Goal: Task Accomplishment & Management: Manage account settings

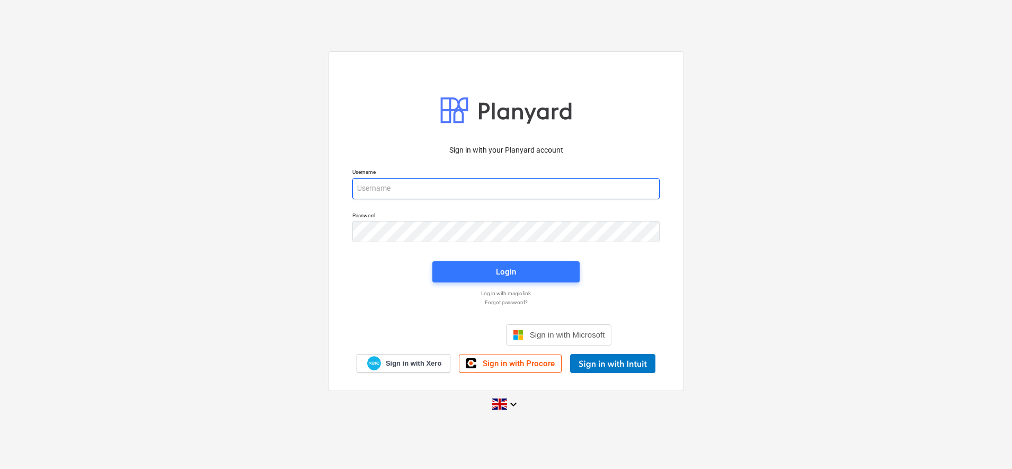
type input "[PERSON_NAME][EMAIL_ADDRESS][DOMAIN_NAME]"
click at [521, 269] on span "Login" at bounding box center [506, 272] width 122 height 14
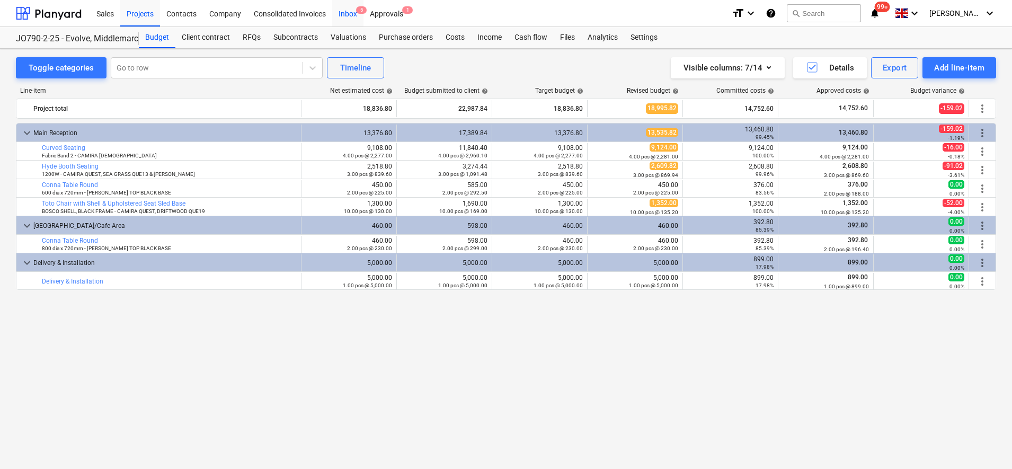
click at [359, 14] on div "Inbox 5" at bounding box center [347, 12] width 31 height 27
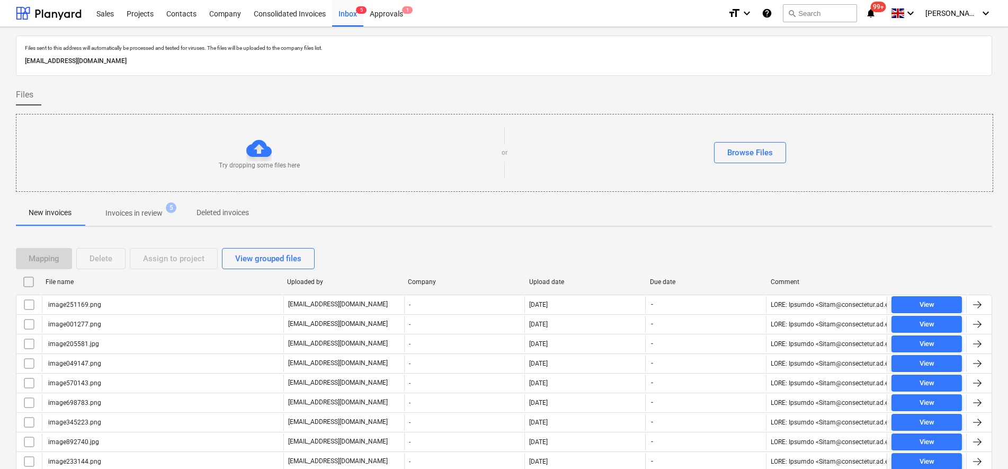
scroll to position [132, 0]
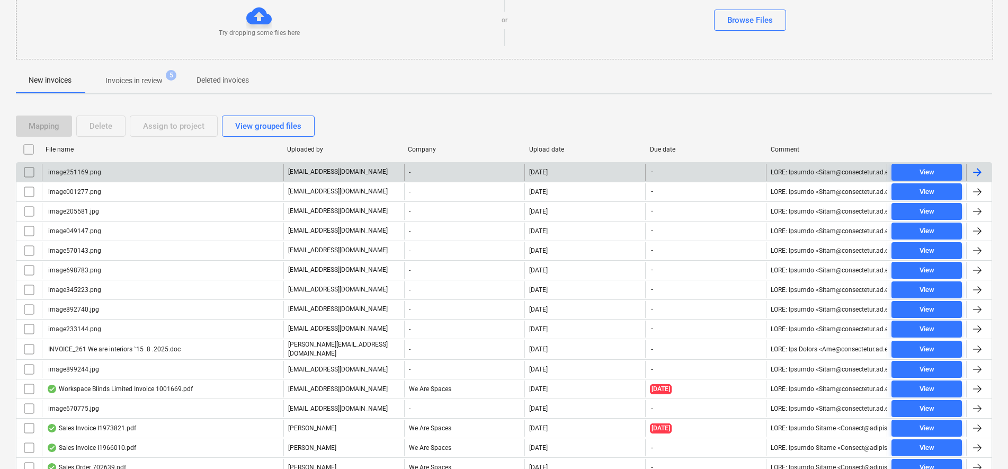
click at [31, 175] on input "checkbox" at bounding box center [29, 172] width 17 height 17
click at [32, 147] on input "checkbox" at bounding box center [28, 149] width 17 height 17
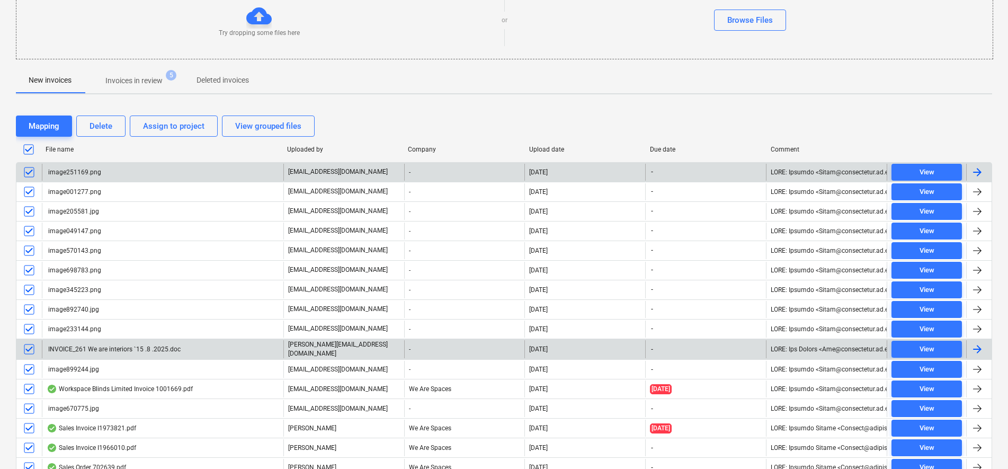
click at [26, 348] on input "checkbox" at bounding box center [29, 349] width 17 height 17
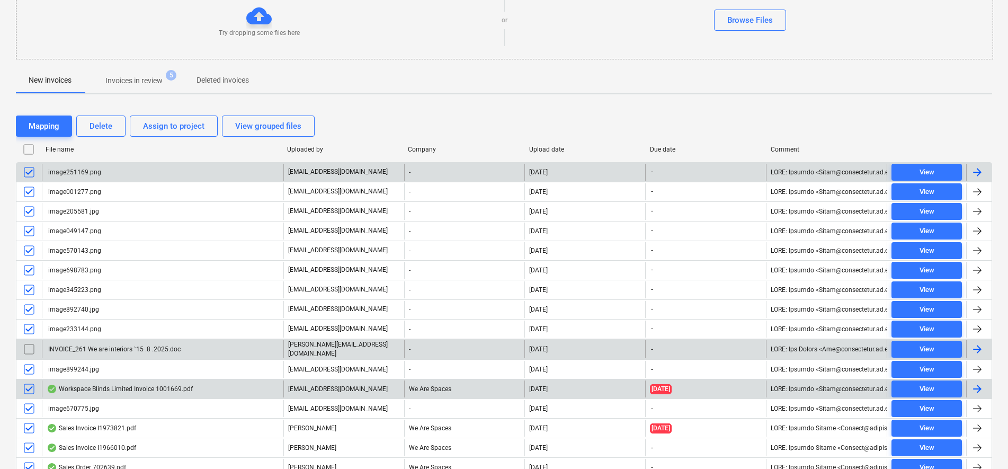
click at [29, 386] on input "checkbox" at bounding box center [29, 388] width 17 height 17
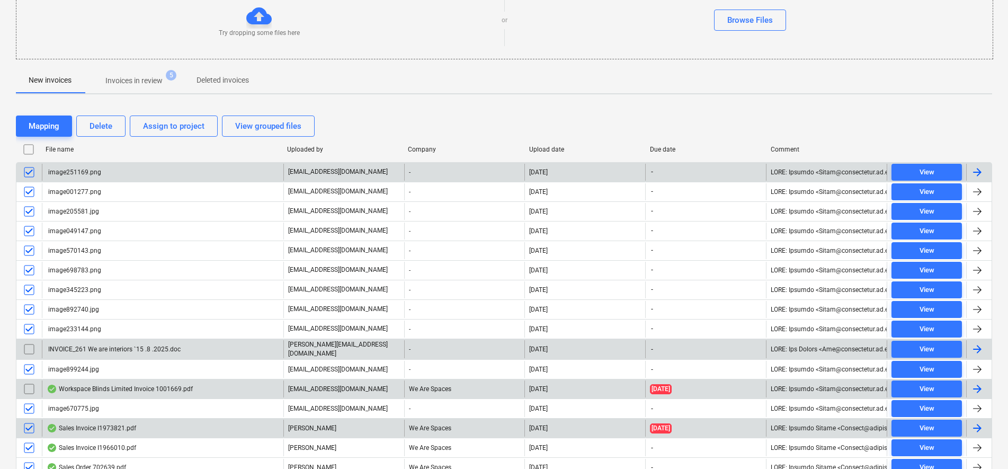
click at [31, 430] on input "checkbox" at bounding box center [29, 428] width 17 height 17
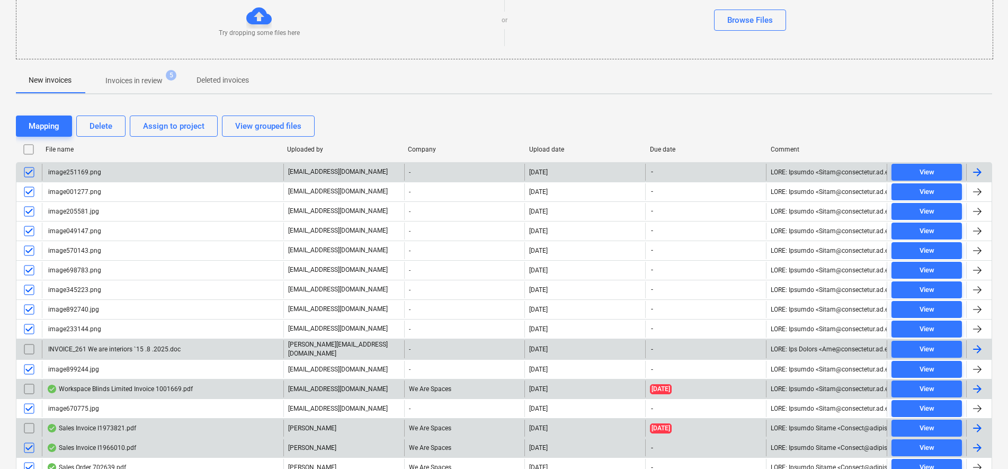
click at [27, 453] on input "checkbox" at bounding box center [29, 447] width 17 height 17
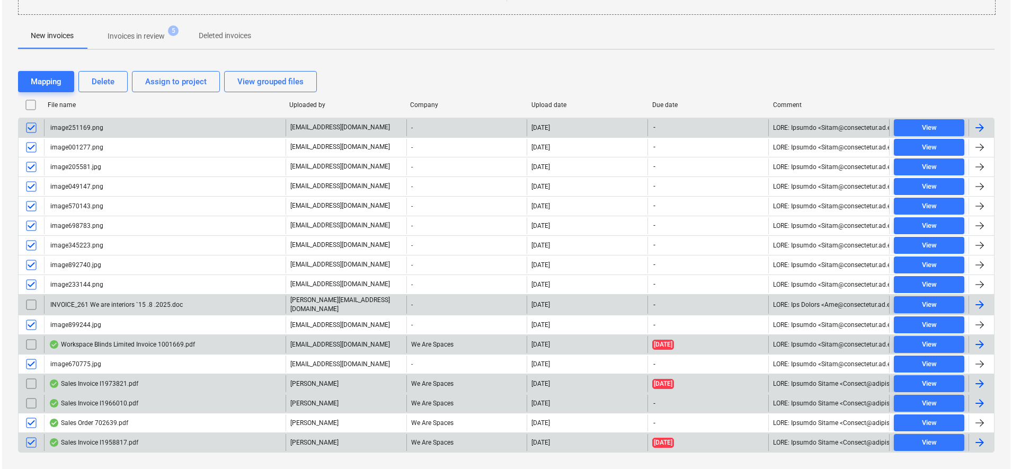
scroll to position [198, 0]
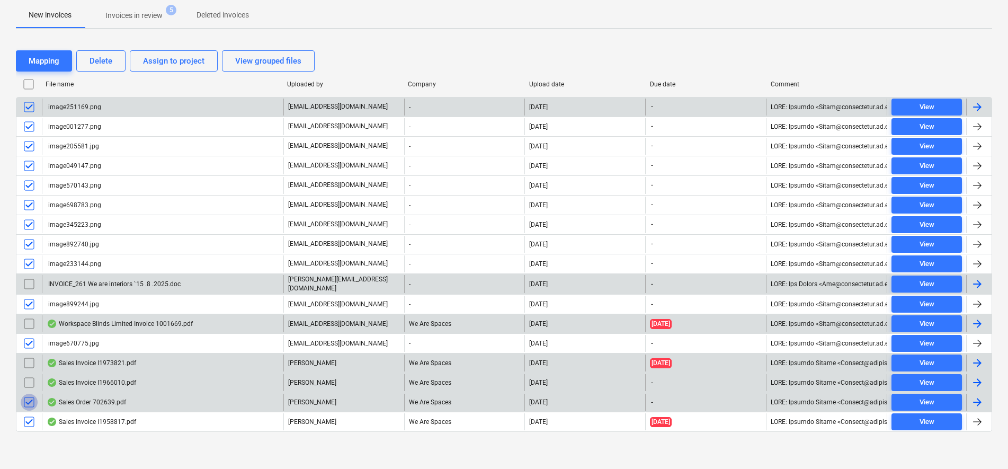
click at [31, 403] on input "checkbox" at bounding box center [29, 402] width 17 height 17
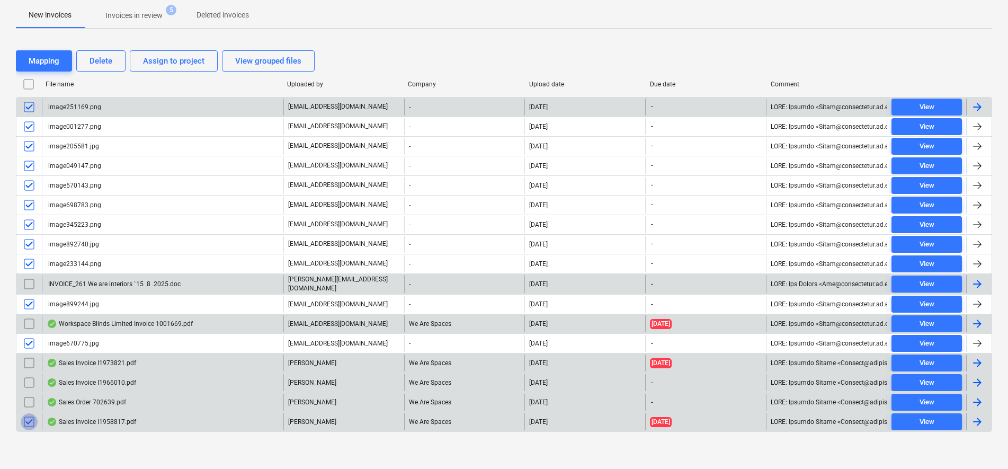
click at [31, 427] on input "checkbox" at bounding box center [29, 421] width 17 height 17
click at [116, 66] on button "Delete" at bounding box center [100, 60] width 49 height 21
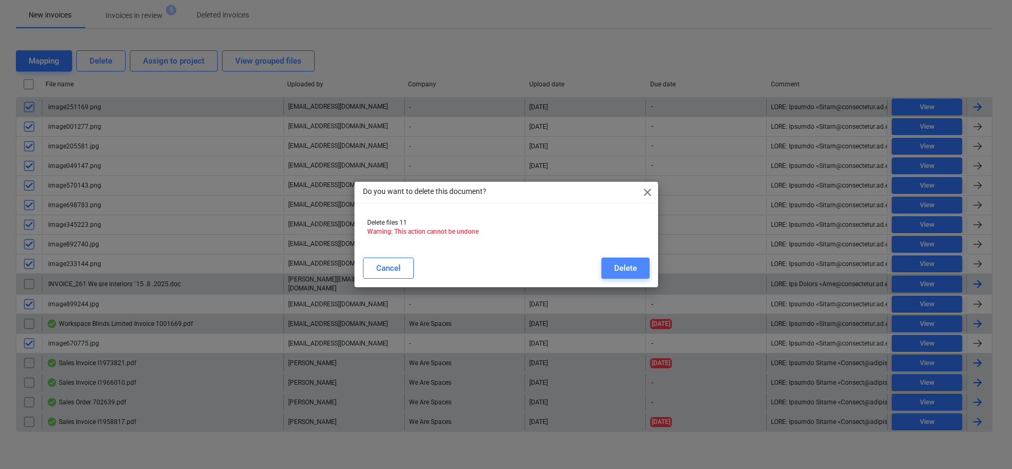
click at [624, 269] on div "Delete" at bounding box center [625, 268] width 23 height 14
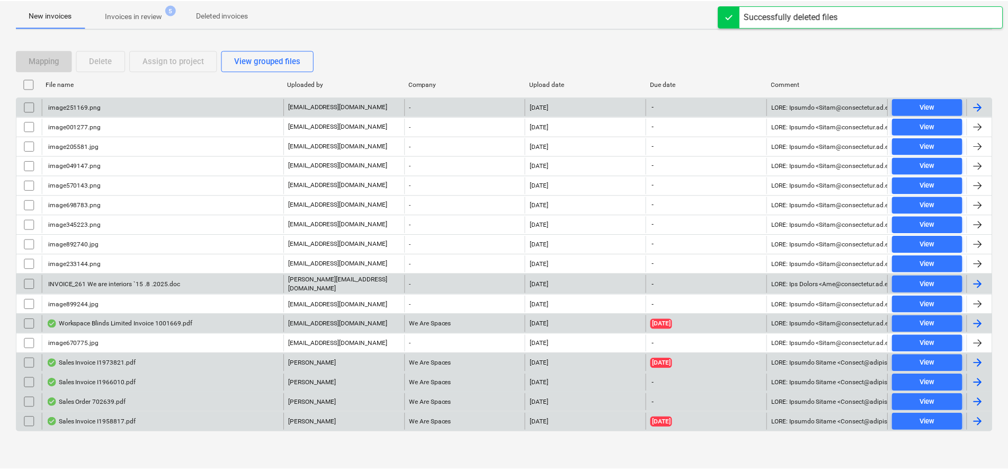
scroll to position [0, 0]
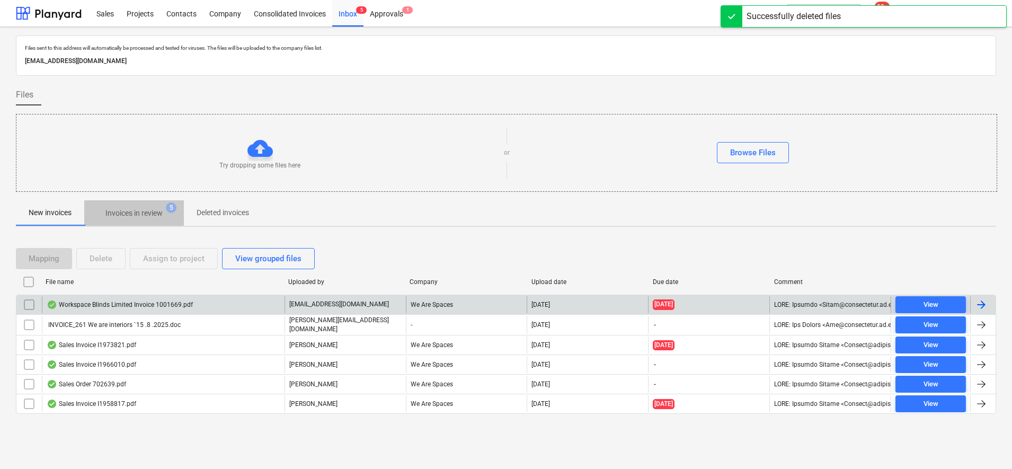
click at [137, 223] on button "Invoices in review 5" at bounding box center [134, 212] width 100 height 25
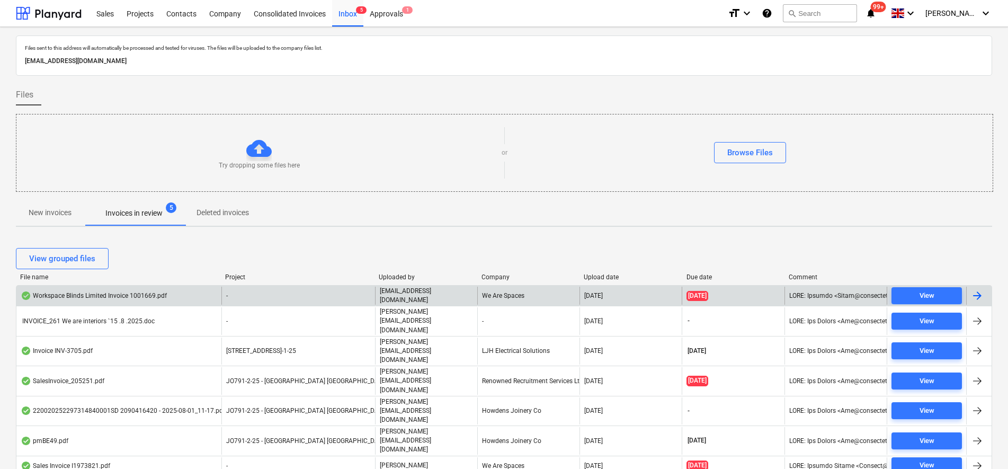
click at [263, 293] on div "-" at bounding box center [299, 296] width 154 height 18
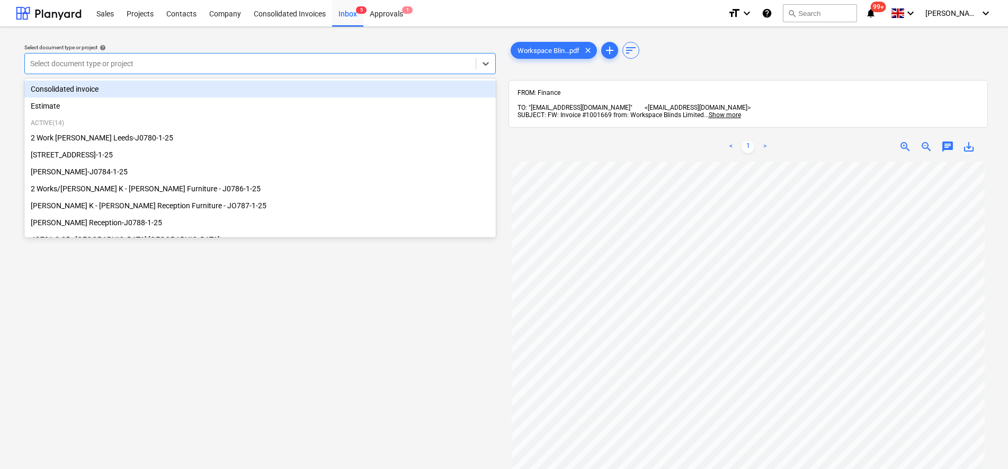
click at [154, 60] on div at bounding box center [250, 63] width 440 height 11
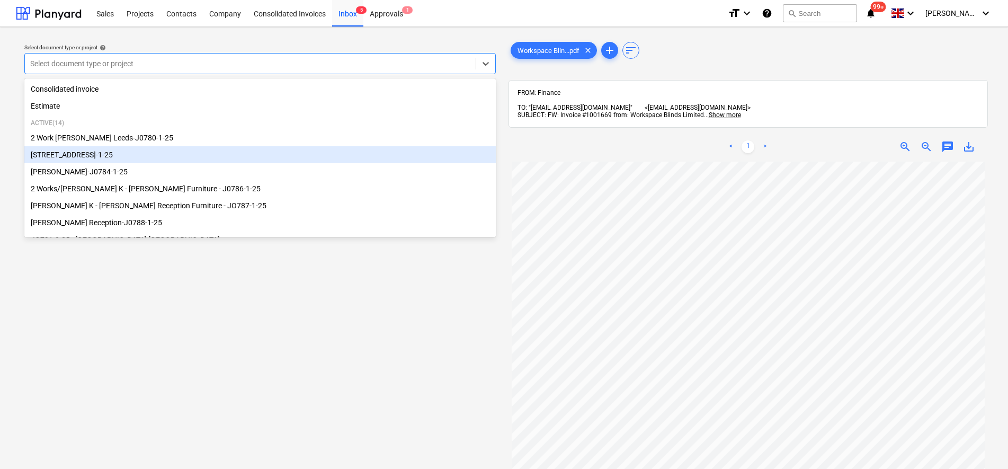
click at [94, 153] on div "[STREET_ADDRESS]-1-25" at bounding box center [260, 154] width 472 height 17
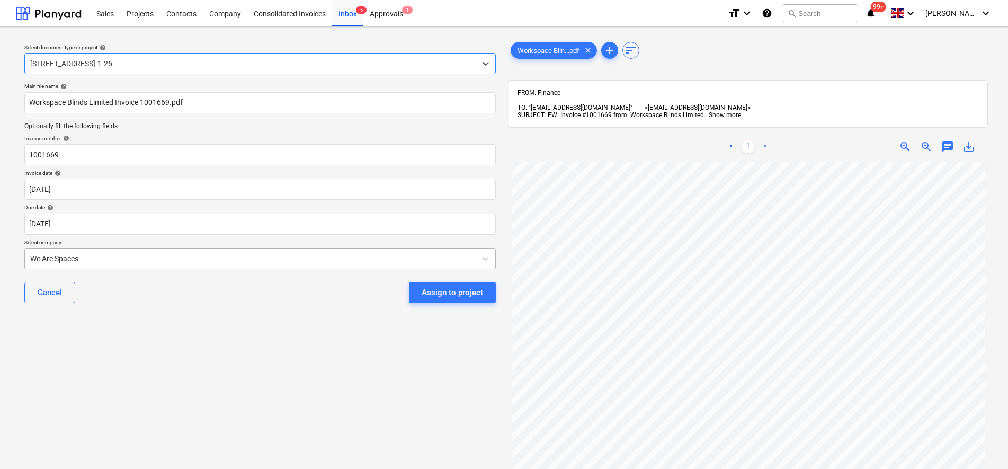
click at [94, 257] on div at bounding box center [250, 258] width 440 height 11
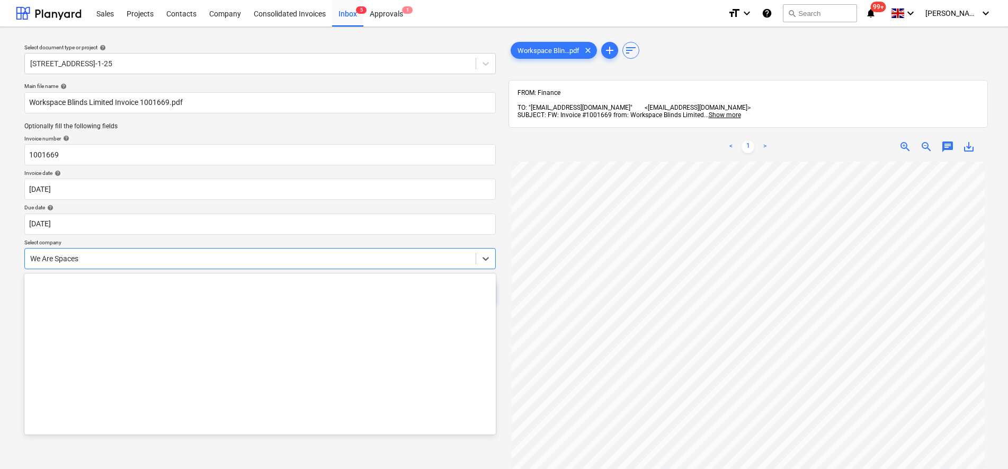
scroll to position [27617, 0]
type input "Work"
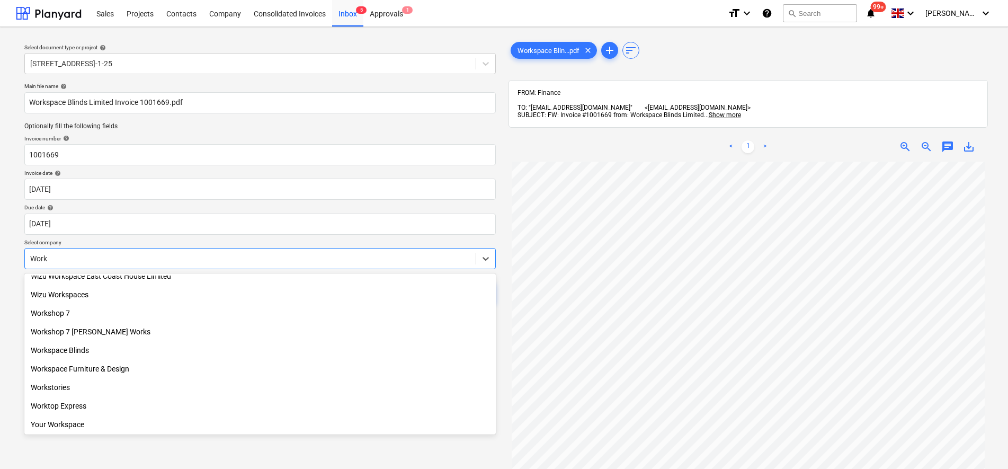
scroll to position [416, 0]
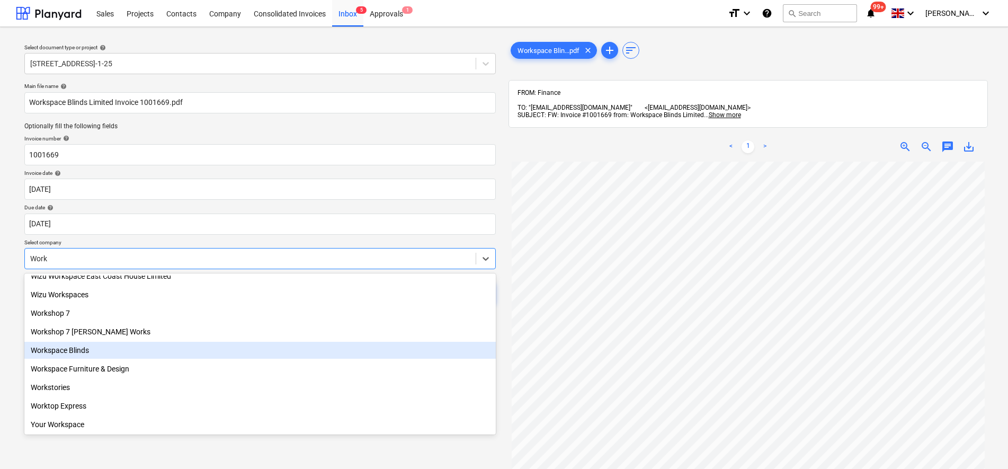
click at [107, 346] on div "Workspace Blinds" at bounding box center [260, 350] width 472 height 17
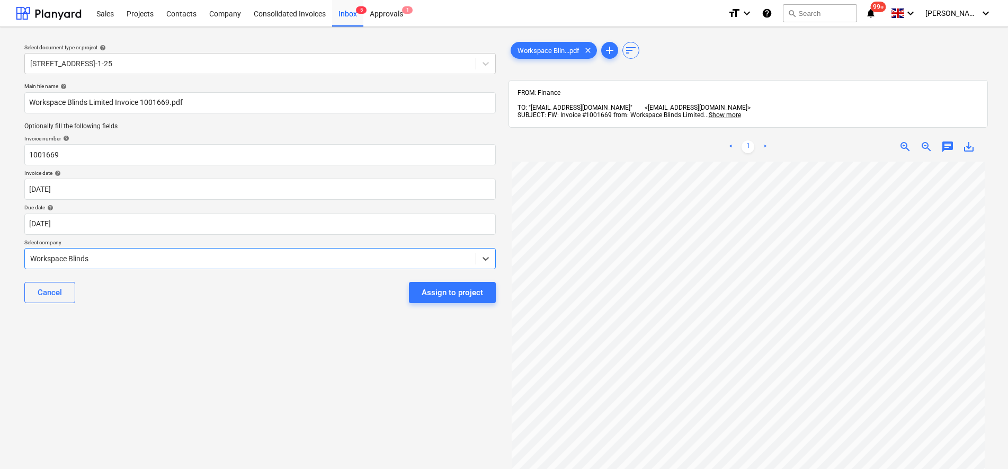
click at [208, 303] on div "Cancel Assign to project" at bounding box center [260, 292] width 472 height 38
click at [455, 293] on div "Assign to project" at bounding box center [452, 293] width 61 height 14
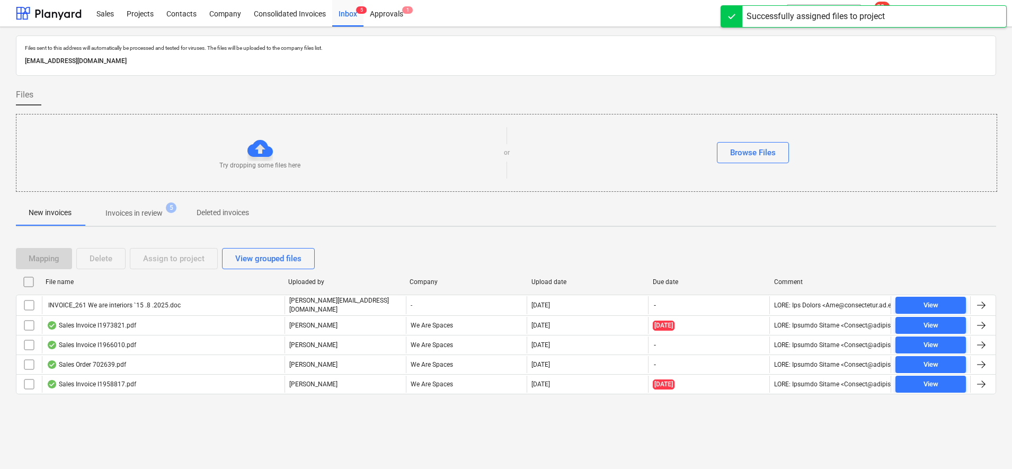
click at [138, 221] on span "Invoices in review 5" at bounding box center [134, 212] width 100 height 19
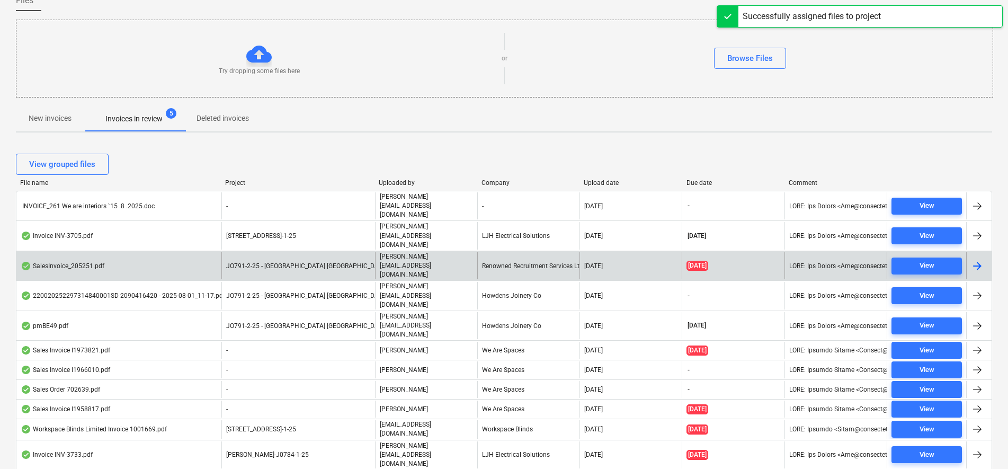
scroll to position [110, 0]
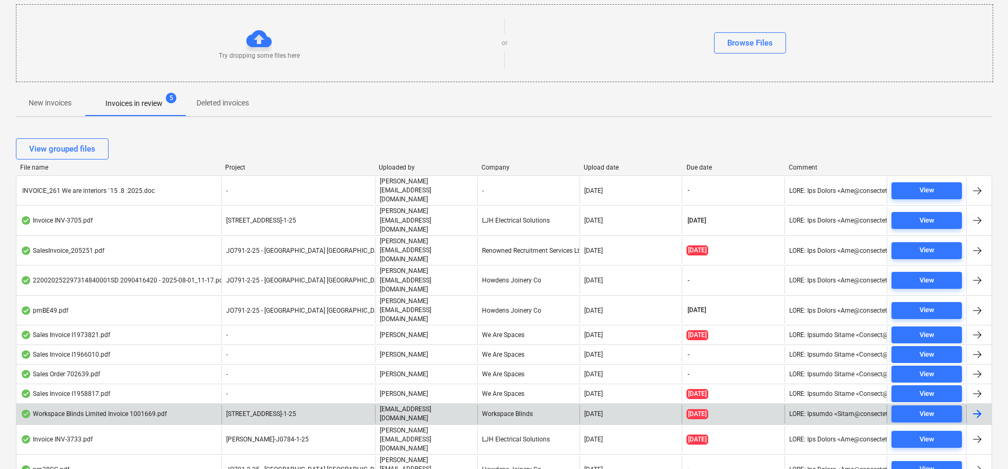
click at [496, 405] on div "Workspace Blinds" at bounding box center [528, 414] width 102 height 18
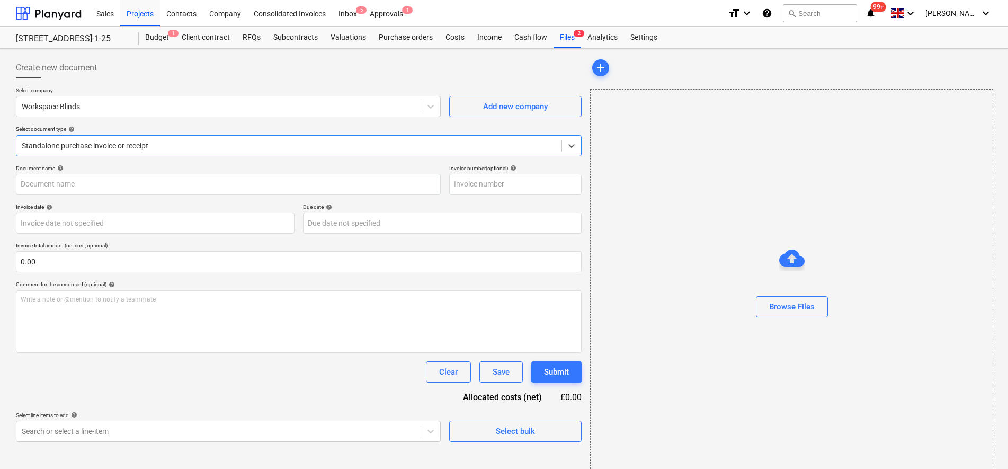
type input "1001669"
type input "[DATE]"
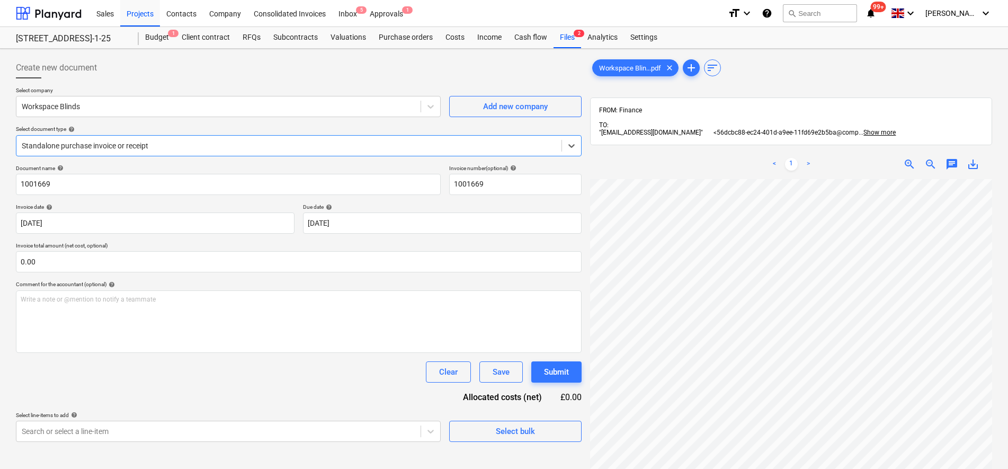
click at [67, 143] on div at bounding box center [289, 145] width 535 height 11
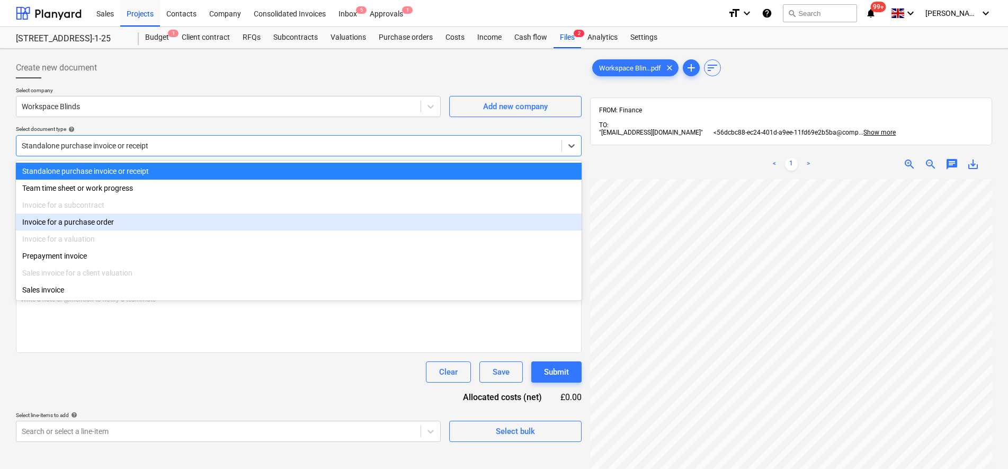
click at [69, 218] on div "Invoice for a purchase order" at bounding box center [299, 222] width 566 height 17
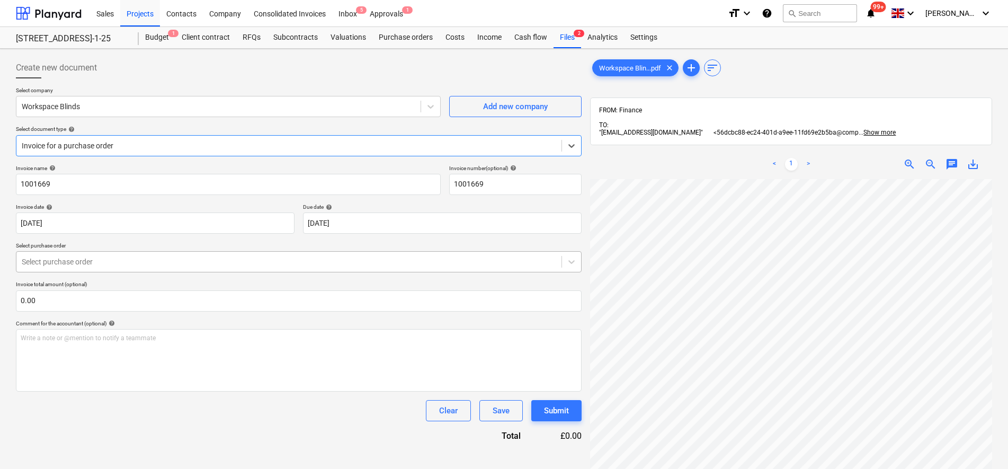
click at [101, 265] on div at bounding box center [289, 261] width 535 height 11
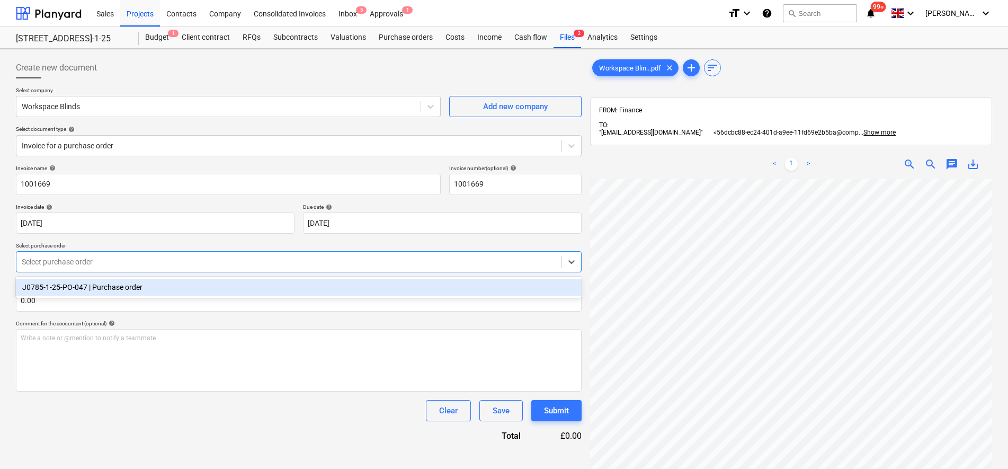
click at [104, 282] on div "J0785-1-25-PO-047 | Purchase order" at bounding box center [299, 287] width 566 height 17
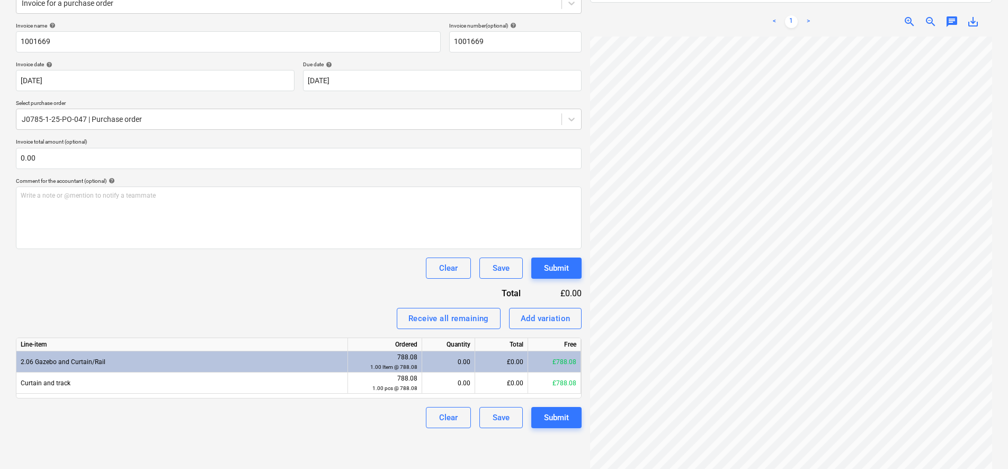
scroll to position [150, 0]
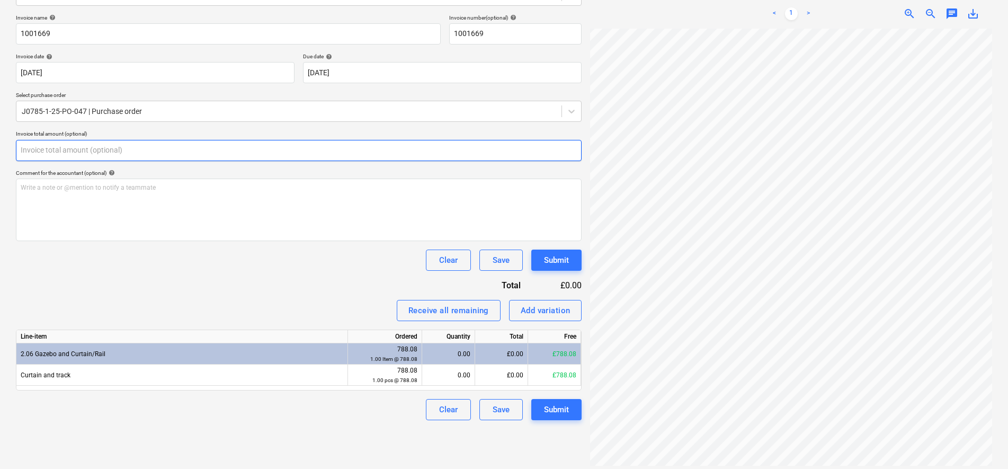
click at [58, 142] on input "text" at bounding box center [299, 150] width 566 height 21
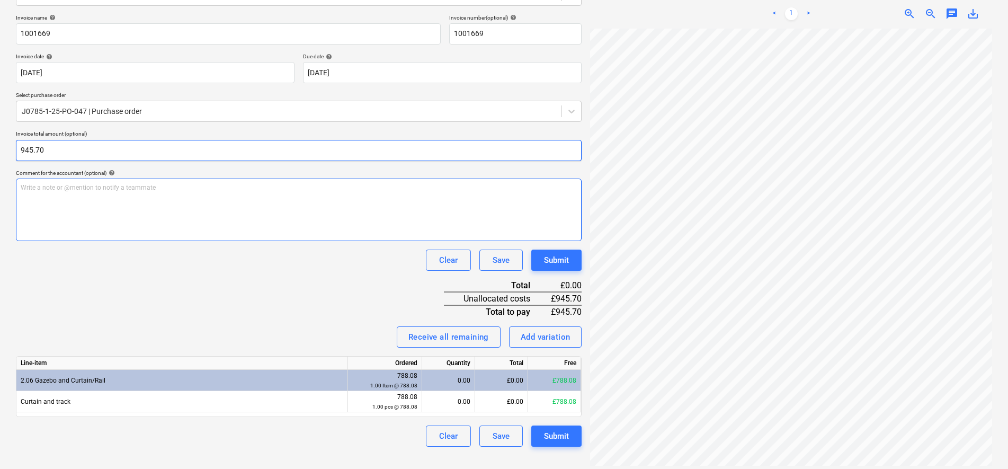
type input "945.70"
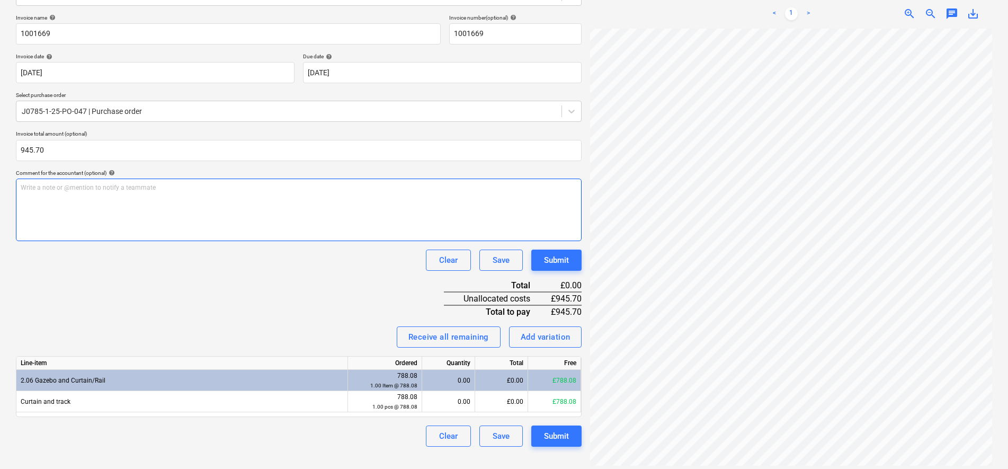
click at [117, 198] on div "Write a note or @mention to notify a teammate [PERSON_NAME]" at bounding box center [299, 210] width 566 height 63
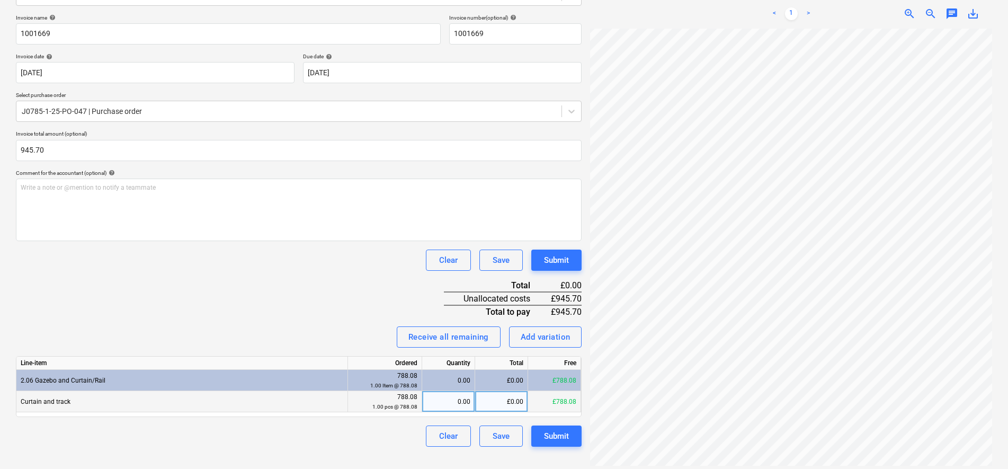
click at [463, 405] on div "0.00" at bounding box center [449, 401] width 44 height 21
type input "1"
click at [287, 312] on div "Invoice name help 1001669 Invoice number (optional) help 1001669 Invoice date h…" at bounding box center [299, 230] width 566 height 432
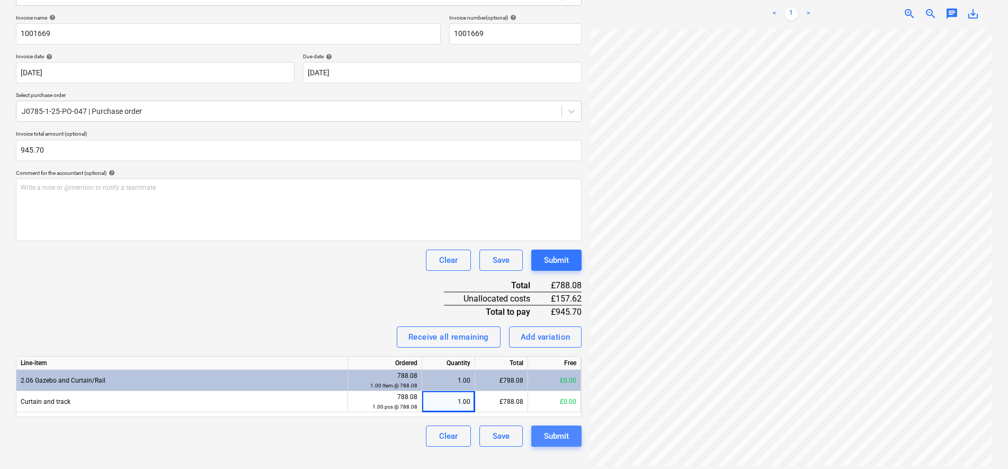
click at [565, 442] on div "Submit" at bounding box center [556, 436] width 25 height 14
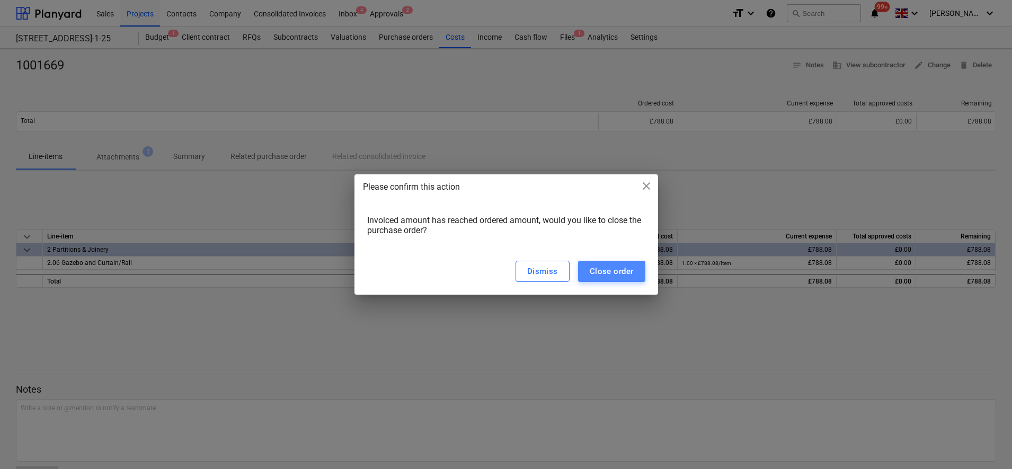
click at [642, 267] on button "Close order" at bounding box center [611, 271] width 67 height 21
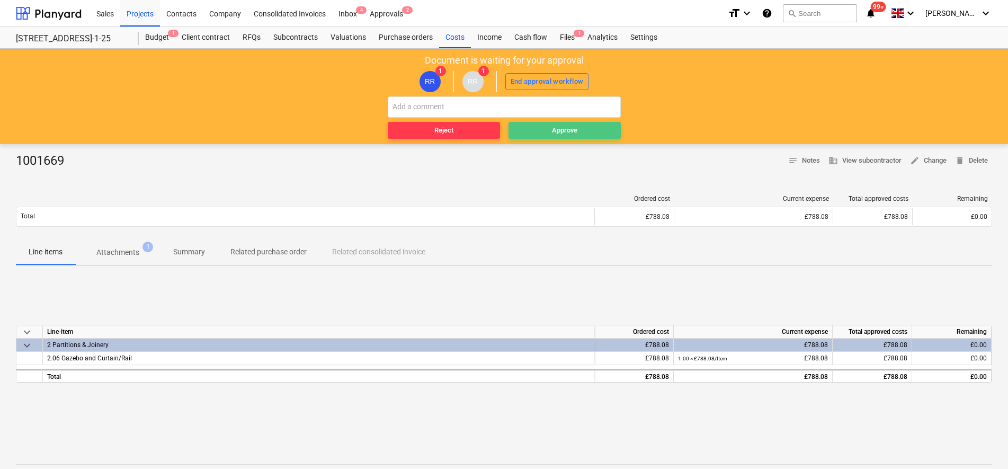
click at [579, 131] on span "Approve" at bounding box center [565, 131] width 104 height 12
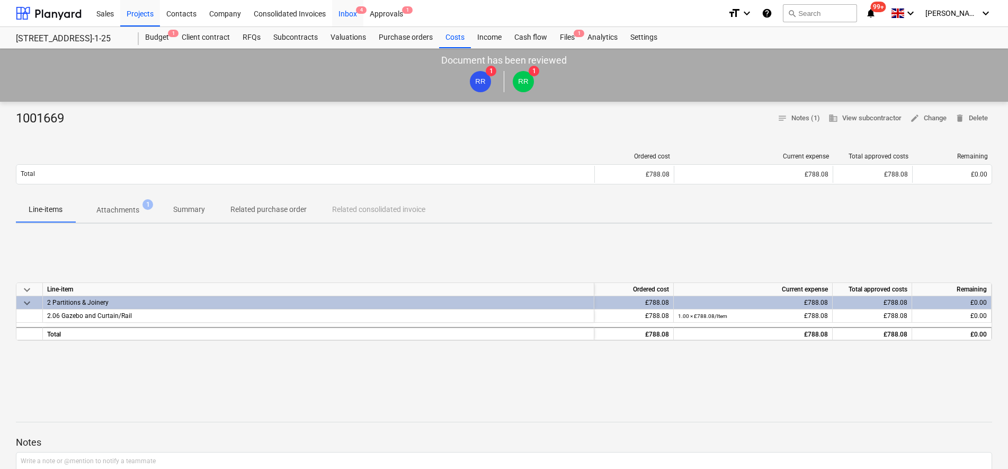
click at [344, 17] on div "Inbox 4" at bounding box center [347, 12] width 31 height 27
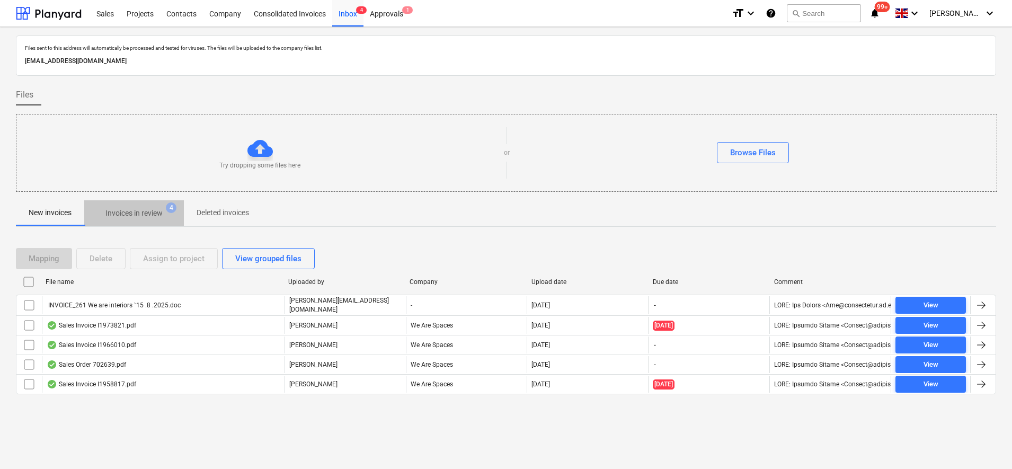
click at [160, 210] on p "Invoices in review" at bounding box center [133, 213] width 57 height 11
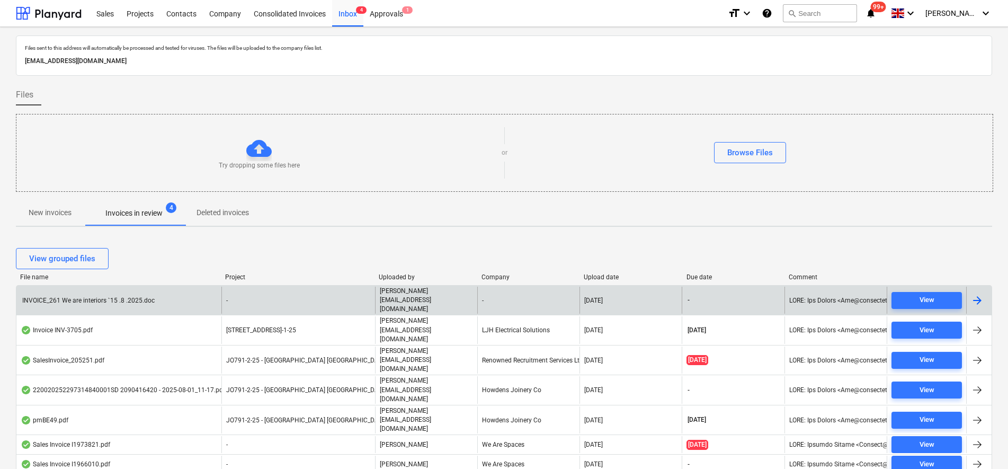
click at [119, 297] on div "INVOICE_261 We are interiors `15 .8 .2025.doc" at bounding box center [88, 300] width 134 height 7
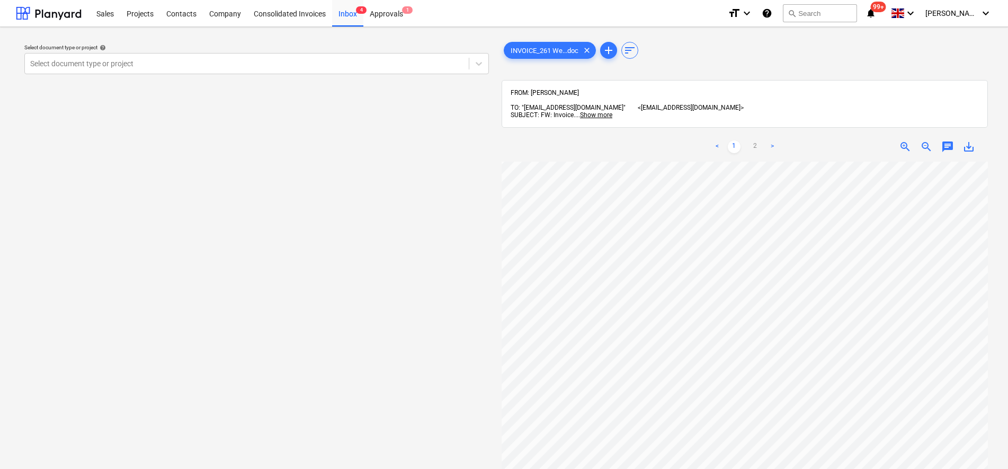
scroll to position [117, 0]
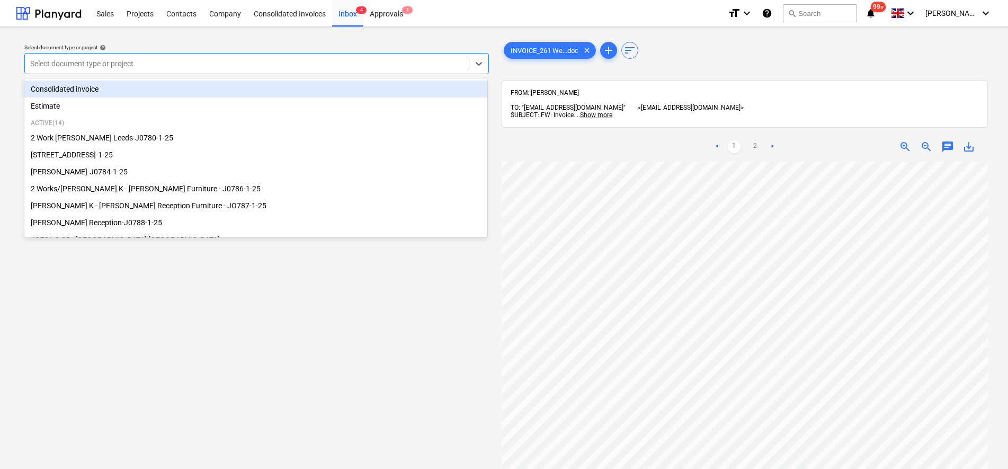
click at [153, 65] on div at bounding box center [246, 63] width 433 height 11
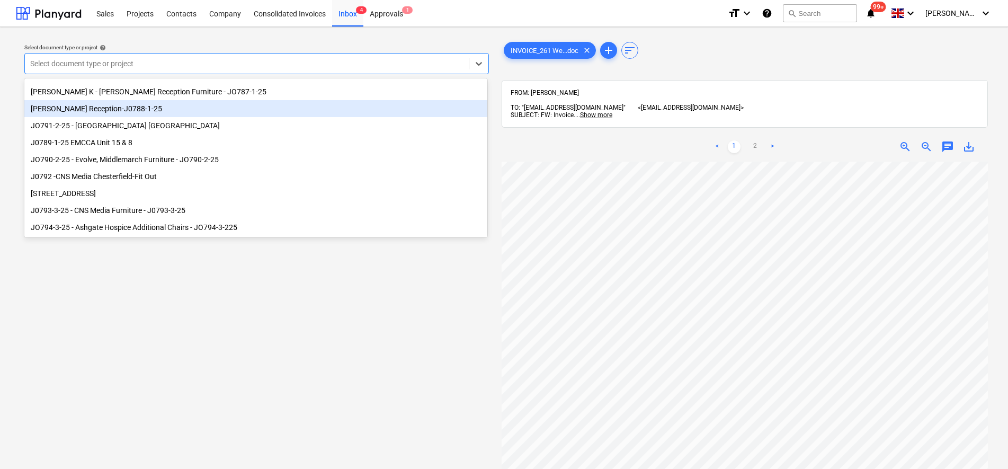
scroll to position [132, 0]
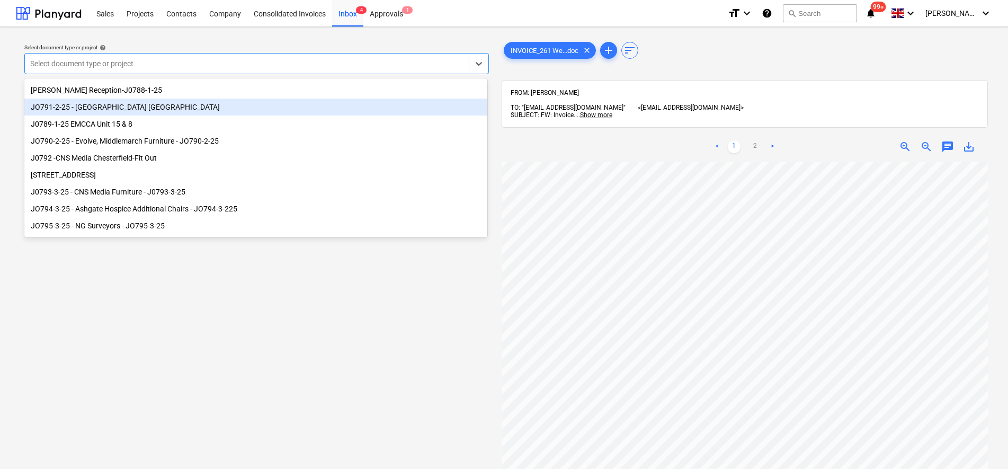
click at [134, 114] on div "JO791-2-25 - [GEOGRAPHIC_DATA] [GEOGRAPHIC_DATA]" at bounding box center [255, 107] width 463 height 17
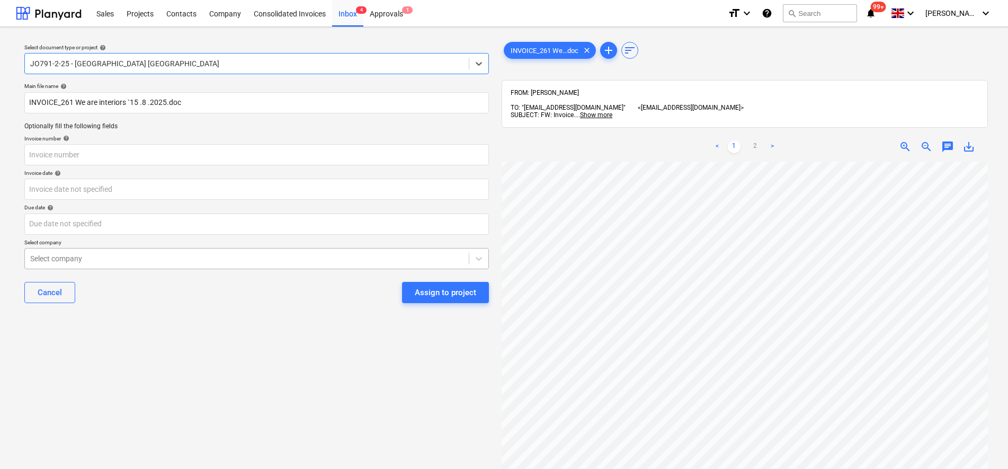
click at [99, 264] on div at bounding box center [246, 258] width 433 height 11
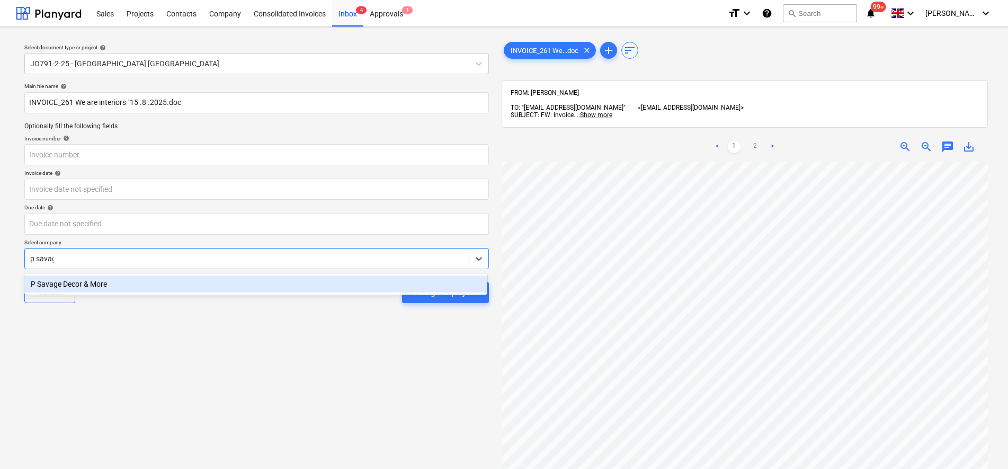
type input "[PERSON_NAME]"
click at [117, 282] on div "P Savage Decor & More" at bounding box center [255, 284] width 463 height 17
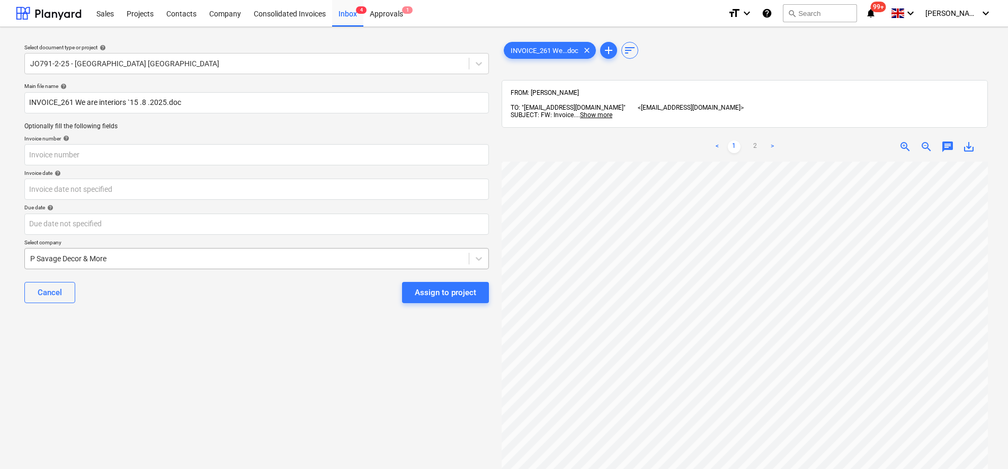
scroll to position [25, 0]
click at [82, 155] on input "text" at bounding box center [256, 154] width 465 height 21
type input "261"
click at [111, 433] on div "Select document type or project help JO791-2-25 - Middlemarch [GEOGRAPHIC_DATA]…" at bounding box center [257, 321] width 482 height 570
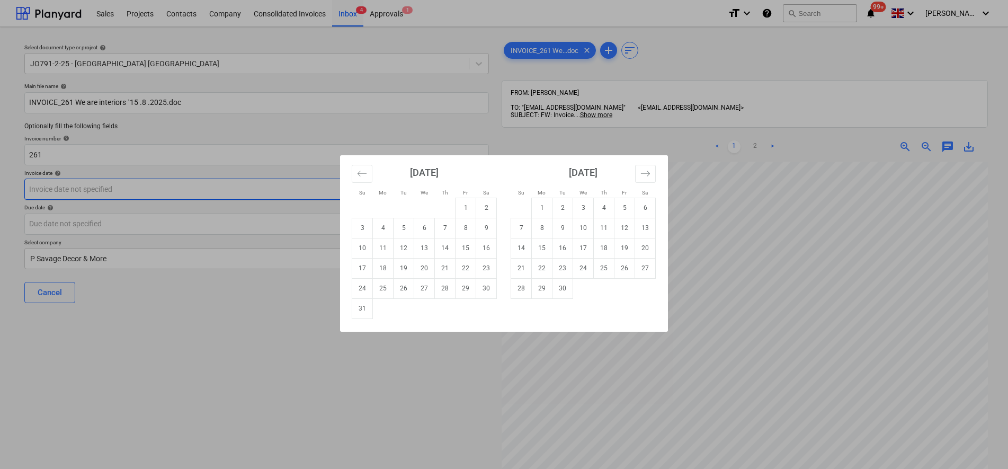
click at [97, 194] on body "Sales Projects Contacts Company Consolidated Invoices Inbox 4 Approvals 1 forma…" at bounding box center [504, 234] width 1008 height 469
click at [468, 254] on td "15" at bounding box center [466, 248] width 21 height 20
type input "[DATE]"
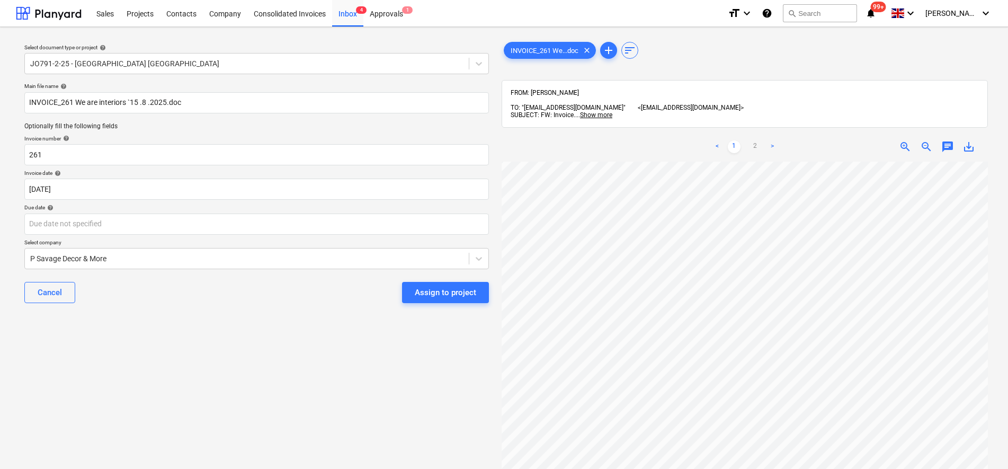
drag, startPoint x: 139, startPoint y: 312, endPoint x: 125, endPoint y: 313, distance: 14.3
click at [134, 316] on div "Select document type or project help JO791-2-25 - [GEOGRAPHIC_DATA] Coventry Ma…" at bounding box center [257, 321] width 482 height 570
click at [440, 298] on div "Assign to project" at bounding box center [445, 293] width 61 height 14
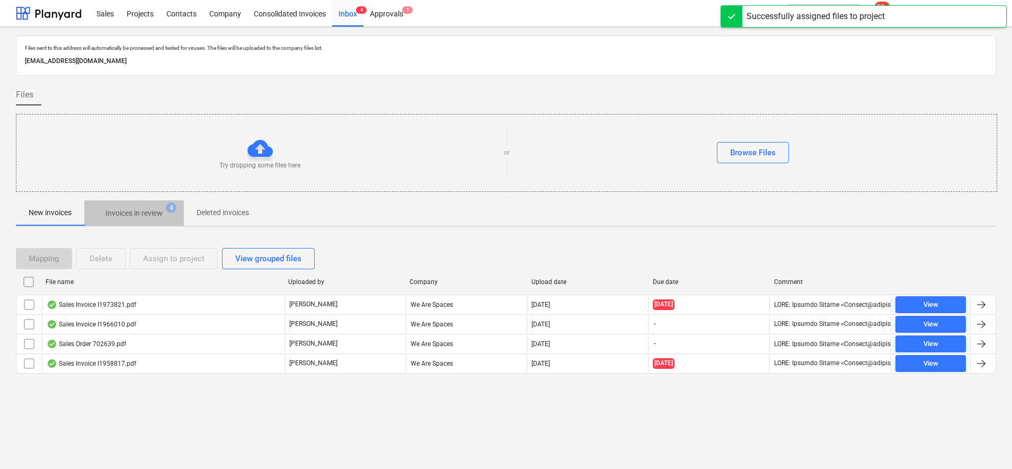
click at [134, 216] on p "Invoices in review" at bounding box center [133, 213] width 57 height 11
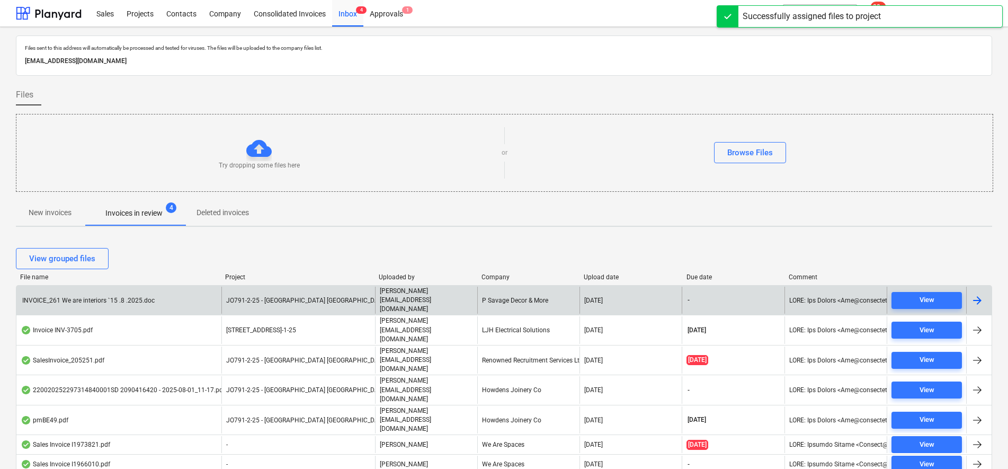
click at [299, 297] on span "JO791-2-25 - [GEOGRAPHIC_DATA] [GEOGRAPHIC_DATA]" at bounding box center [307, 300] width 162 height 7
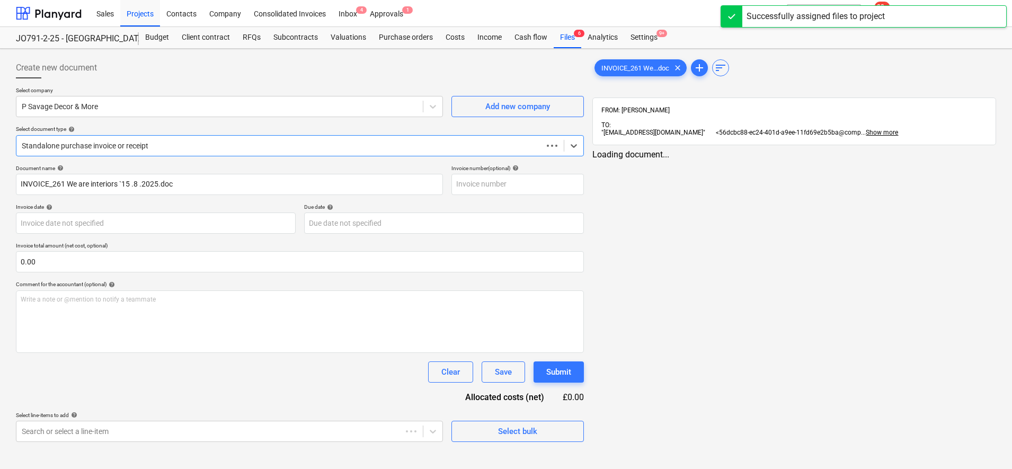
type input "261"
type input "[DATE]"
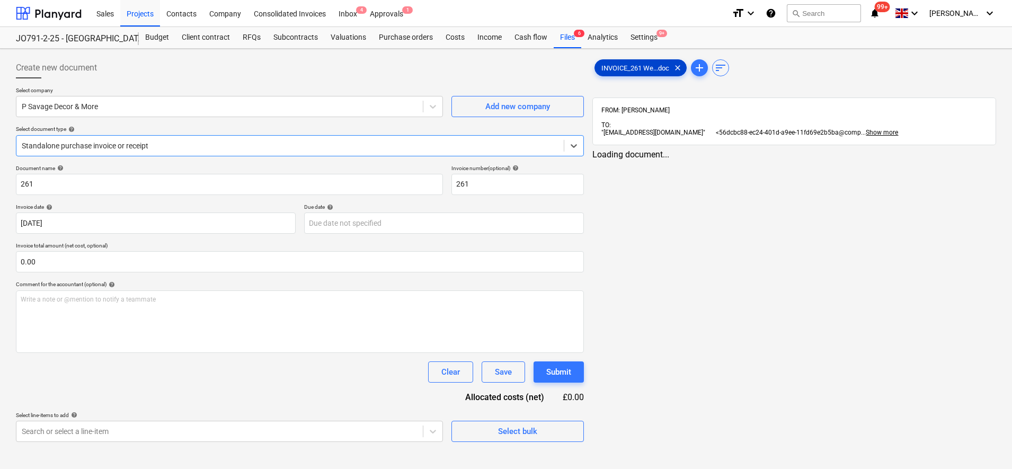
click at [645, 64] on span "INVOICE_261 We...doc" at bounding box center [635, 68] width 81 height 8
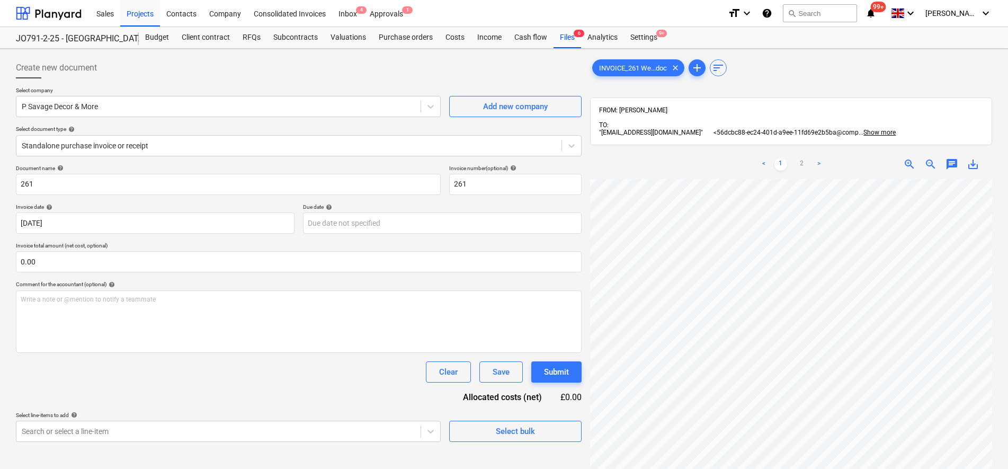
click at [716, 123] on div "INVOICE_261 We...doc clear add sort FROM: [PERSON_NAME] TO: "[EMAIL_ADDRESS][DO…" at bounding box center [791, 337] width 402 height 561
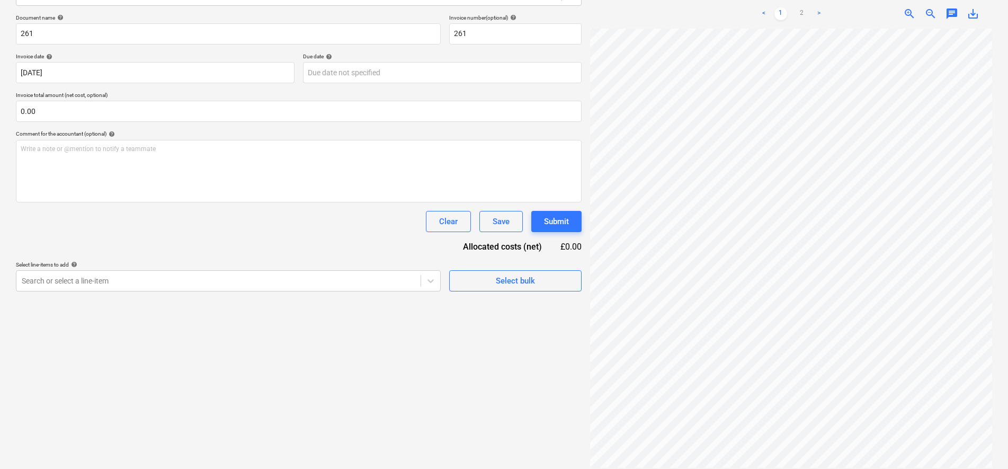
scroll to position [66, 55]
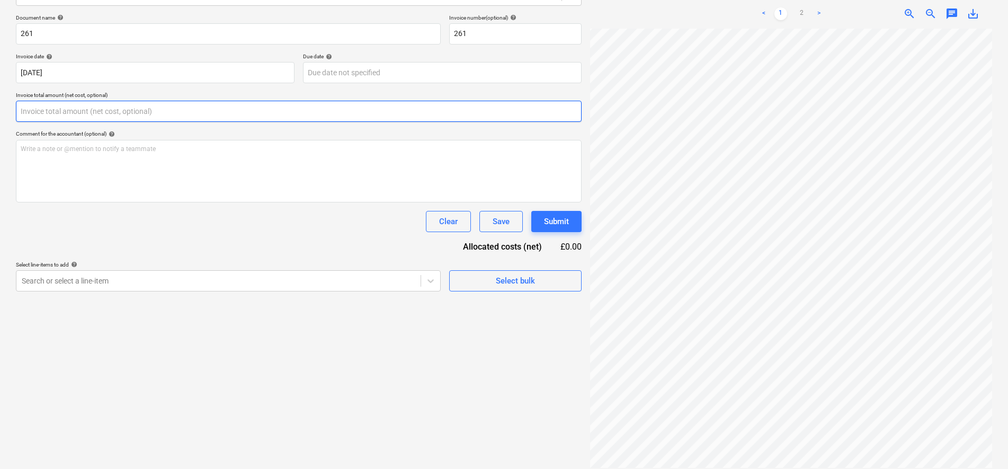
click at [50, 116] on input "text" at bounding box center [299, 111] width 566 height 21
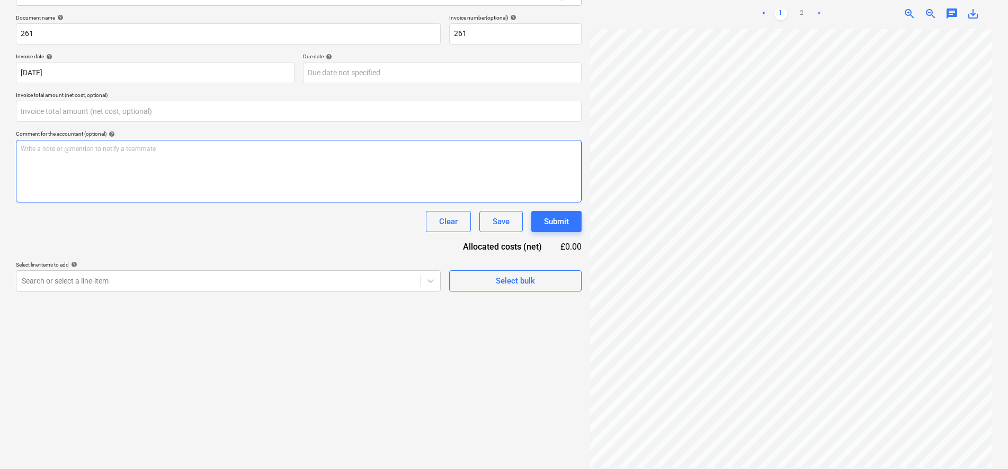
type input "0.00"
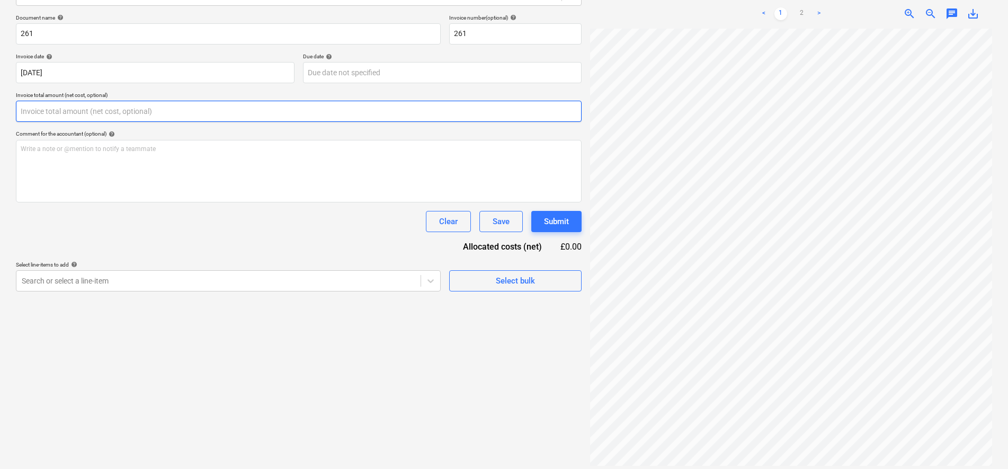
drag, startPoint x: 98, startPoint y: 103, endPoint x: 101, endPoint y: 108, distance: 5.5
click at [101, 108] on input "text" at bounding box center [299, 111] width 566 height 21
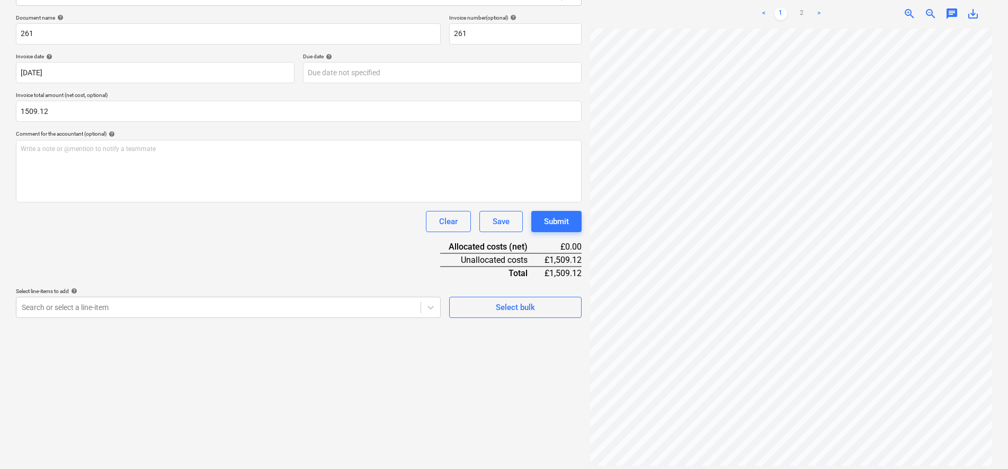
type input "1,509.12"
click at [243, 252] on div "Document name help 261 Invoice number (optional) help 261 Invoice date help [DA…" at bounding box center [299, 166] width 566 height 304
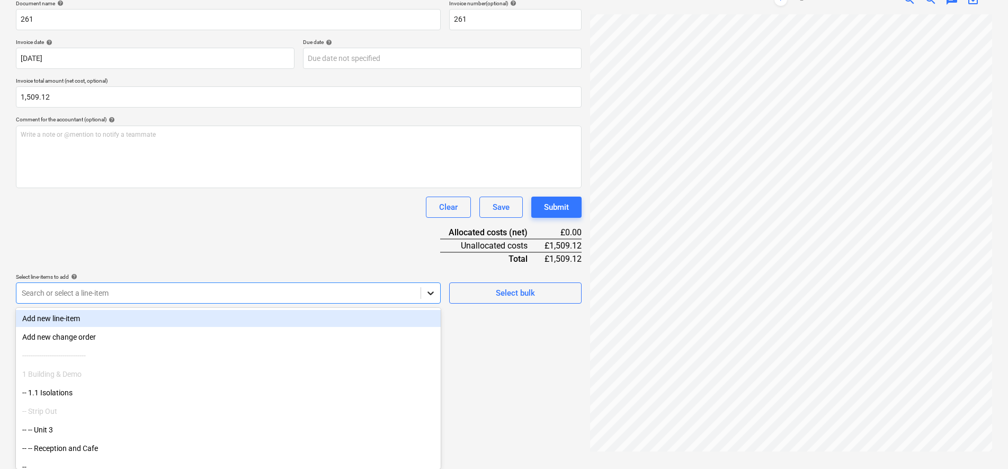
click at [433, 304] on body "Sales Projects Contacts Company Consolidated Invoices Inbox 4 Approvals 1 forma…" at bounding box center [504, 69] width 1008 height 469
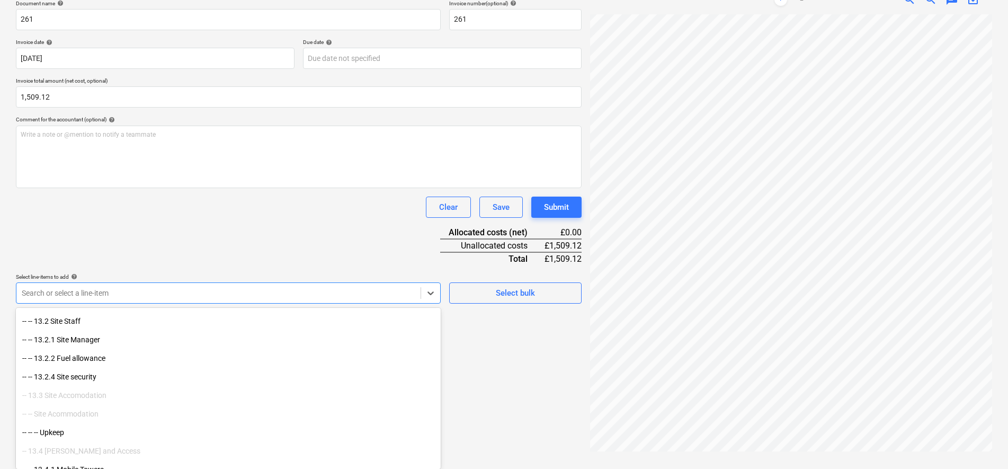
scroll to position [1192, 0]
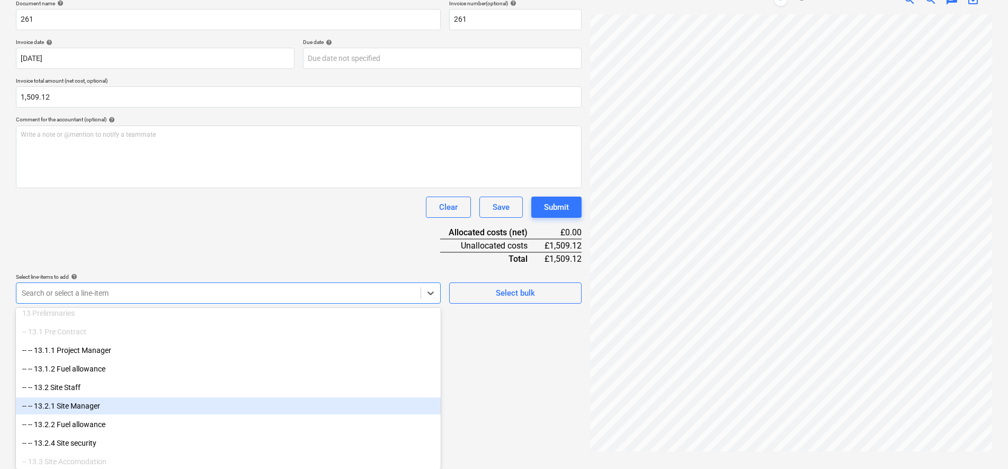
click at [116, 403] on div "-- -- 13.2.1 Site Manager" at bounding box center [228, 405] width 425 height 17
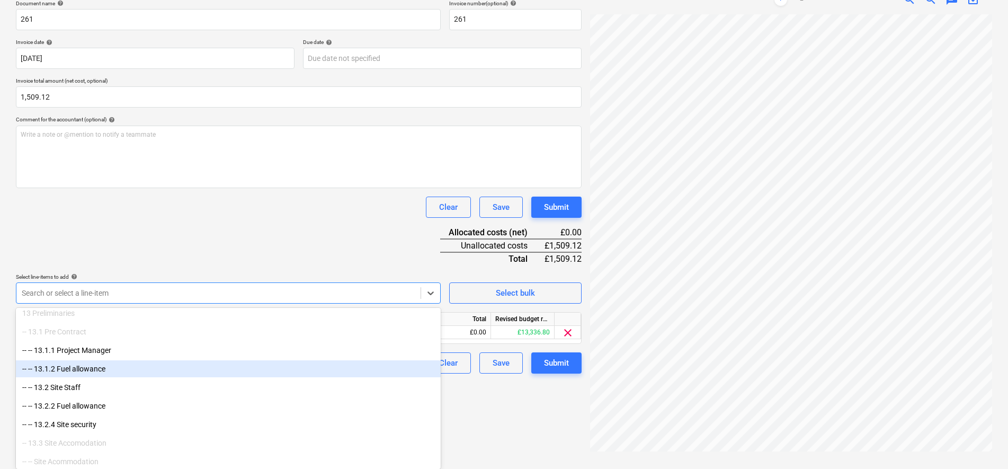
scroll to position [150, 0]
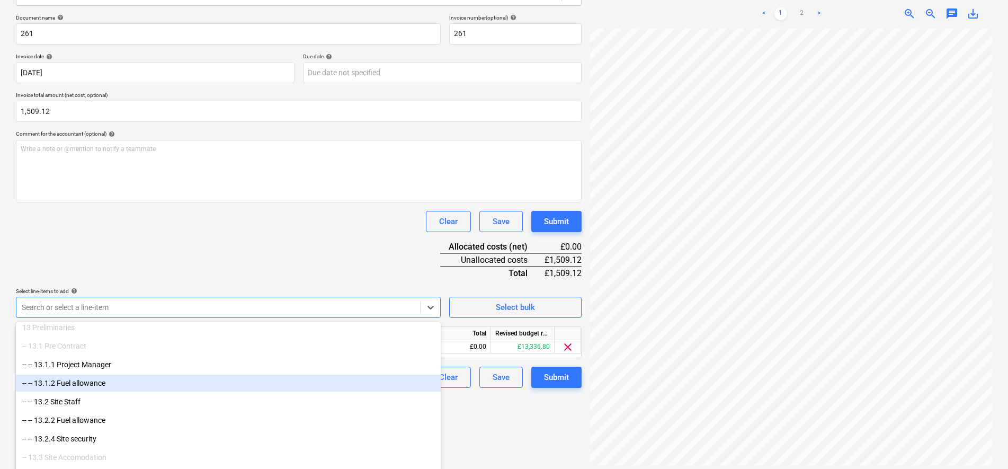
click at [198, 190] on div "Document name help 261 Invoice number (optional) help 261 Invoice date help [DA…" at bounding box center [299, 201] width 566 height 374
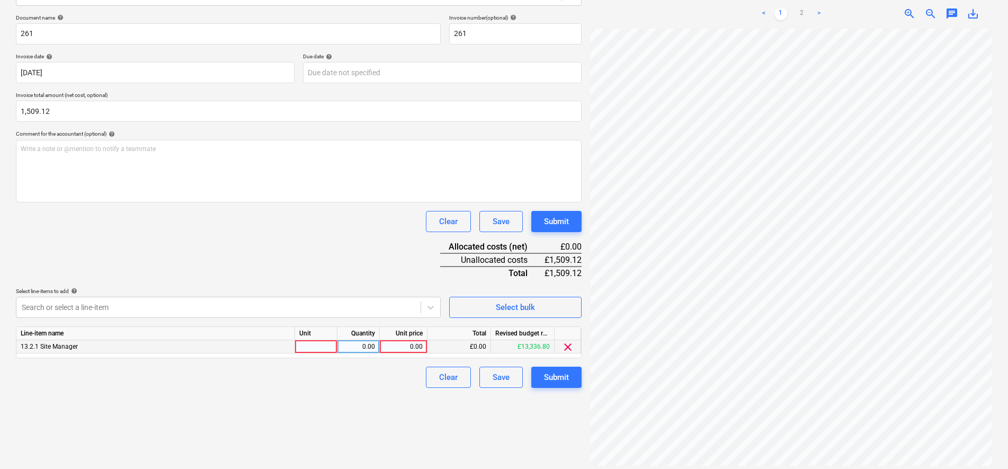
click at [315, 344] on div at bounding box center [316, 346] width 42 height 13
type input "pcs"
type input "1509.12"
click at [577, 383] on button "Submit" at bounding box center [557, 377] width 50 height 21
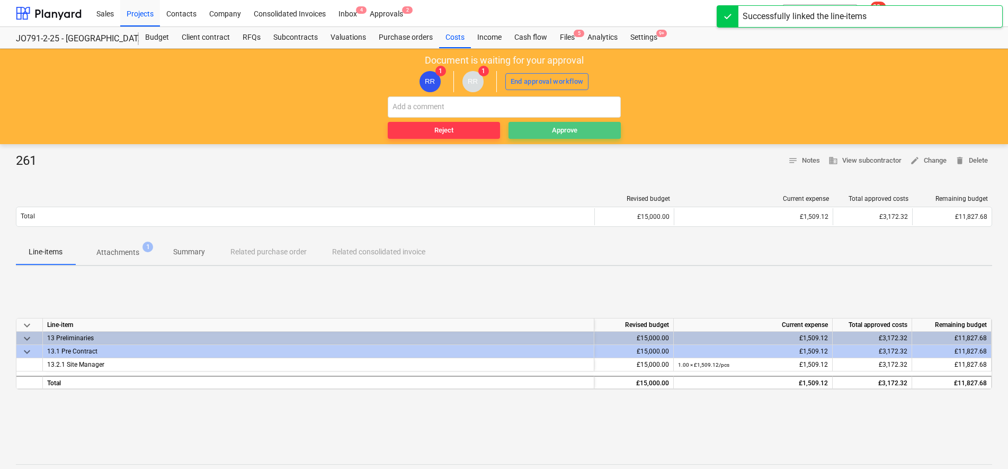
click at [564, 134] on div "Approve" at bounding box center [564, 131] width 25 height 12
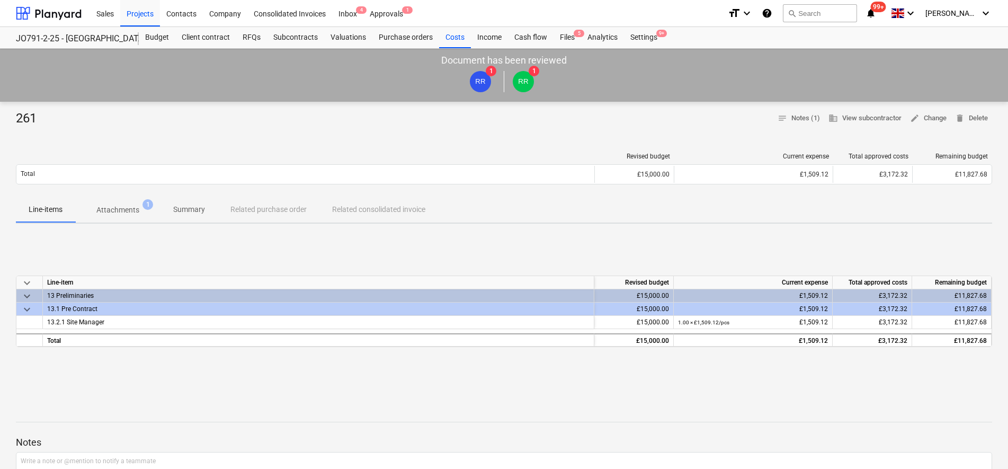
drag, startPoint x: 162, startPoint y: 212, endPoint x: 128, endPoint y: 213, distance: 33.4
click at [156, 212] on div "Line-items Attachments 1 Summary Related purchase order Related consolidated in…" at bounding box center [504, 209] width 977 height 25
click at [127, 214] on p "Attachments" at bounding box center [117, 210] width 43 height 11
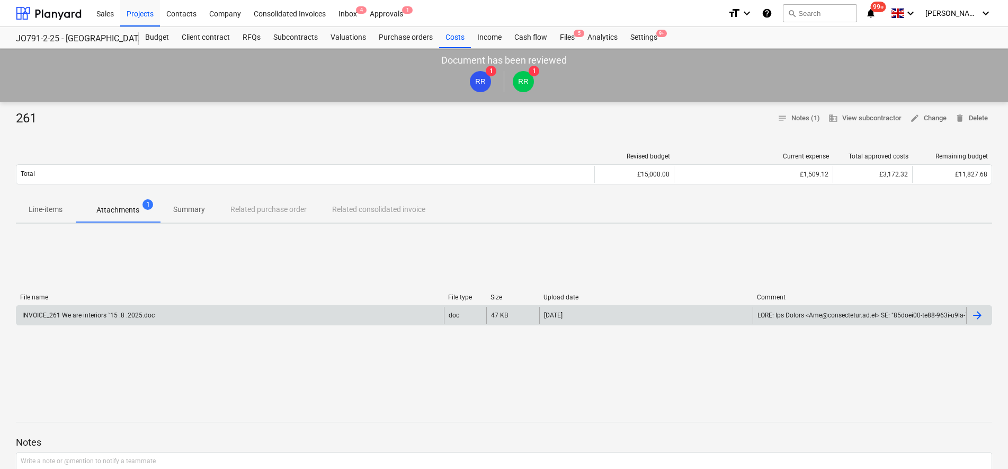
click at [136, 312] on div "INVOICE_261 We are interiors `15 .8 .2025.doc" at bounding box center [88, 315] width 134 height 7
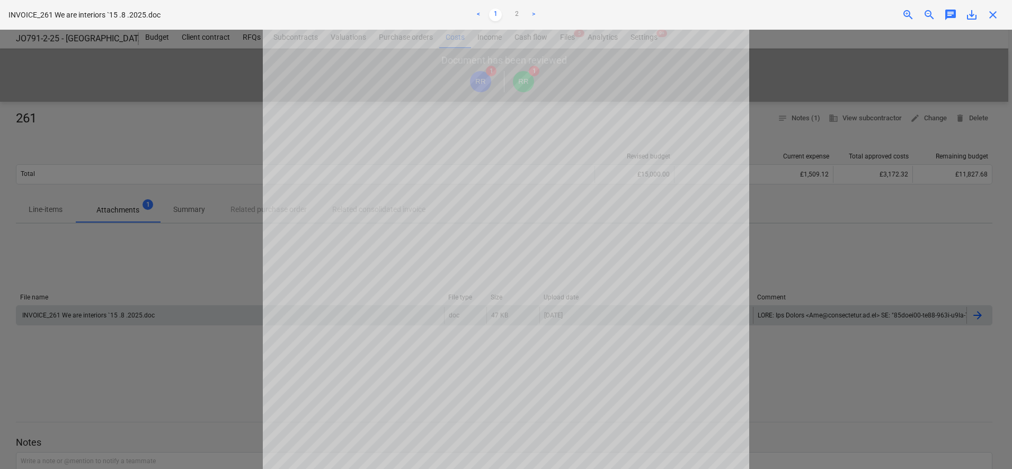
click at [988, 14] on div "Decision updated" at bounding box center [864, 11] width 286 height 22
click at [994, 11] on div "Decision updated" at bounding box center [864, 11] width 286 height 22
click at [996, 68] on div at bounding box center [506, 249] width 1012 height 439
click at [990, 13] on div "Decision updated" at bounding box center [864, 11] width 286 height 22
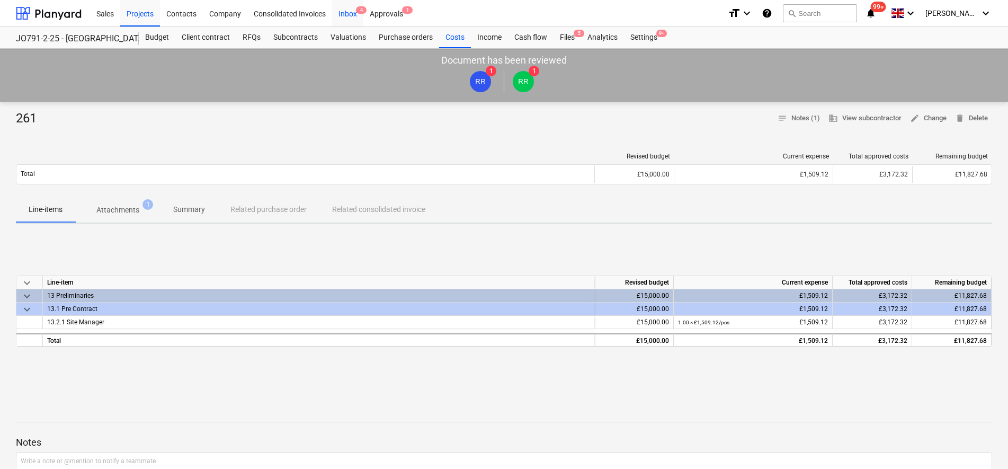
click at [356, 11] on span "4" at bounding box center [361, 9] width 11 height 7
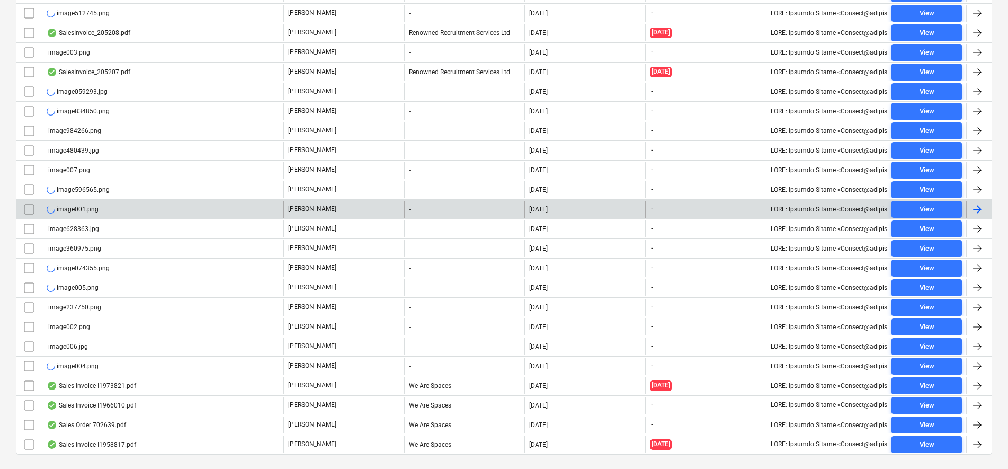
scroll to position [374, 0]
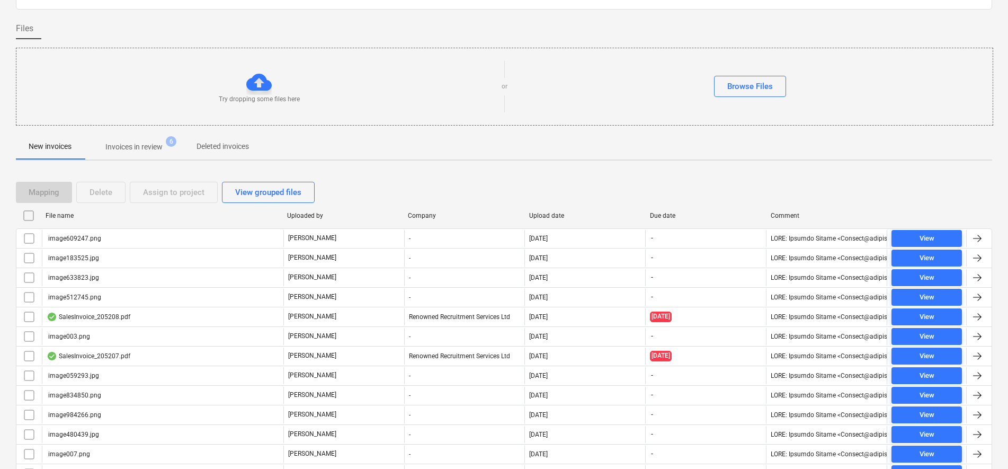
scroll to position [43, 0]
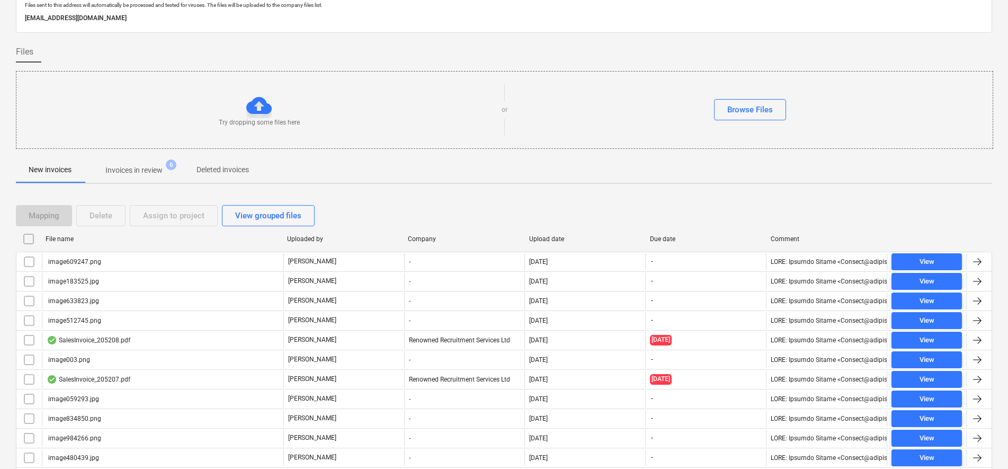
click at [32, 238] on input "checkbox" at bounding box center [28, 239] width 17 height 17
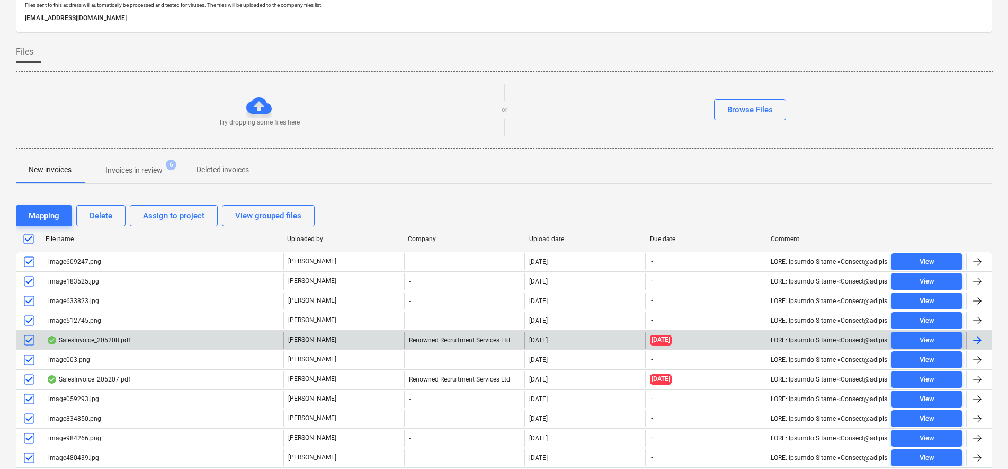
click at [29, 340] on input "checkbox" at bounding box center [29, 340] width 17 height 17
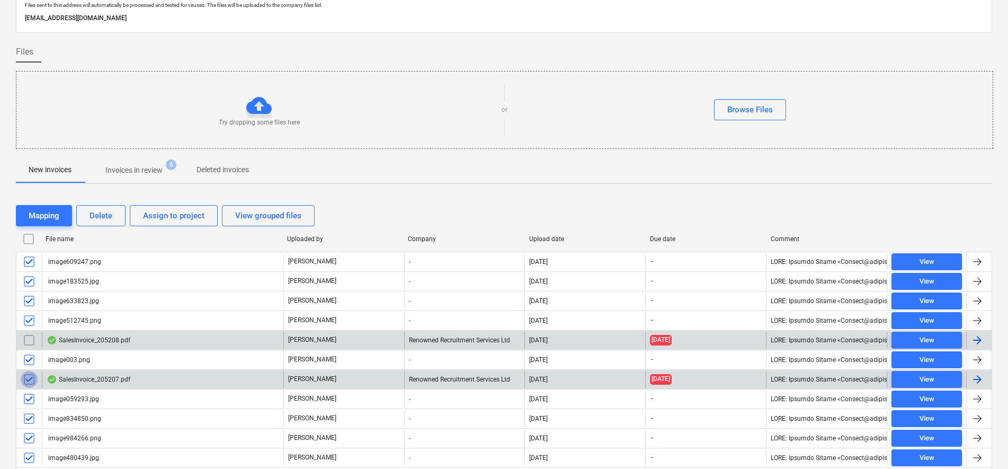
click at [30, 377] on input "checkbox" at bounding box center [29, 379] width 17 height 17
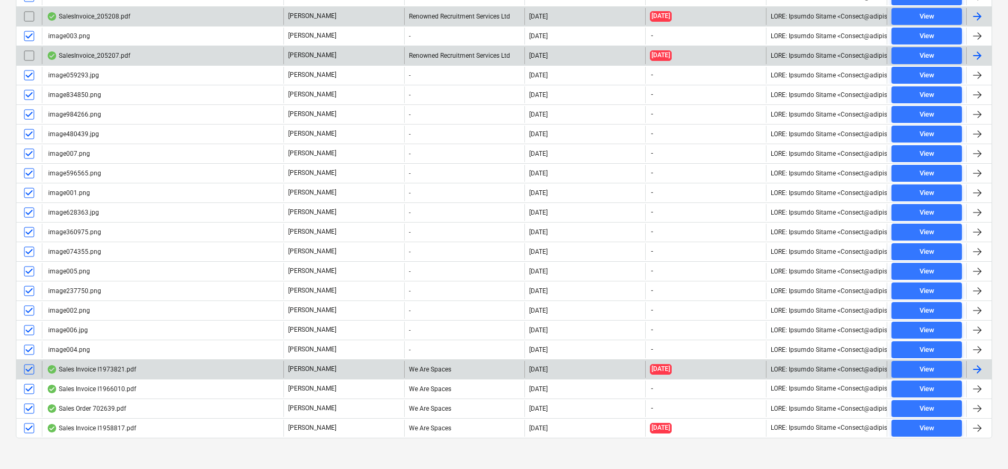
scroll to position [374, 0]
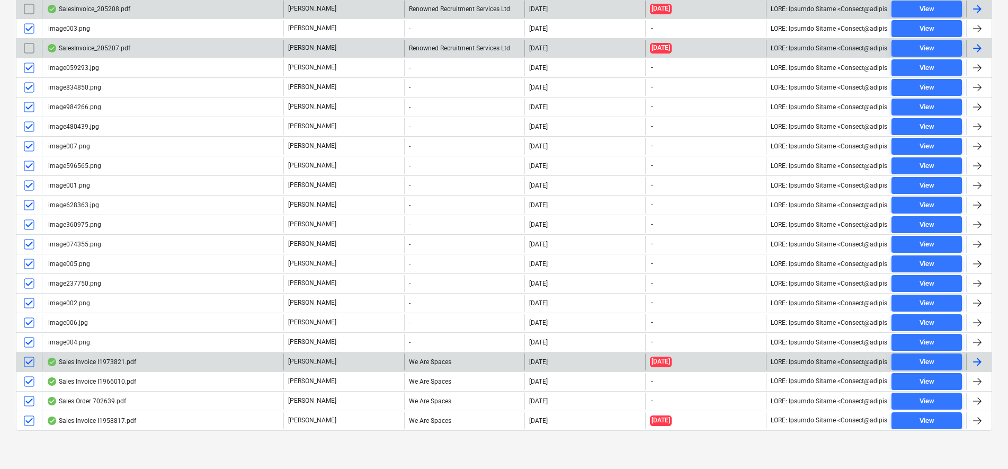
click at [26, 363] on input "checkbox" at bounding box center [29, 361] width 17 height 17
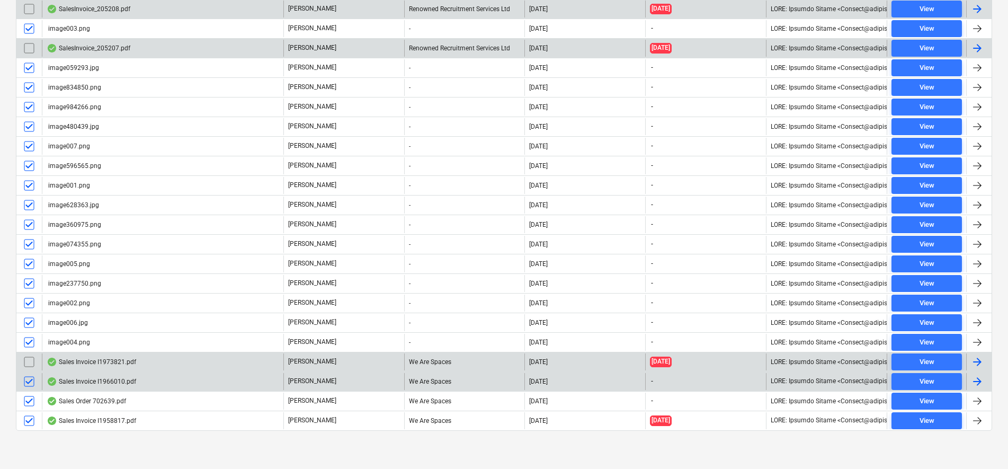
click at [29, 380] on input "checkbox" at bounding box center [29, 381] width 17 height 17
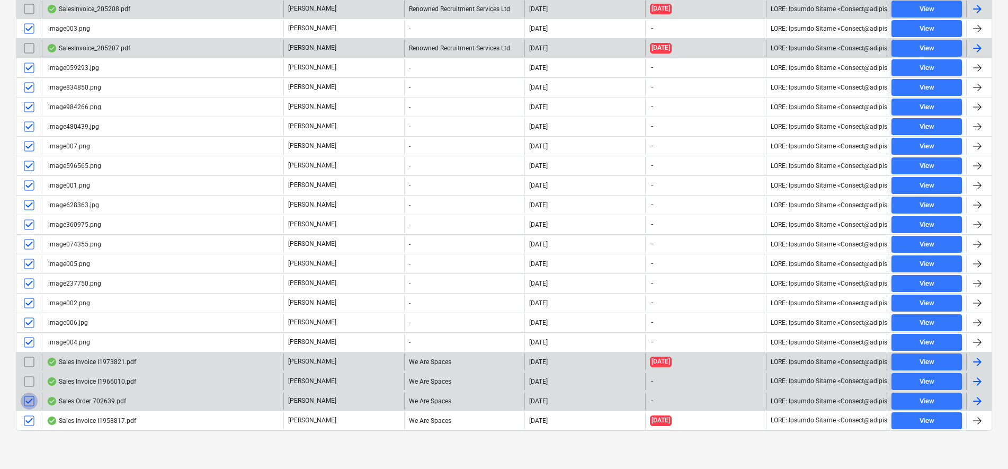
click at [29, 400] on input "checkbox" at bounding box center [29, 401] width 17 height 17
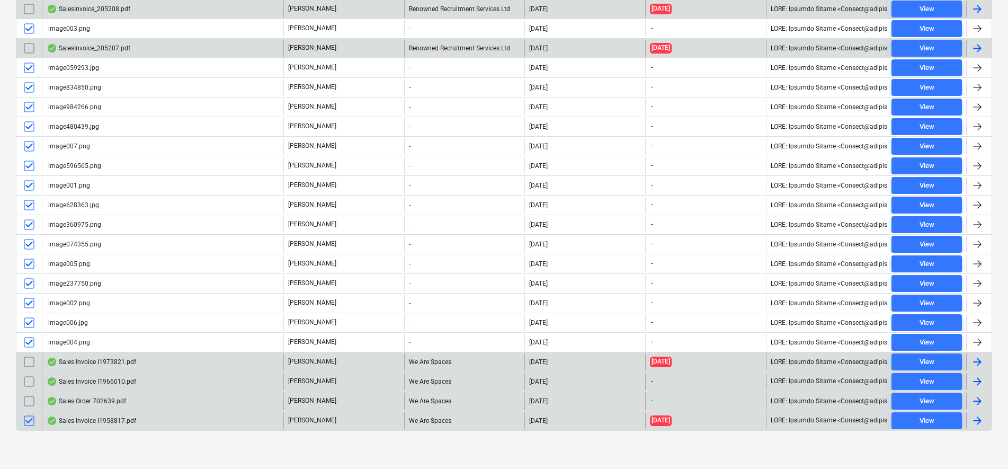
click at [31, 420] on input "checkbox" at bounding box center [29, 420] width 17 height 17
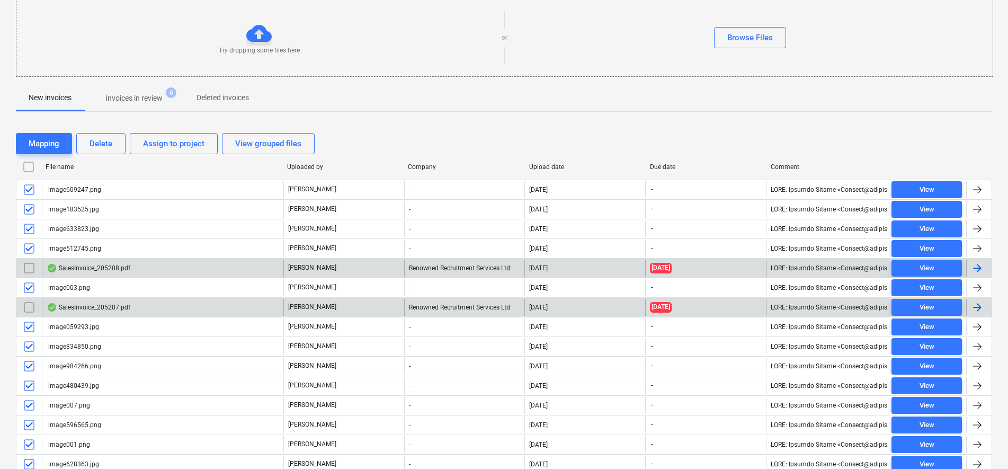
scroll to position [0, 0]
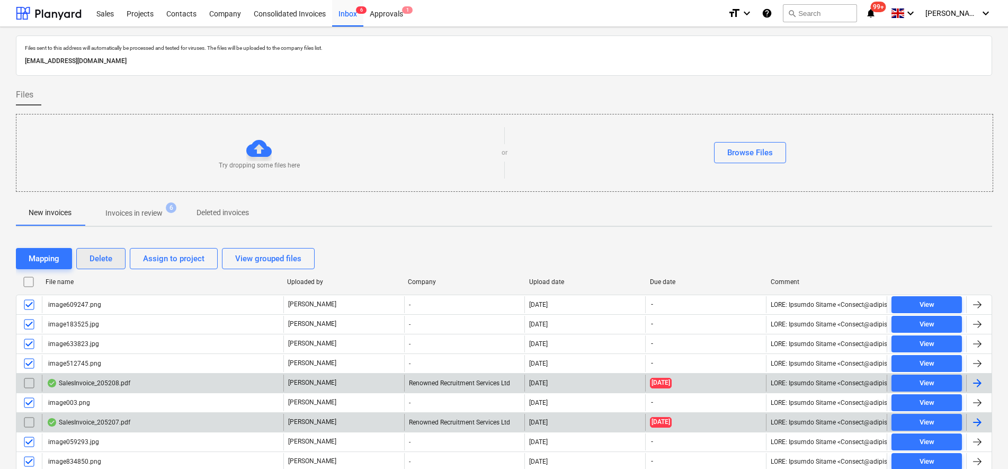
click at [100, 252] on div "Delete" at bounding box center [101, 259] width 23 height 14
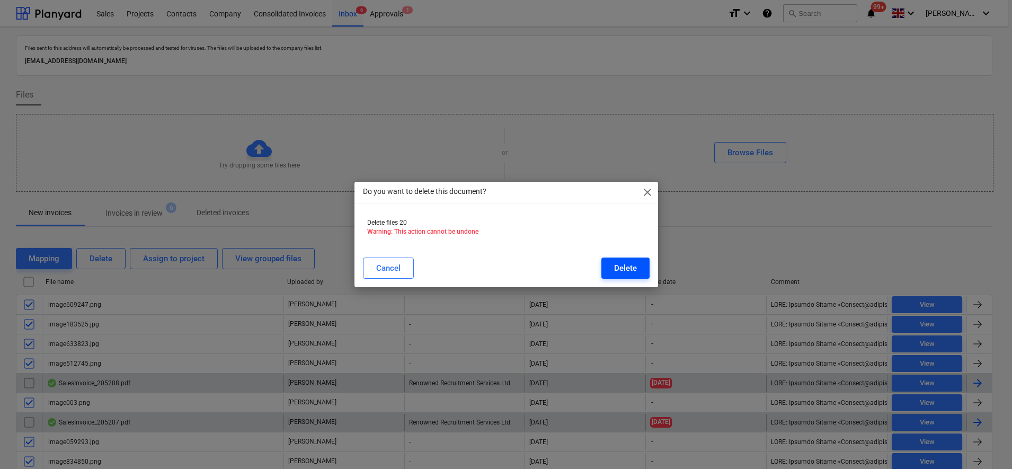
click at [635, 268] on div "Delete" at bounding box center [625, 268] width 23 height 14
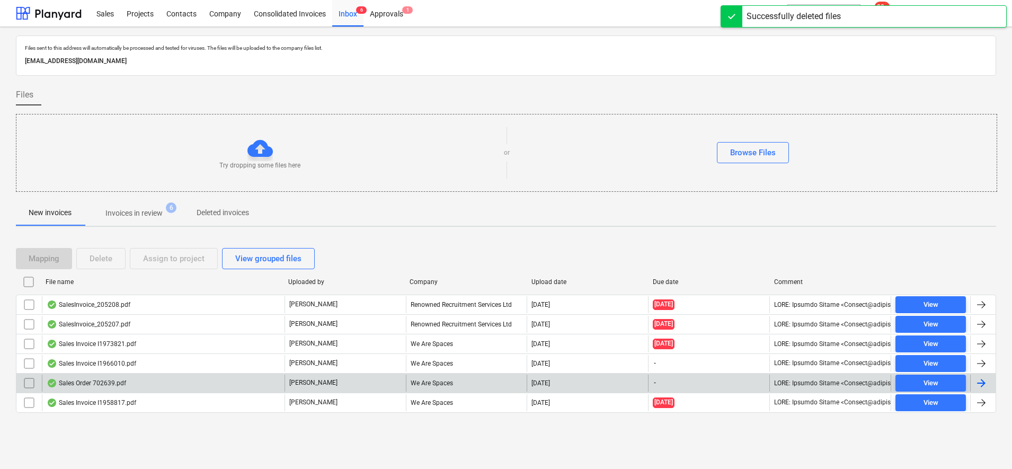
click at [117, 215] on p "Invoices in review" at bounding box center [133, 213] width 57 height 11
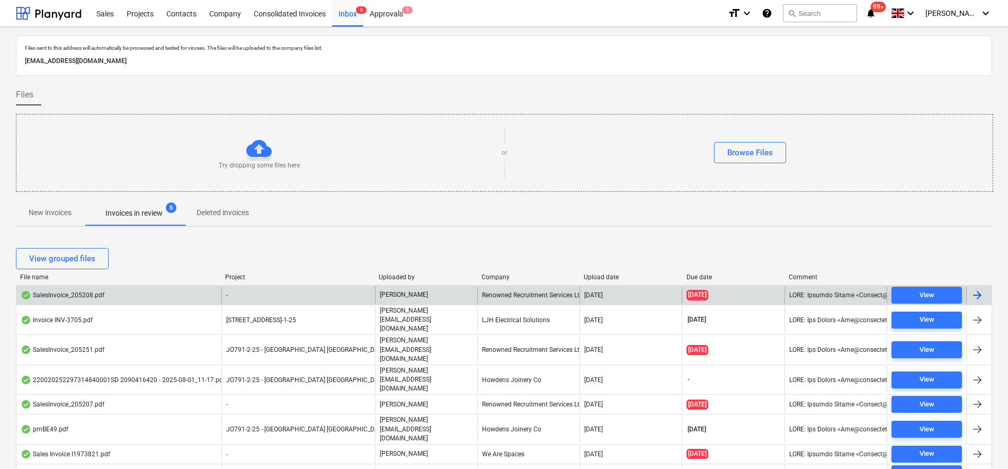
click at [132, 291] on div "SalesInvoice_205208.pdf" at bounding box center [118, 295] width 205 height 17
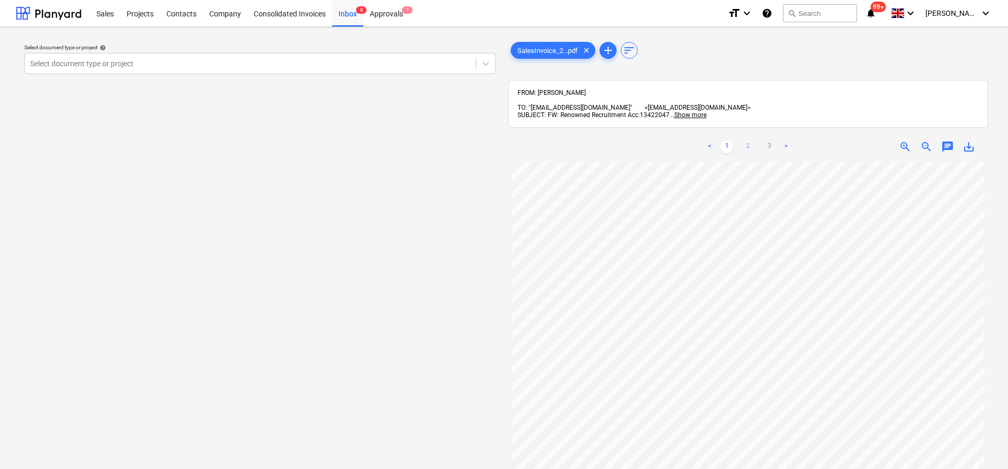
scroll to position [225, 0]
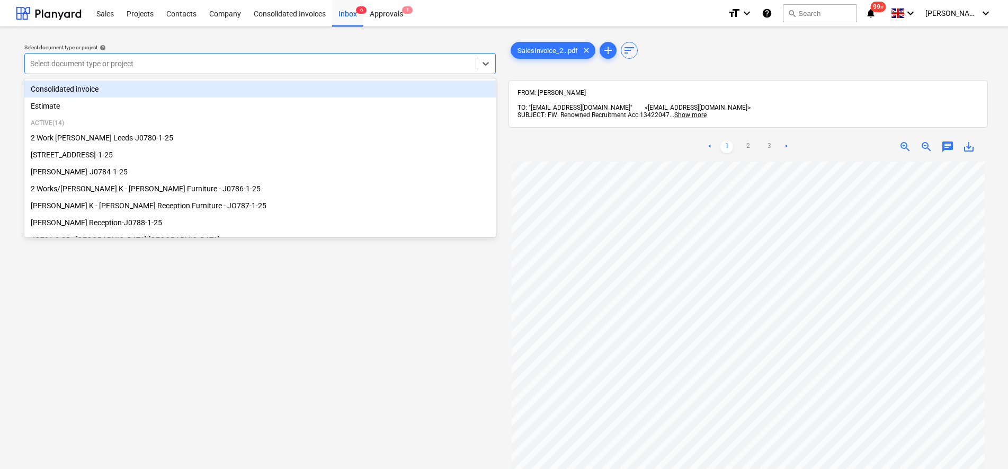
click at [263, 64] on div at bounding box center [250, 63] width 440 height 11
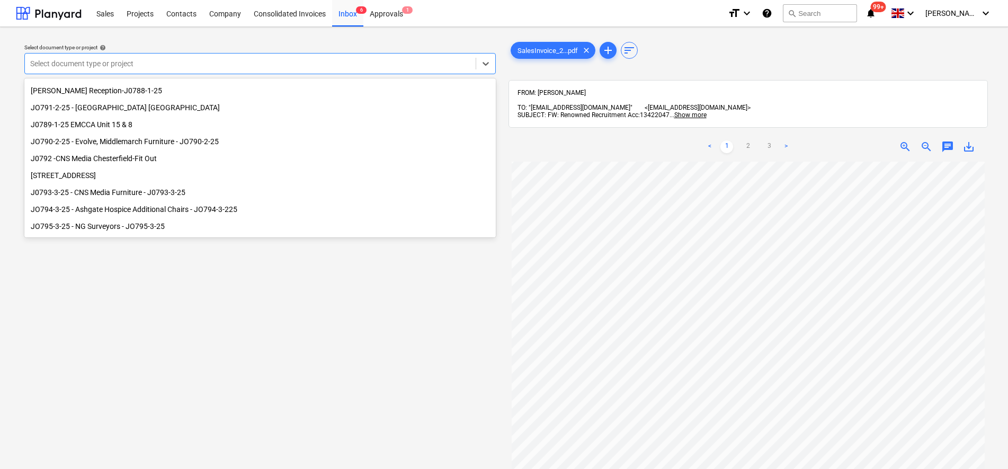
scroll to position [132, 0]
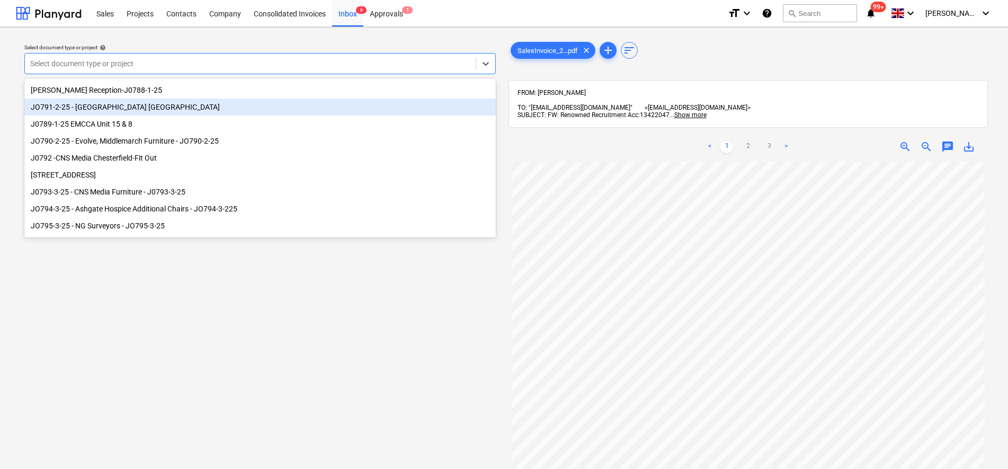
click at [153, 113] on div "JO791-2-25 - [GEOGRAPHIC_DATA] [GEOGRAPHIC_DATA]" at bounding box center [260, 107] width 472 height 17
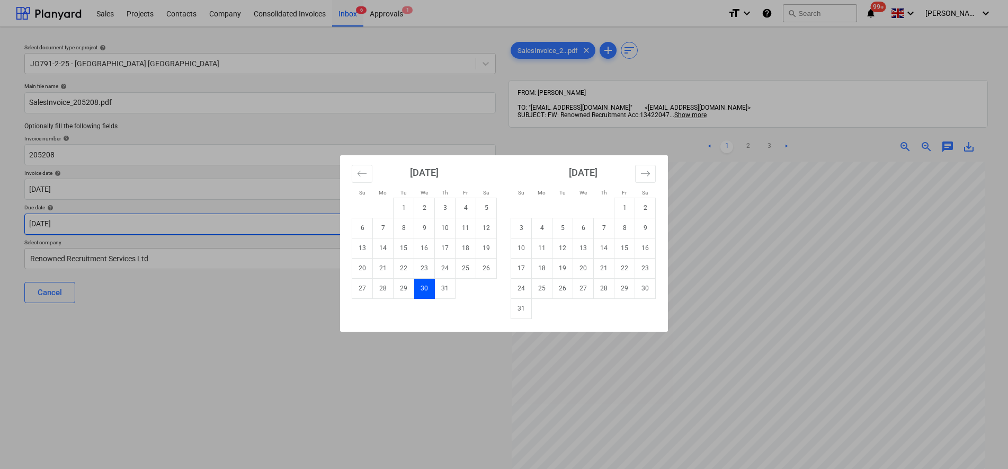
click at [187, 223] on body "Sales Projects Contacts Company Consolidated Invoices Inbox 6 Approvals 1 forma…" at bounding box center [504, 234] width 1008 height 469
click at [592, 288] on td "27" at bounding box center [583, 288] width 21 height 20
type input "[DATE]"
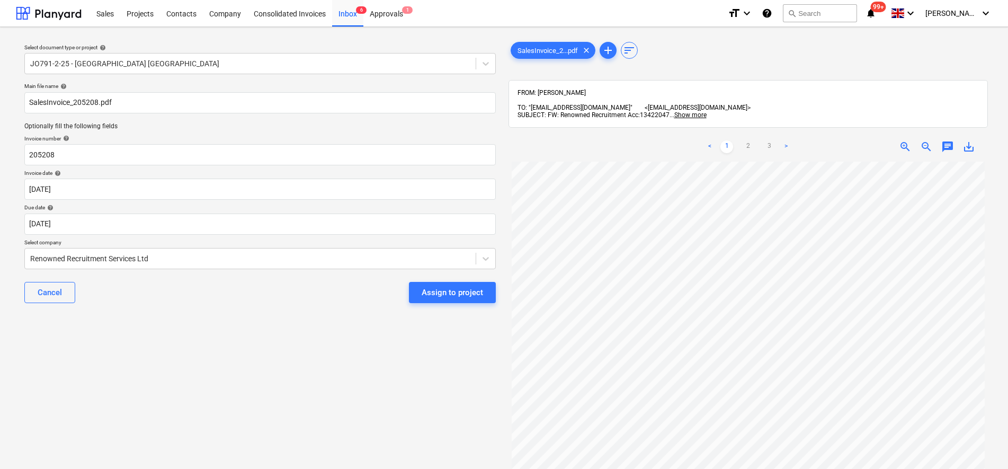
click at [136, 323] on div "Select document type or project help JO791-2-25 - [GEOGRAPHIC_DATA] [GEOGRAPHIC…" at bounding box center [260, 321] width 489 height 570
click at [482, 299] on div "Assign to project" at bounding box center [452, 293] width 61 height 14
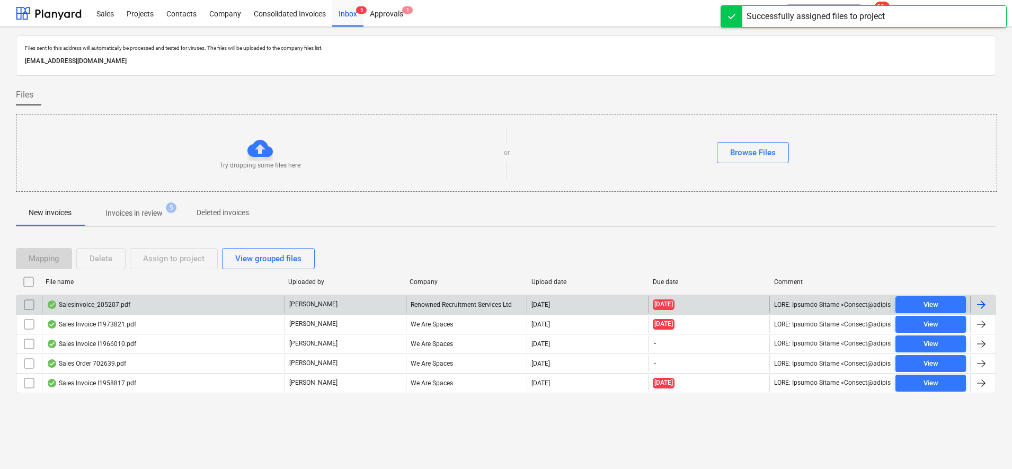
click at [236, 312] on div "SalesInvoice_205207.pdf" at bounding box center [163, 304] width 243 height 17
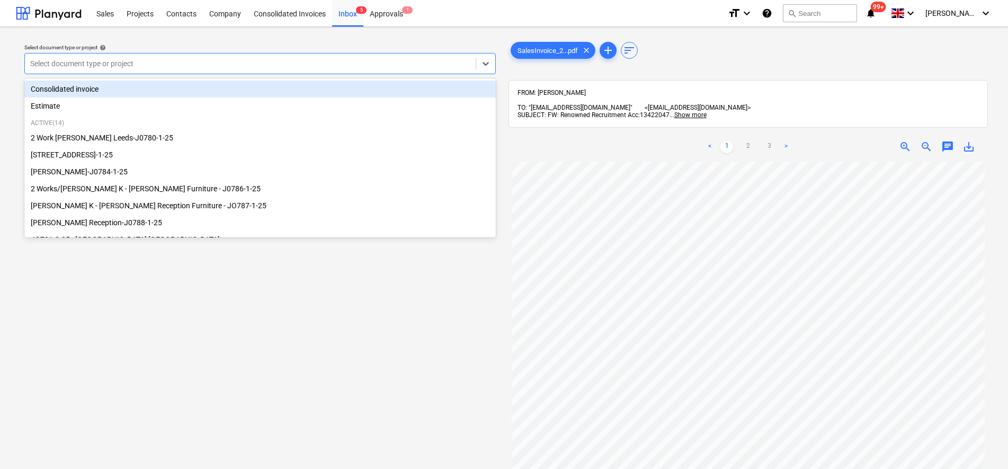
click at [237, 67] on div at bounding box center [250, 63] width 440 height 11
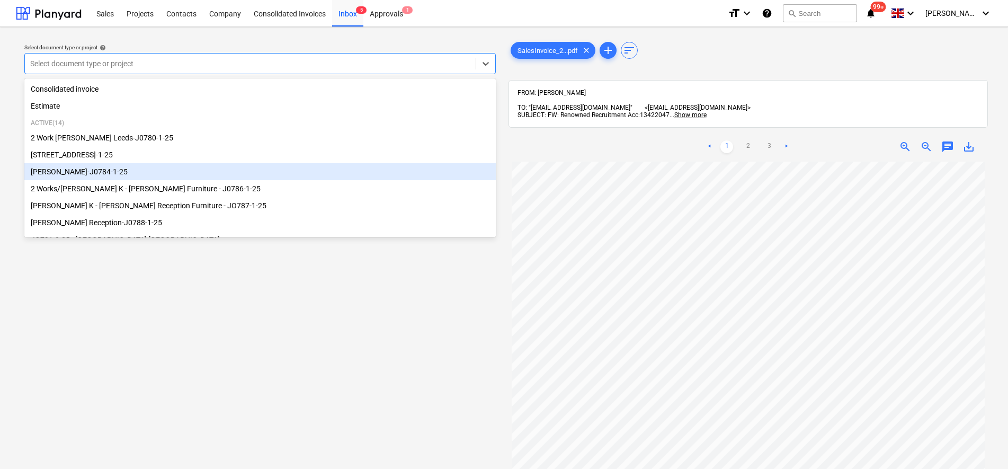
click at [101, 179] on div "[PERSON_NAME]-J0784-1-25" at bounding box center [260, 171] width 472 height 17
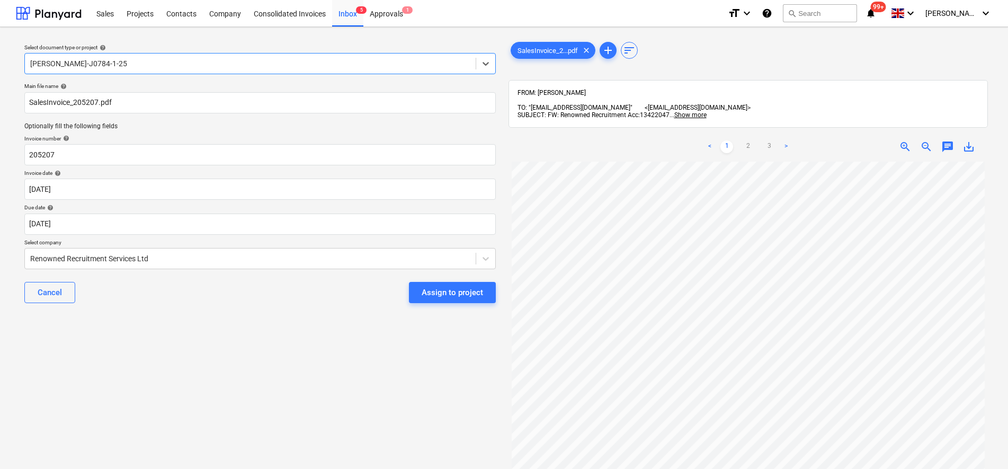
scroll to position [199, 0]
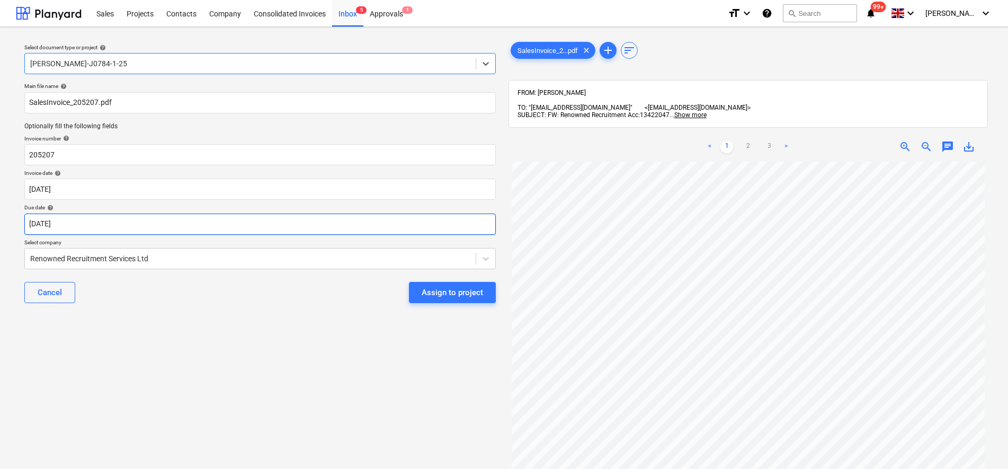
click at [166, 229] on body "Sales Projects Contacts Company Consolidated Invoices Inbox 5 Approvals 1 forma…" at bounding box center [504, 234] width 1008 height 469
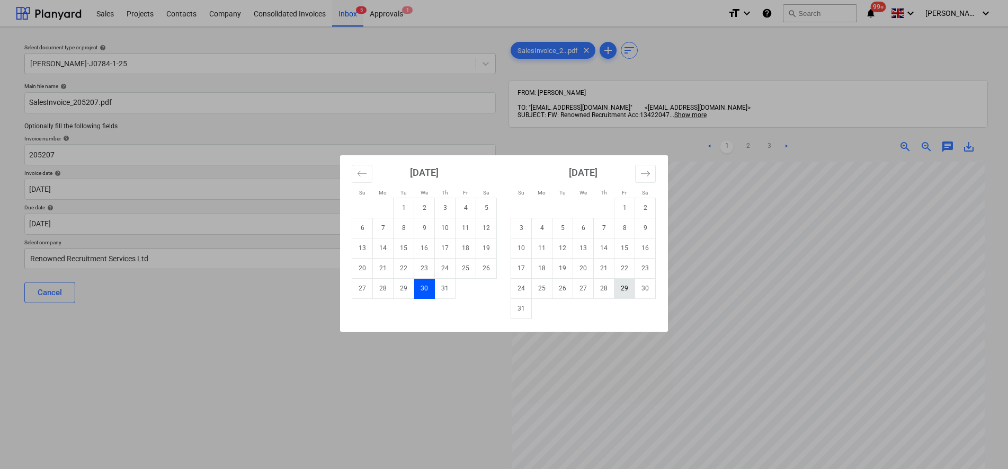
click at [630, 298] on td "29" at bounding box center [625, 288] width 21 height 20
type input "[DATE]"
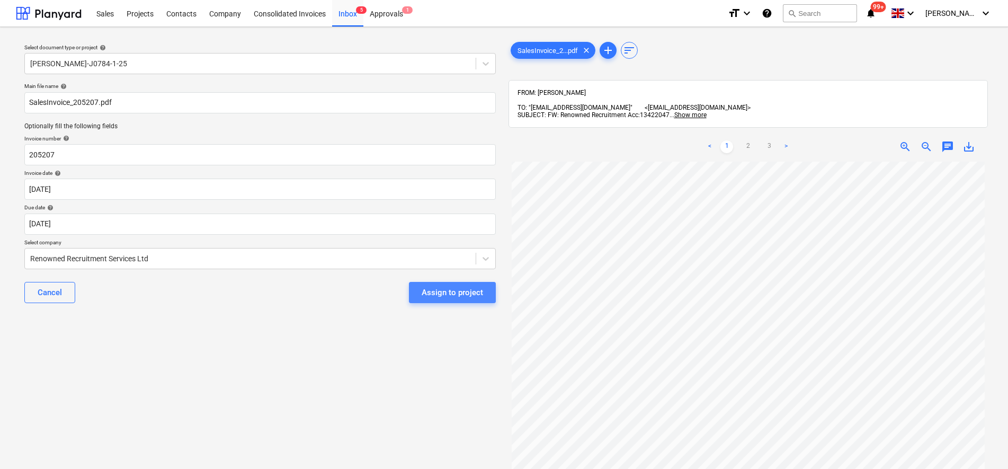
click at [459, 289] on div "Assign to project" at bounding box center [452, 293] width 61 height 14
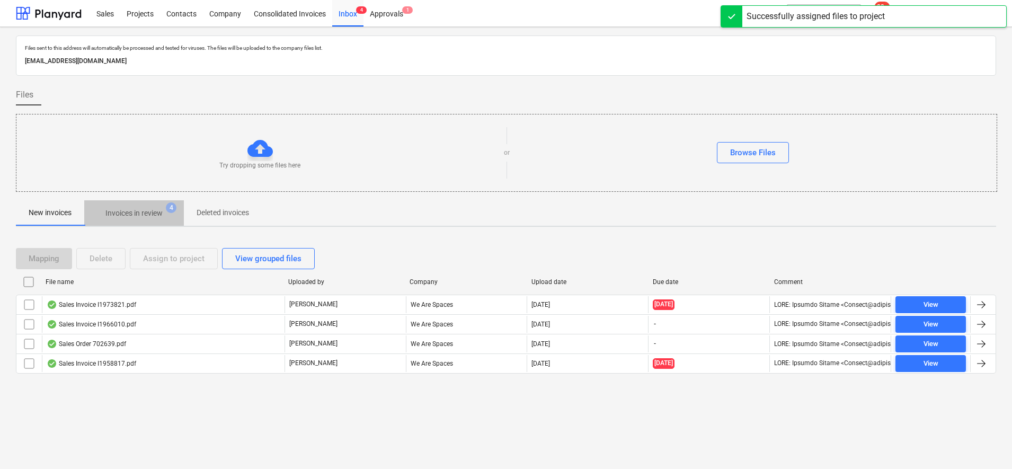
click at [158, 217] on p "Invoices in review" at bounding box center [133, 213] width 57 height 11
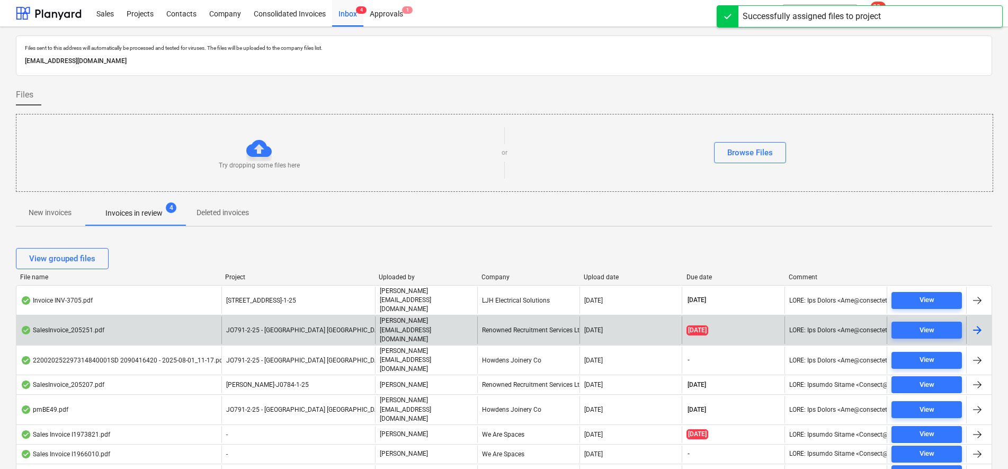
click at [566, 320] on div "Renowned Recruitment Services Ltd" at bounding box center [528, 329] width 102 height 27
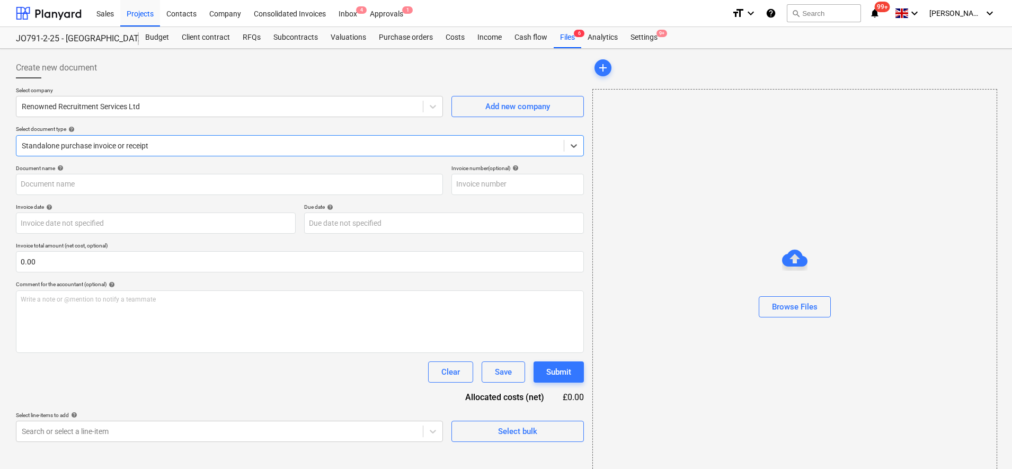
type input "205251"
type input "[DATE]"
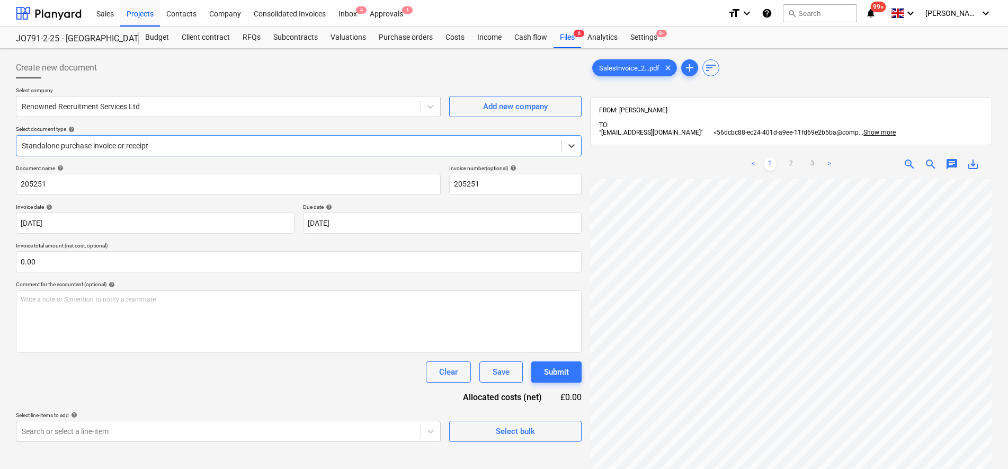
click at [122, 150] on div at bounding box center [289, 145] width 535 height 11
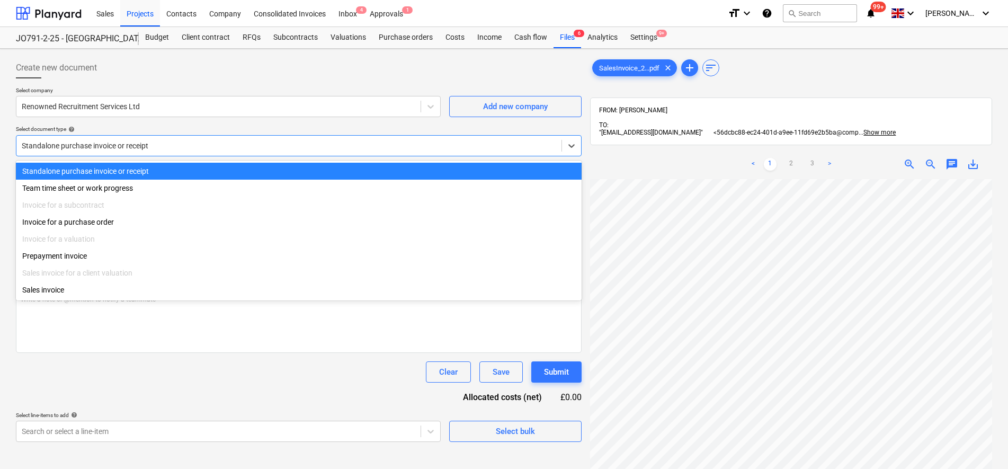
click at [122, 150] on div at bounding box center [289, 145] width 535 height 11
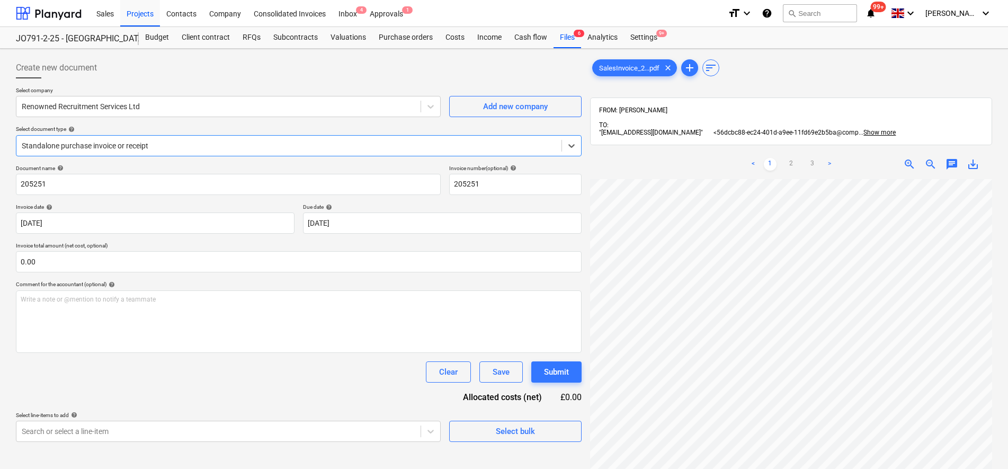
click at [122, 150] on div at bounding box center [289, 145] width 535 height 11
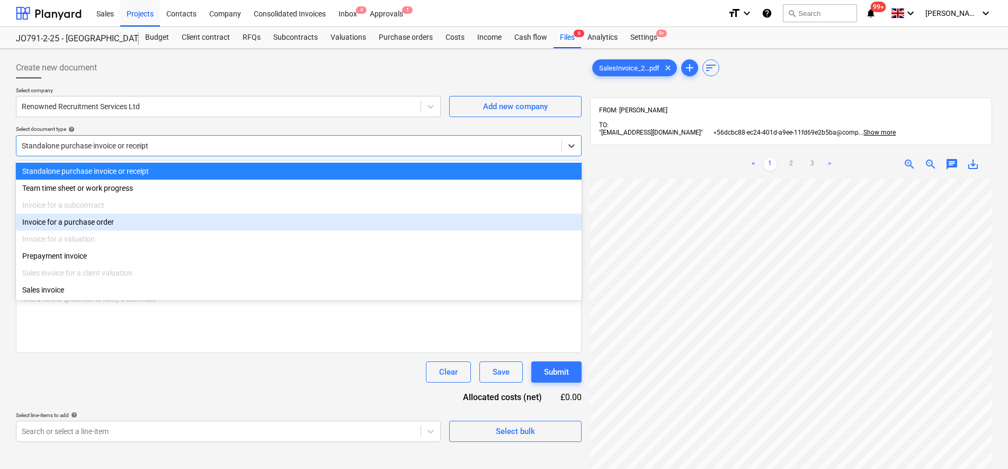
click at [104, 224] on div "Invoice for a purchase order" at bounding box center [299, 222] width 566 height 17
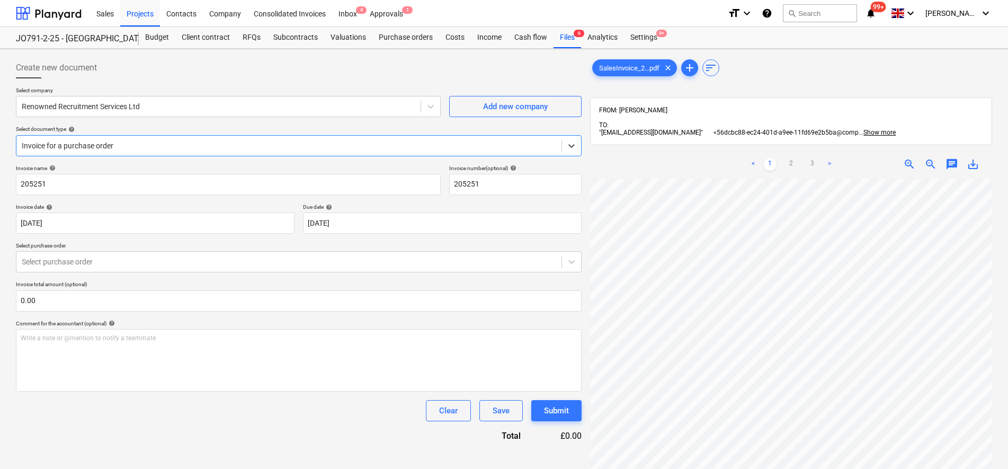
scroll to position [132, 0]
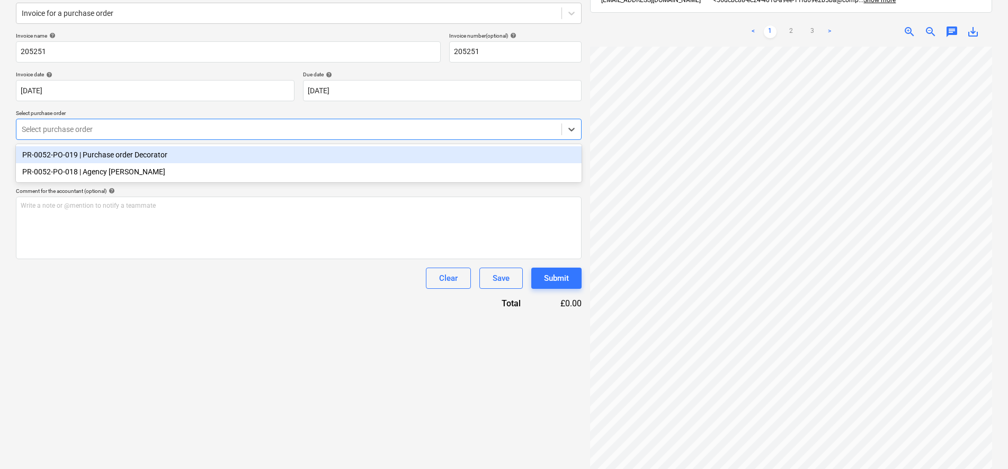
click at [135, 137] on div "Select purchase order" at bounding box center [288, 129] width 545 height 15
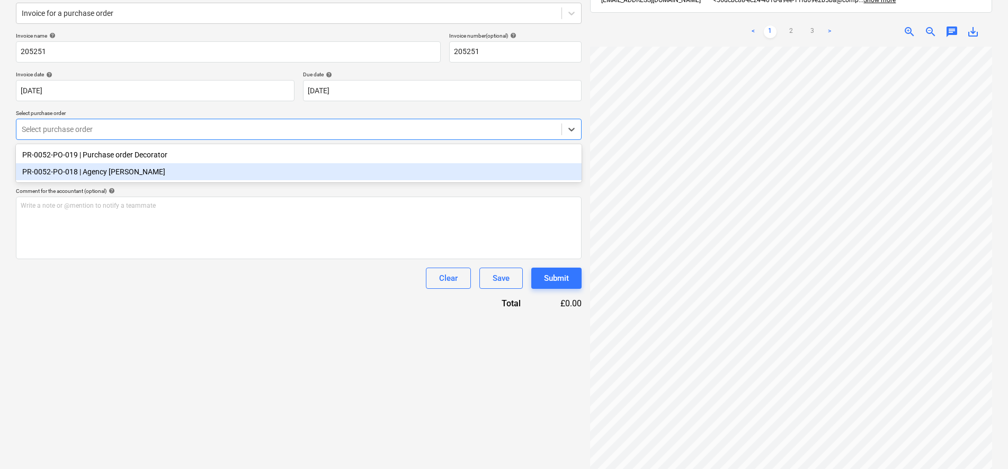
click at [145, 175] on div "PR-0052-PO-018 | Agency [PERSON_NAME]" at bounding box center [299, 171] width 566 height 17
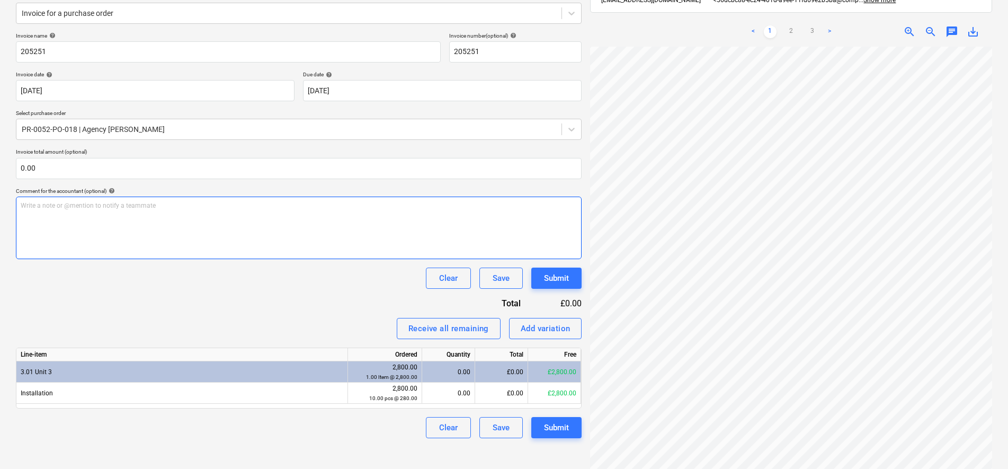
scroll to position [32, 77]
click at [149, 126] on div at bounding box center [289, 129] width 535 height 11
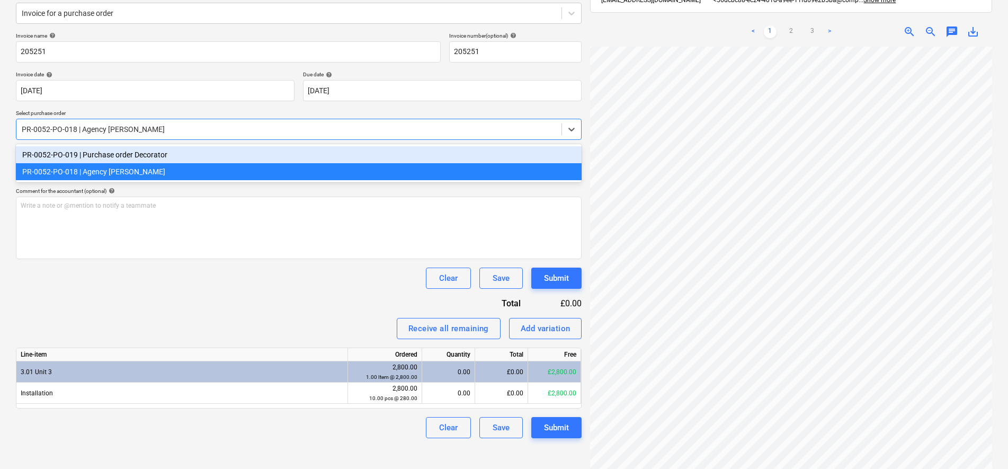
click at [144, 159] on div "PR-0052-PO-019 | Purchase order Decorator" at bounding box center [299, 154] width 566 height 17
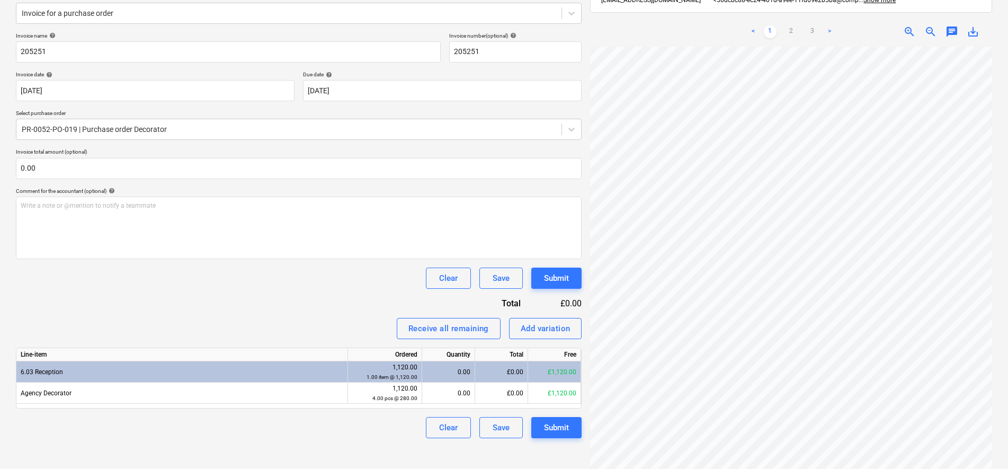
scroll to position [75, 77]
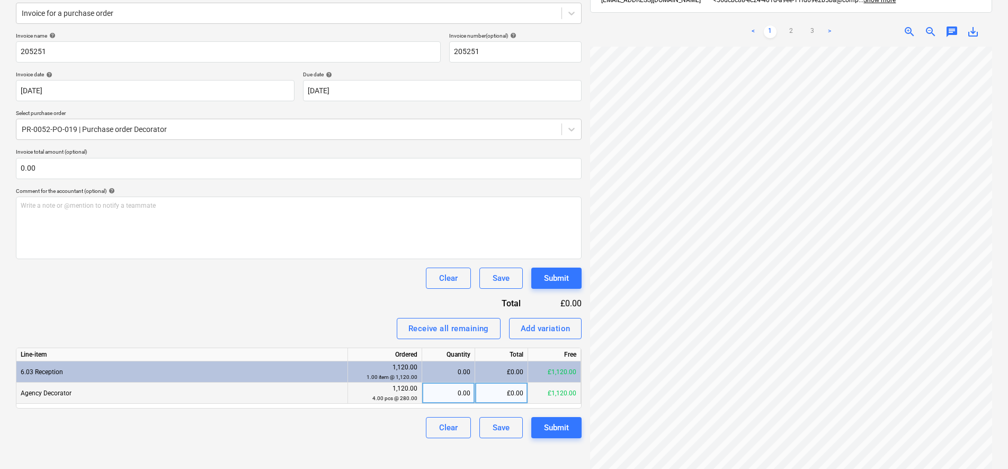
click at [453, 392] on div "0.00" at bounding box center [449, 393] width 44 height 21
type input "4"
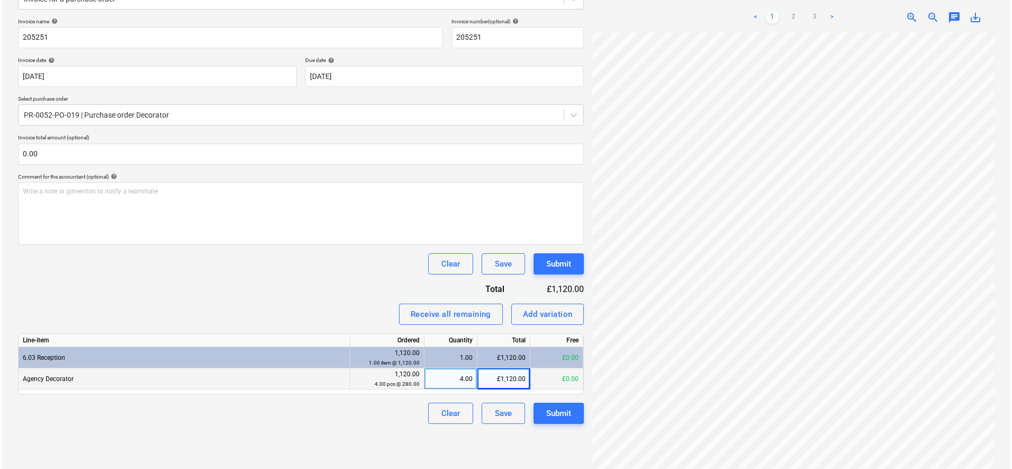
scroll to position [150, 0]
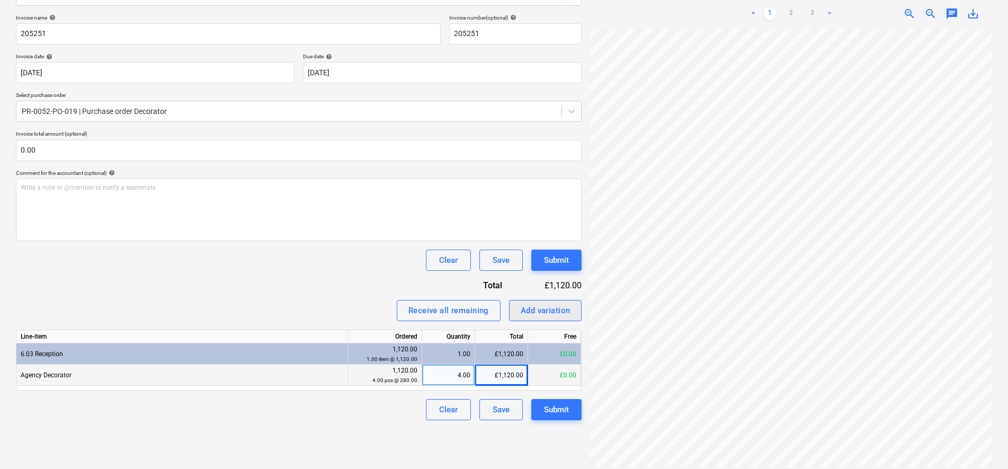
click at [547, 316] on div "Add variation" at bounding box center [546, 311] width 50 height 14
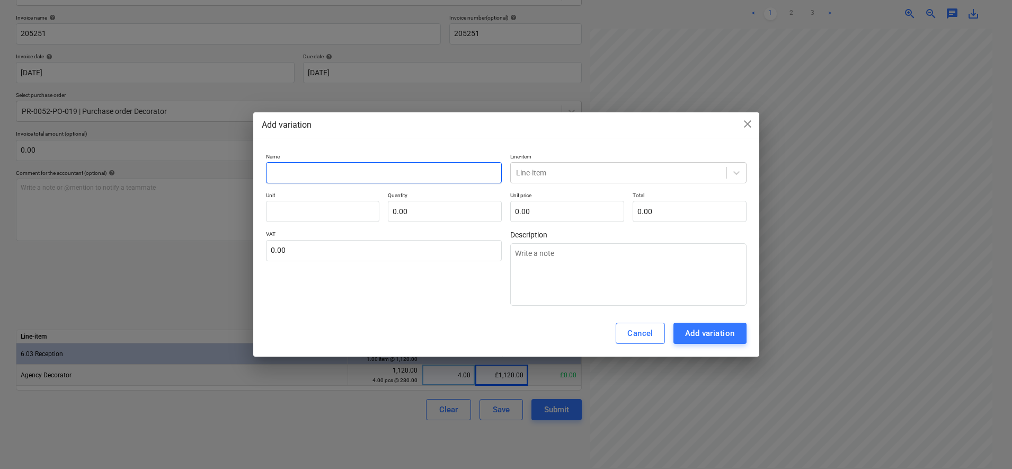
click at [319, 176] on input "text" at bounding box center [384, 172] width 236 height 21
type input "A"
type textarea "x"
type input "Ag"
type textarea "x"
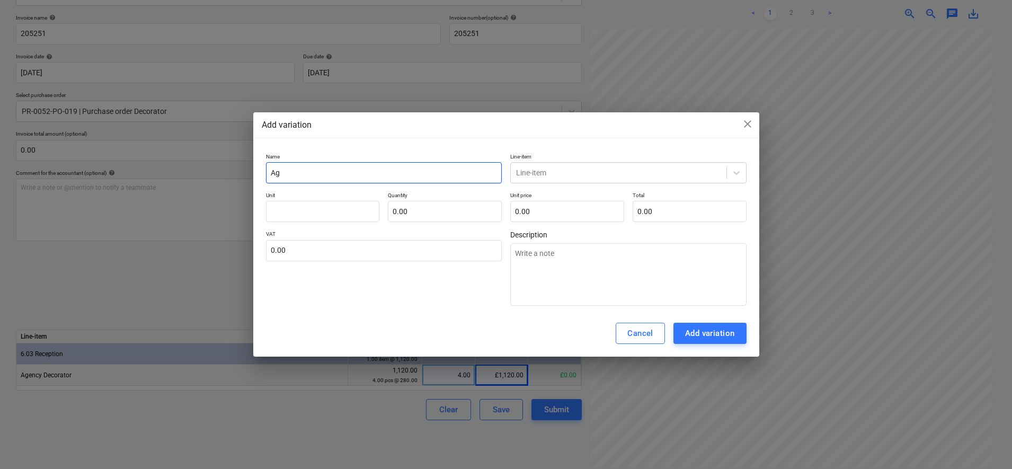
type input "Age"
type textarea "x"
type input "Agen"
type textarea "x"
type input "Agenc"
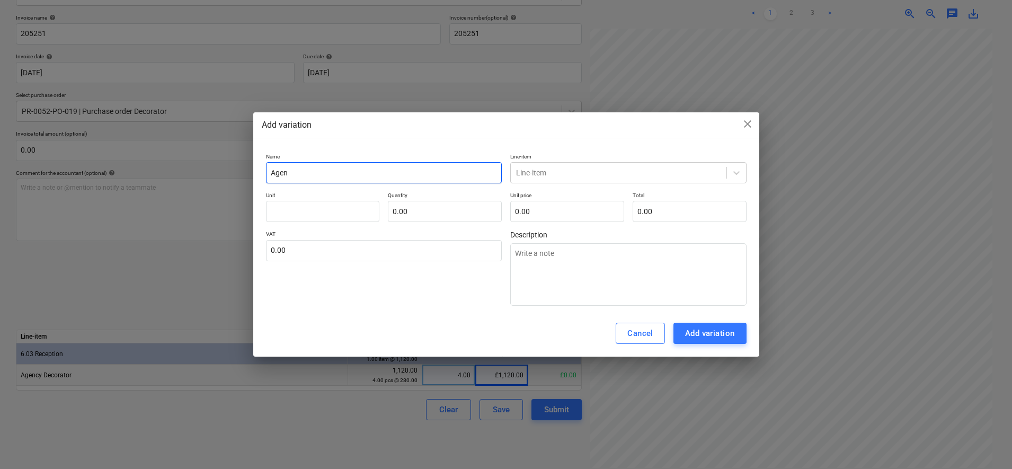
type textarea "x"
type input "Agency"
type textarea "x"
type input "Agency"
type textarea "x"
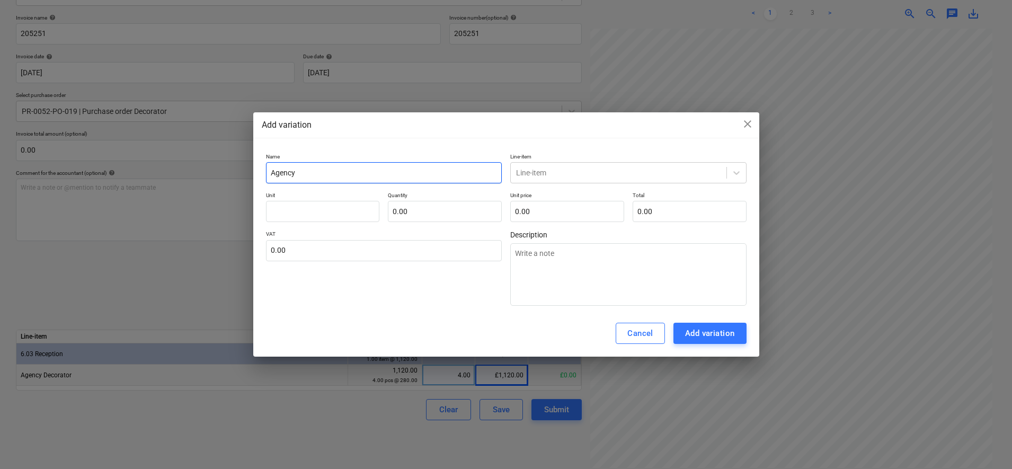
type input "Agency D"
type textarea "x"
type input "Agency De"
type textarea "x"
type input "Agency Dec"
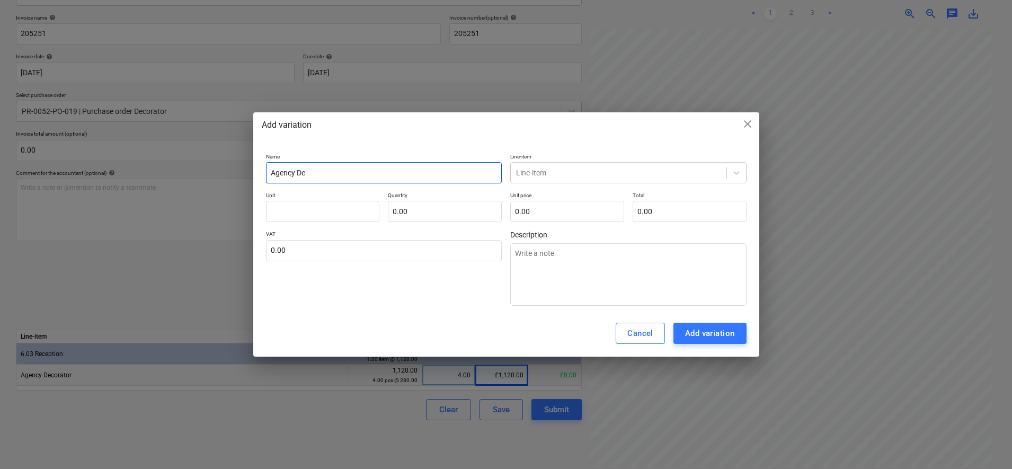
type textarea "x"
type input "Agency Deco"
type textarea "x"
type input "Agency Decor"
type textarea "x"
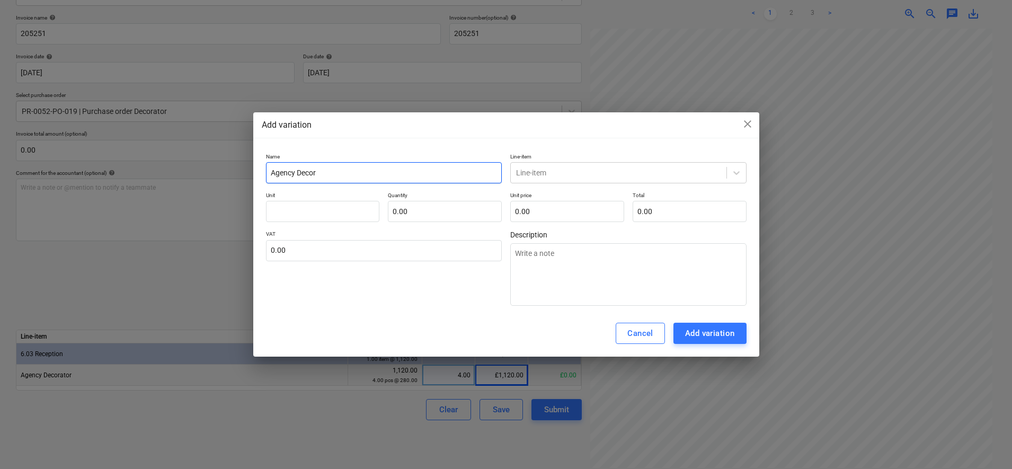
type input "Agency Decora"
type textarea "x"
type input "Agency Decorat"
type textarea "x"
type input "Agency Decorato"
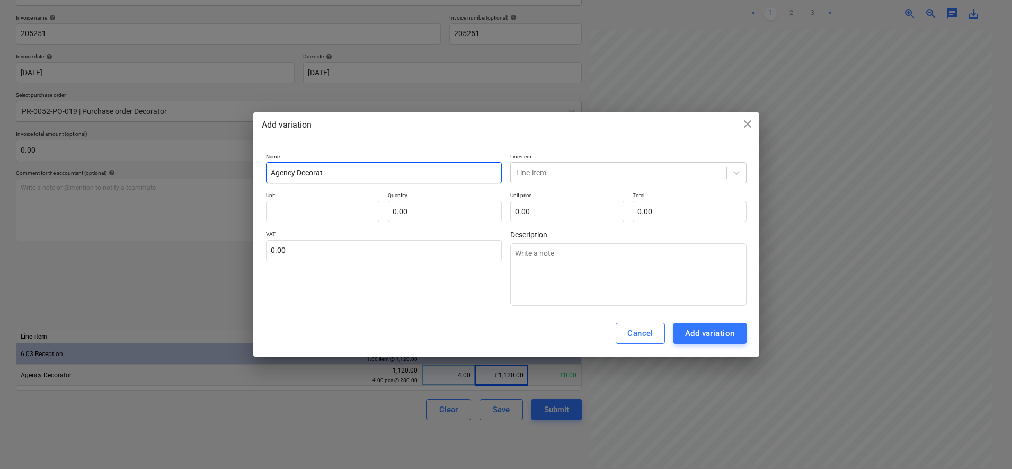
type textarea "x"
type input "Agency Decorator"
type textarea "x"
type input "Agency Decorator"
type textarea "x"
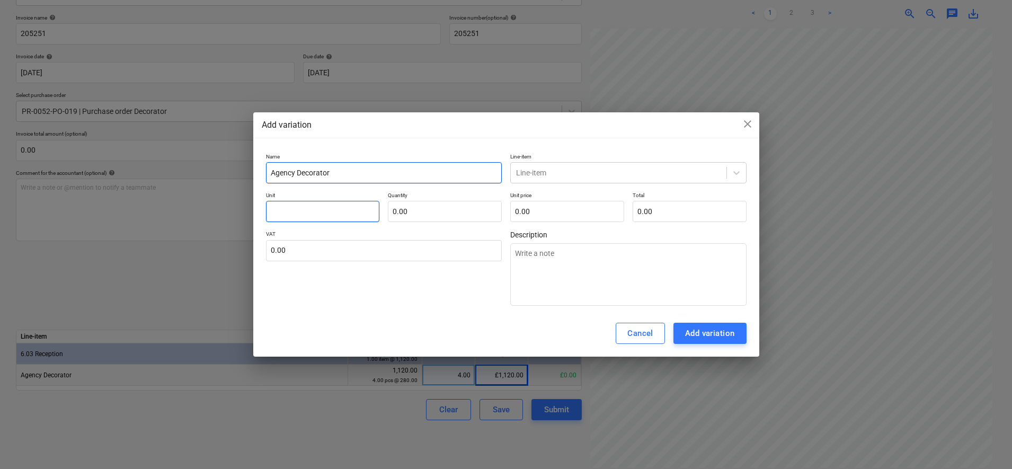
type input "Agency Decorator"
click at [313, 217] on input "text" at bounding box center [323, 211] width 114 height 21
type input "p"
type textarea "x"
type input "pc"
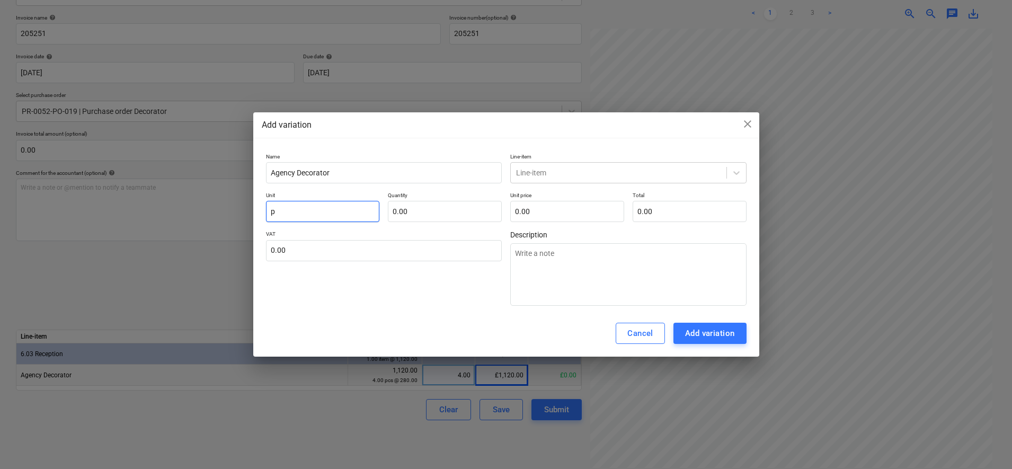
type textarea "x"
type input "pcs"
type textarea "x"
type input "pcs"
type input "1"
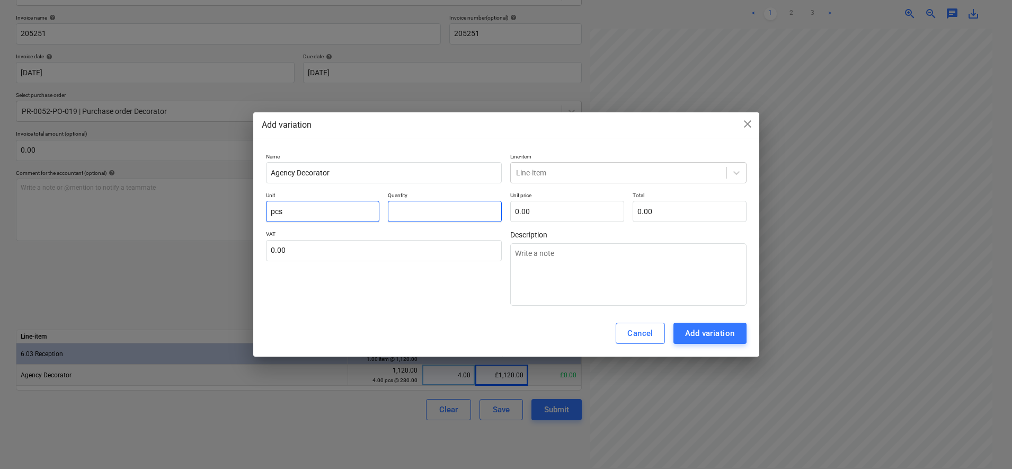
type textarea "x"
type input "1.00"
type input "1"
type input "0.00"
click at [457, 210] on input "1" at bounding box center [445, 211] width 114 height 21
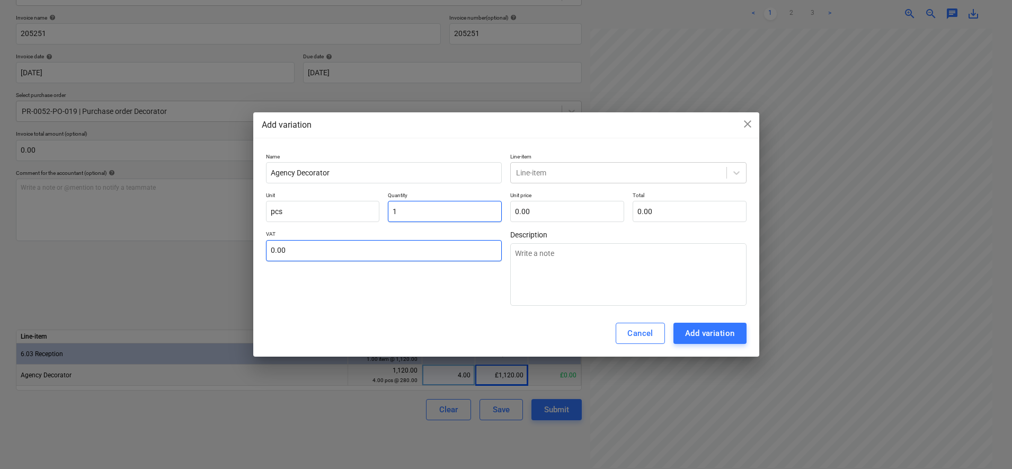
type textarea "x"
type input "4"
type textarea "x"
type input "4.00"
type input "2"
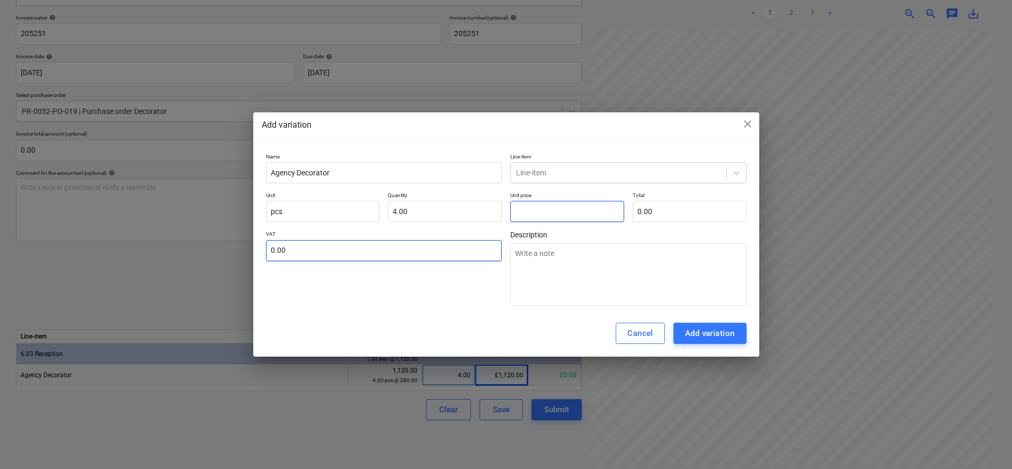
type textarea "x"
type input "8.00"
type input "2.00"
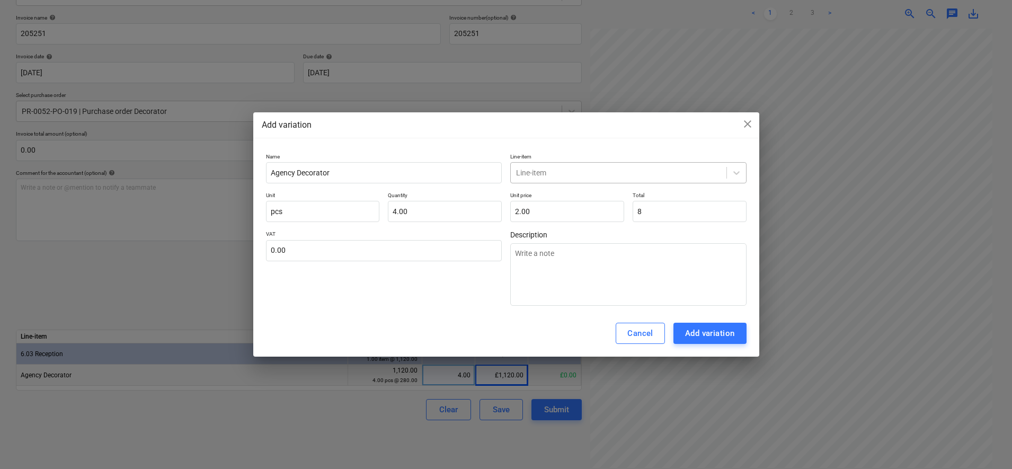
type input "8.00"
click at [536, 170] on div at bounding box center [618, 172] width 205 height 11
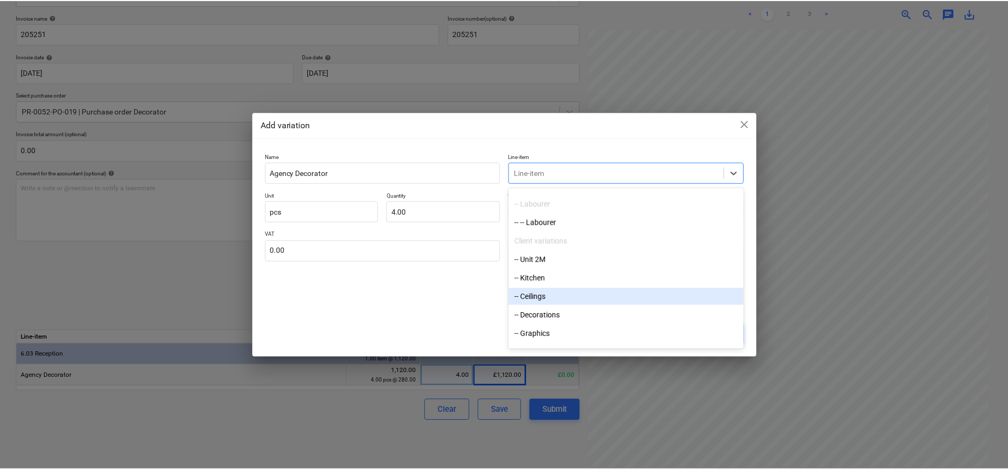
scroll to position [2120, 0]
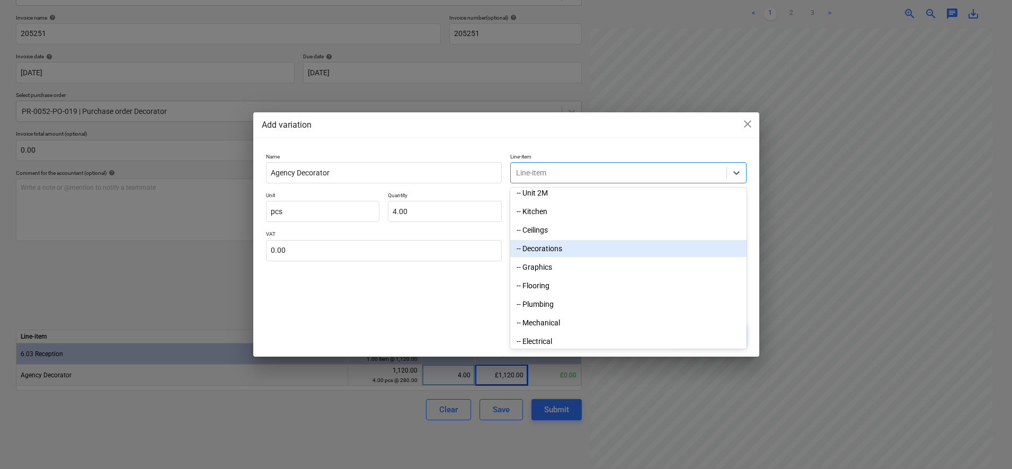
click at [560, 256] on div "-- Decorations" at bounding box center [628, 248] width 236 height 17
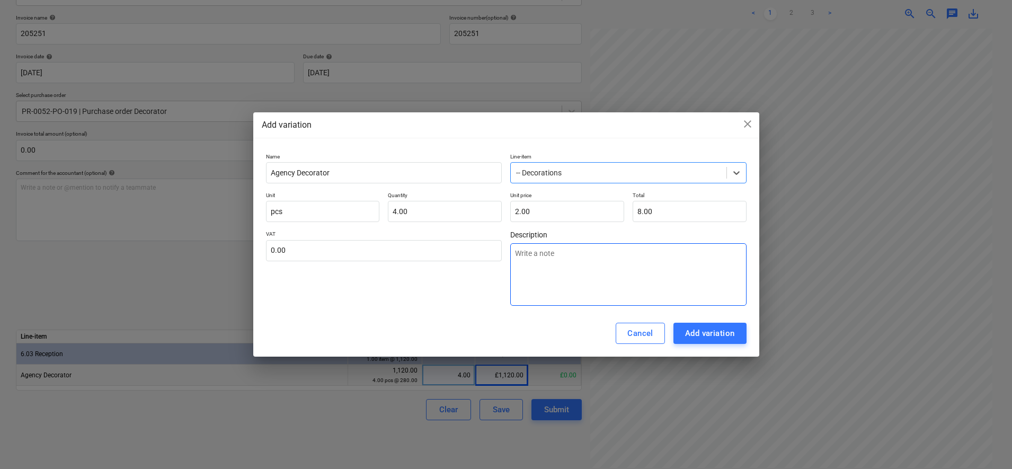
click at [565, 257] on textarea at bounding box center [628, 274] width 236 height 63
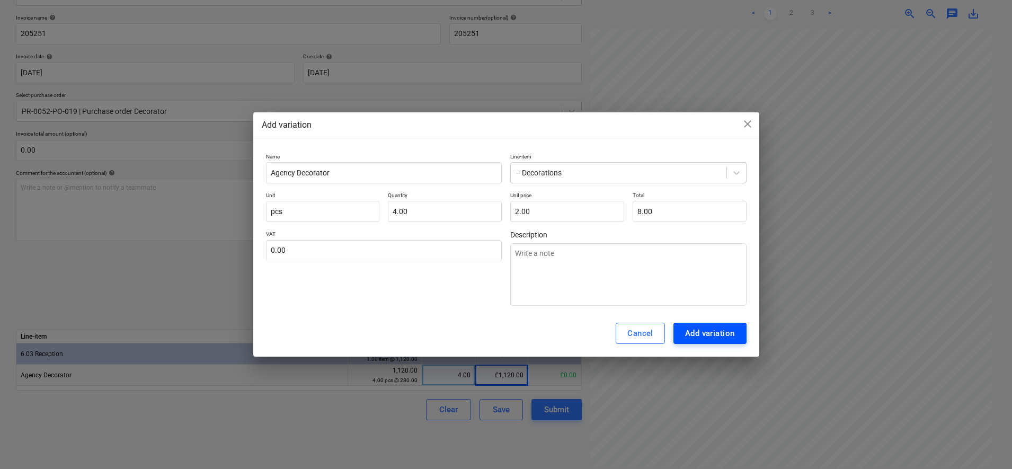
click at [698, 336] on div "Add variation" at bounding box center [710, 333] width 50 height 14
type textarea "x"
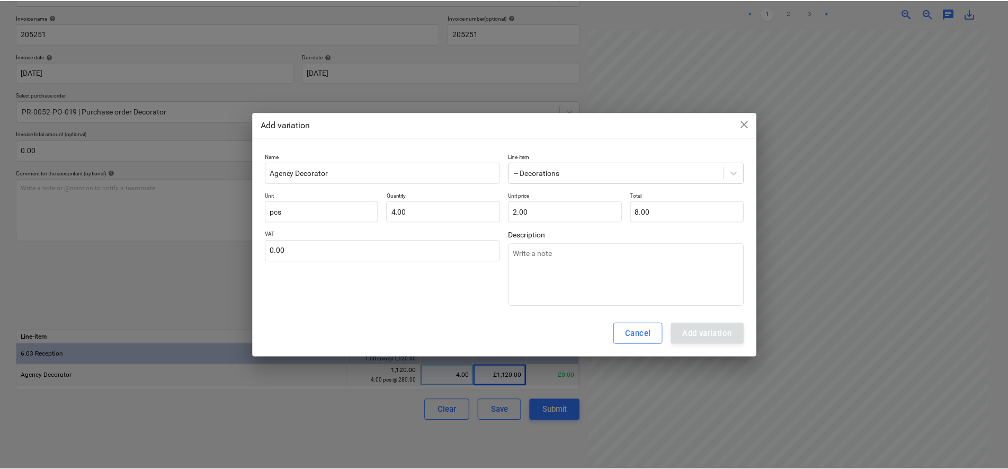
scroll to position [75, 75]
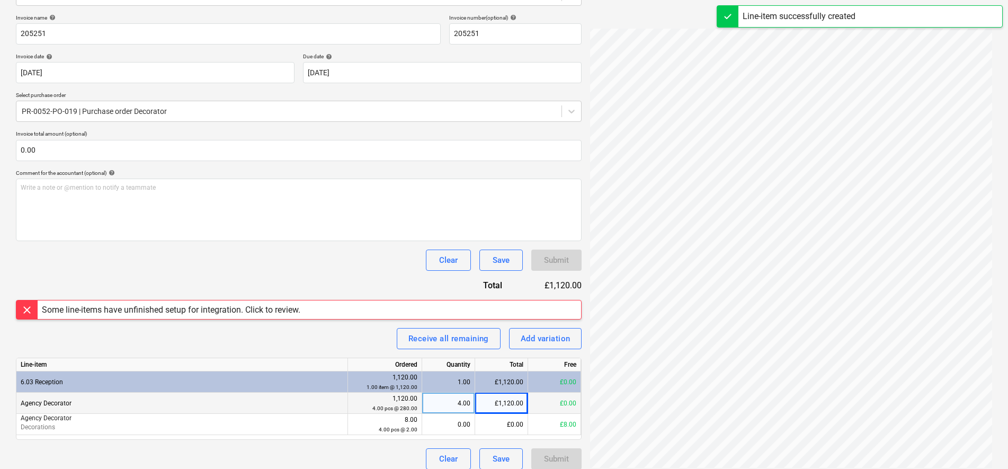
click at [238, 313] on div "Some line-items have unfinished setup for integration. Click to review." at bounding box center [171, 310] width 259 height 10
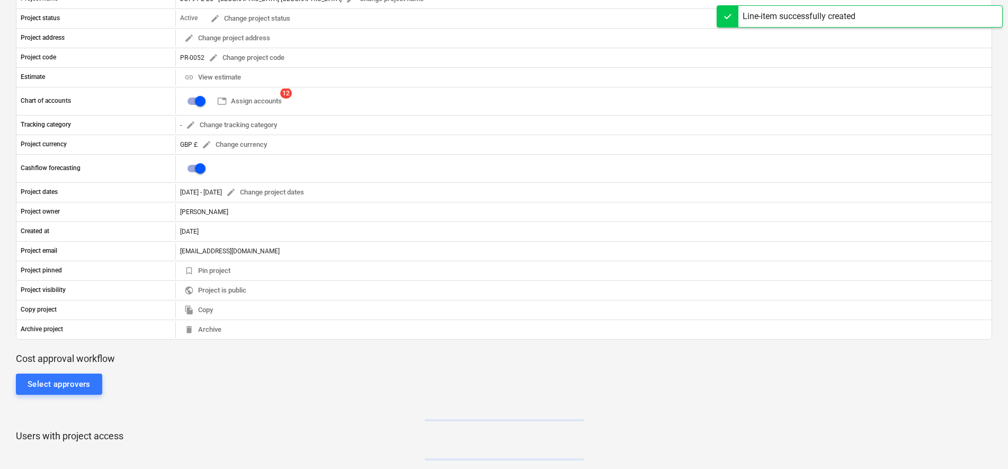
scroll to position [150, 0]
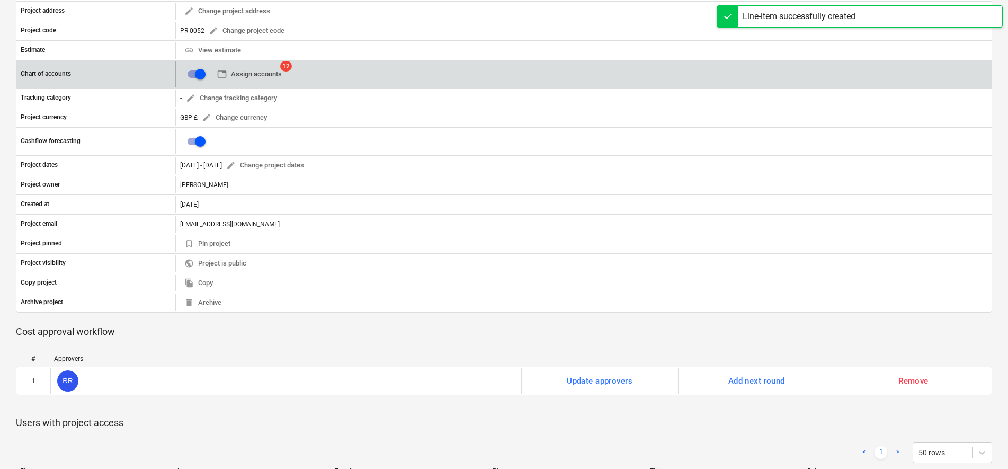
click at [272, 71] on span "table Assign accounts" at bounding box center [249, 74] width 65 height 12
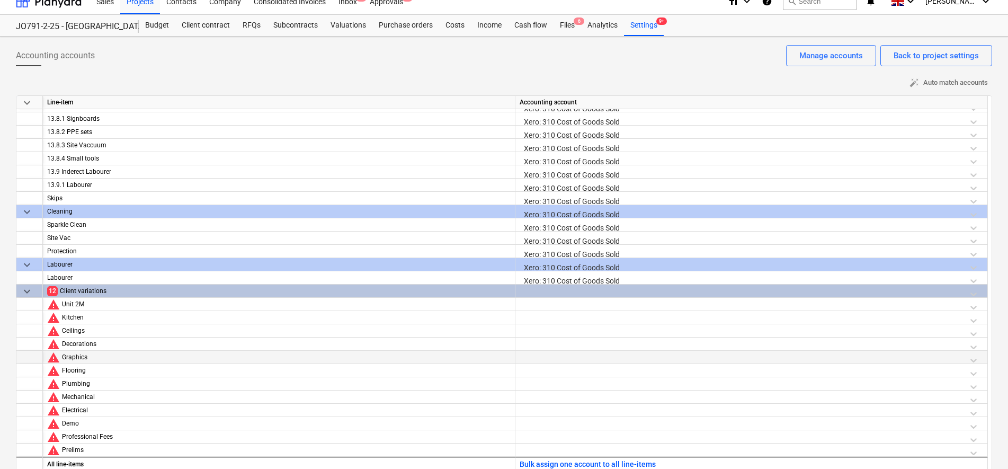
scroll to position [22, 0]
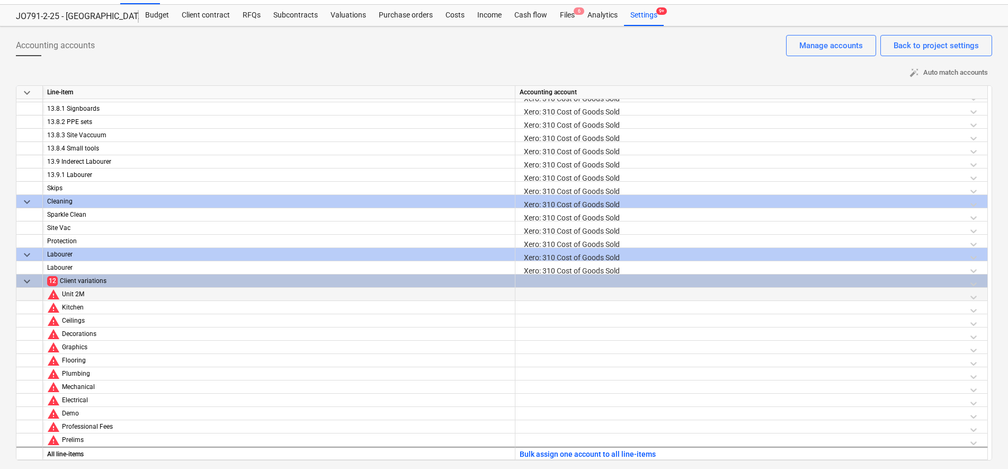
click at [538, 293] on div at bounding box center [752, 297] width 464 height 19
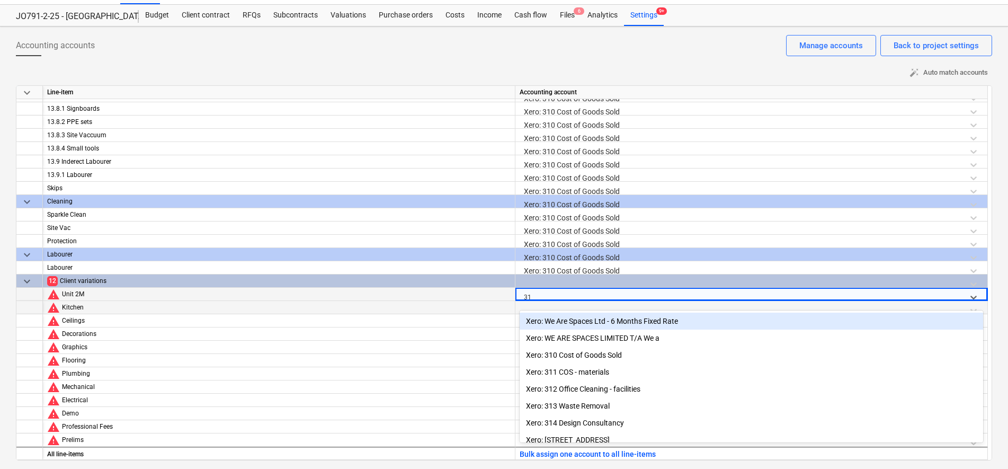
type input "310"
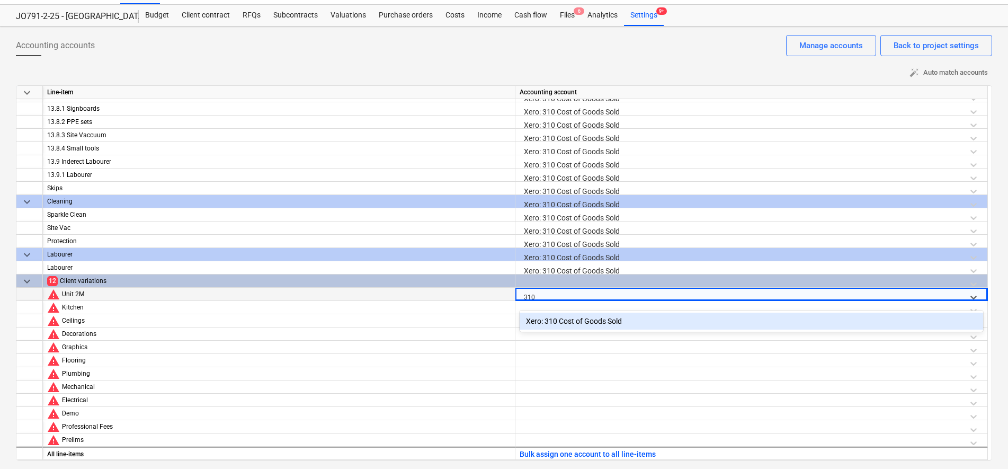
click at [571, 315] on div "Xero: 310 Cost of Goods Sold" at bounding box center [752, 321] width 464 height 17
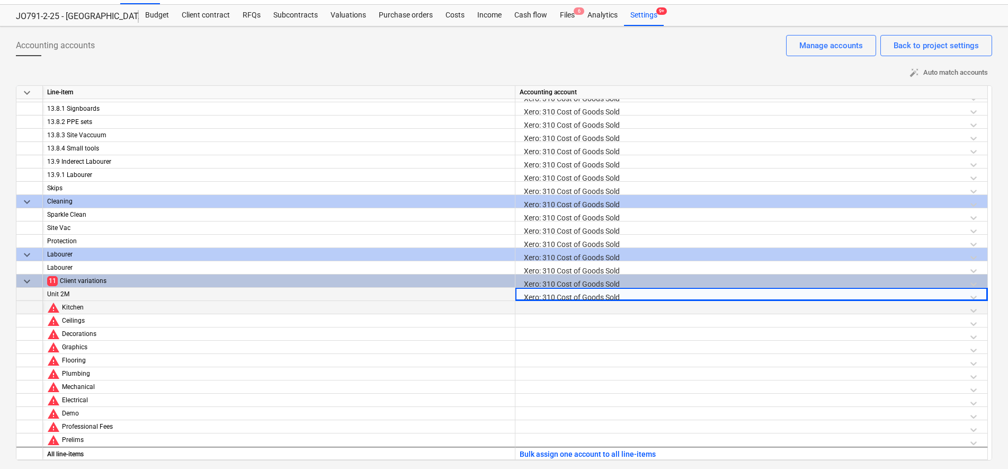
click at [563, 308] on div at bounding box center [752, 310] width 464 height 19
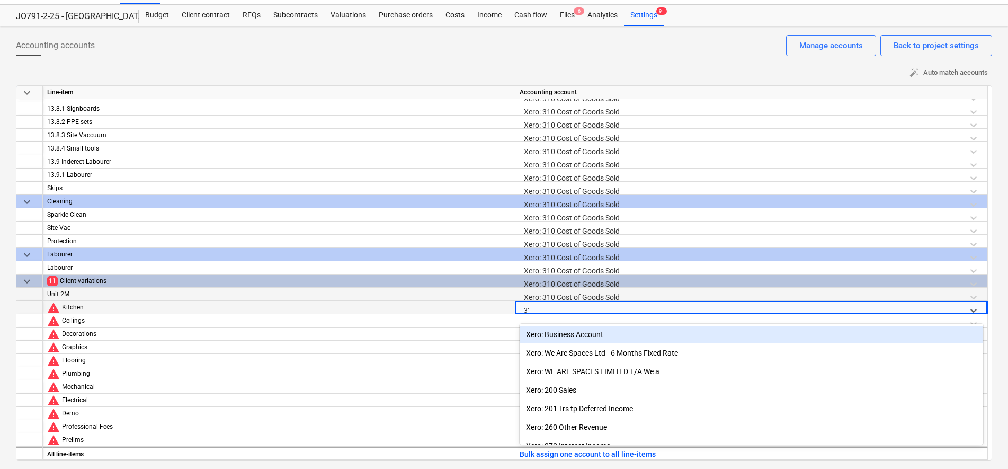
type input "310"
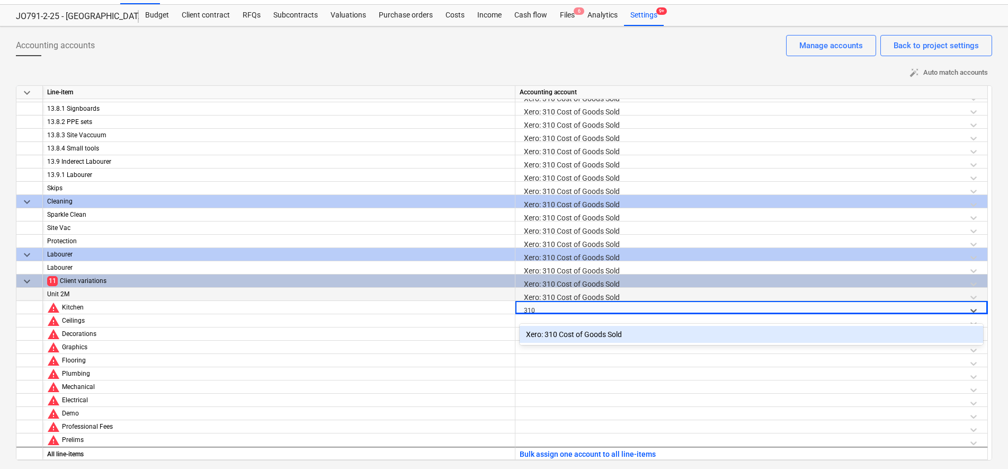
click at [554, 333] on div "Xero: 310 Cost of Goods Sold" at bounding box center [752, 334] width 464 height 17
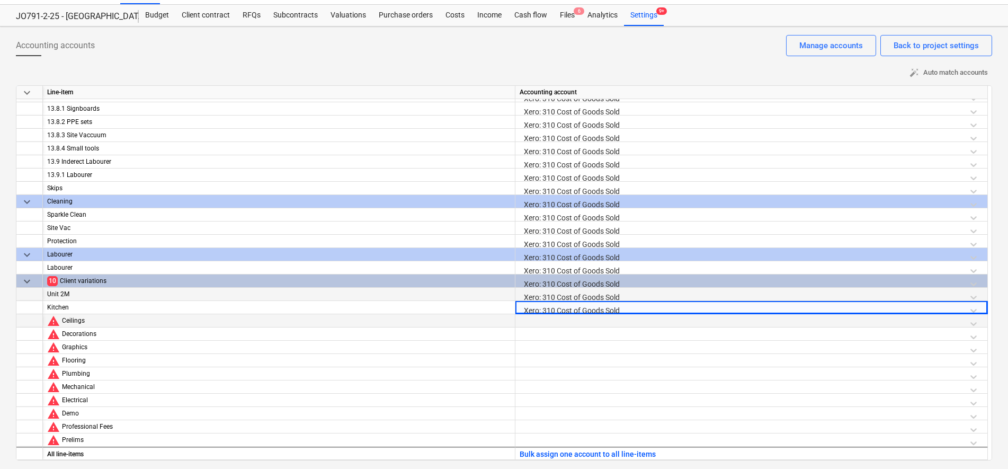
click at [547, 324] on div at bounding box center [752, 323] width 464 height 19
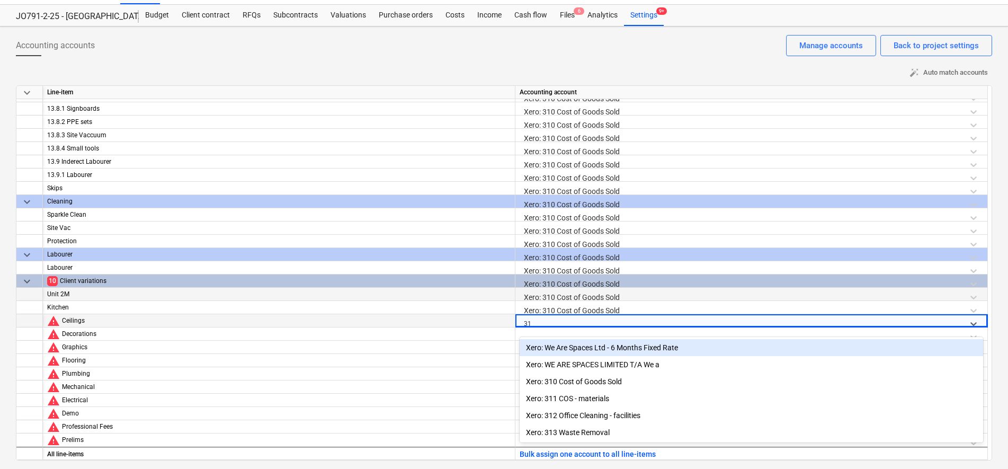
type input "310"
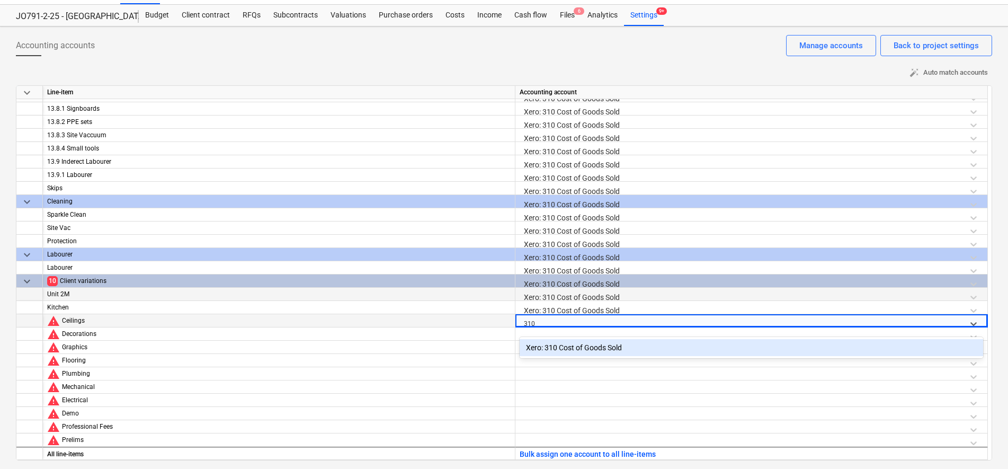
click at [549, 355] on div "Xero: 310 Cost of Goods Sold" at bounding box center [752, 347] width 464 height 17
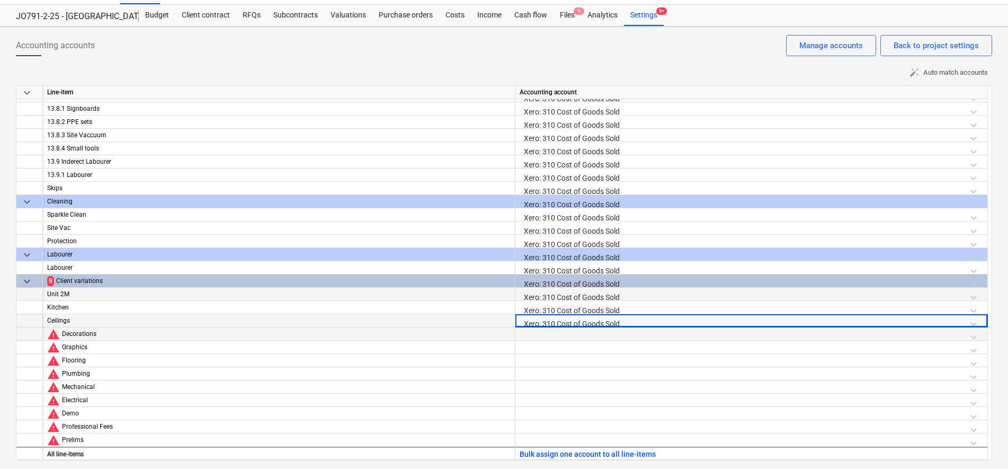
click at [549, 335] on div at bounding box center [752, 336] width 464 height 19
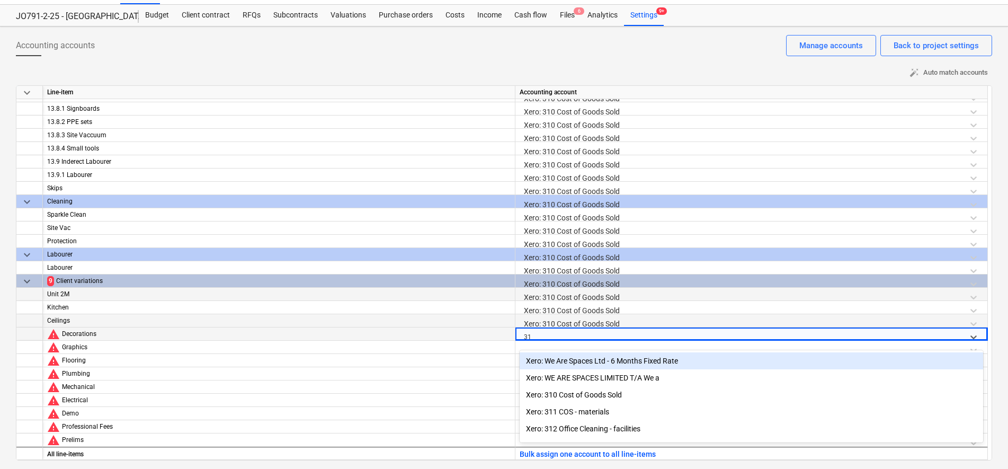
type input "310"
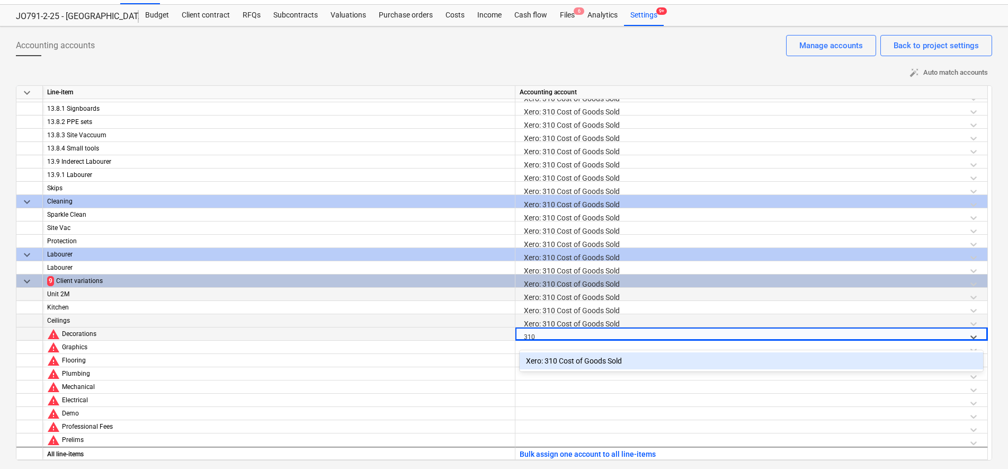
click at [548, 363] on div "Xero: 310 Cost of Goods Sold" at bounding box center [752, 360] width 464 height 17
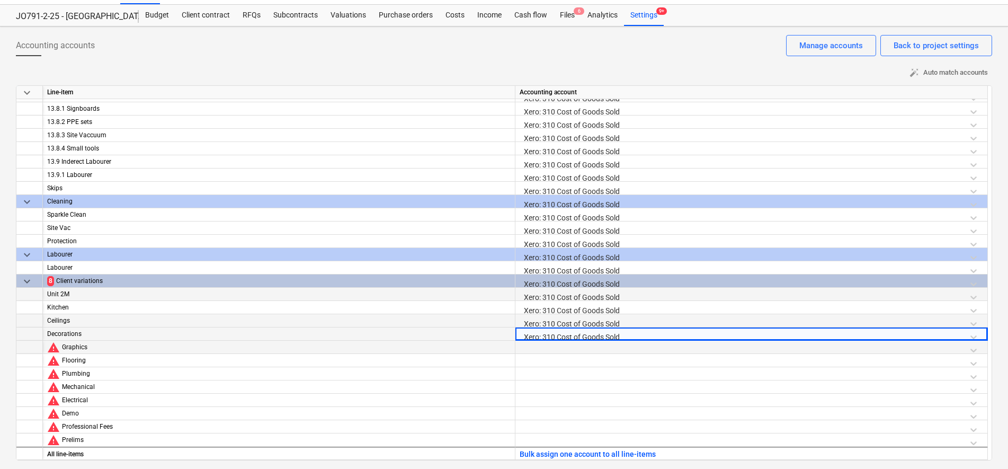
click at [545, 351] on div at bounding box center [752, 350] width 464 height 19
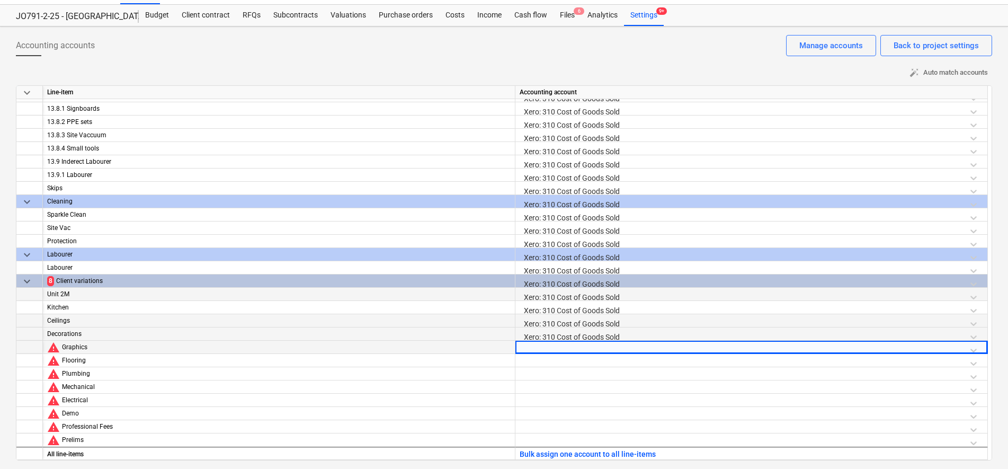
click at [544, 349] on div at bounding box center [752, 350] width 464 height 19
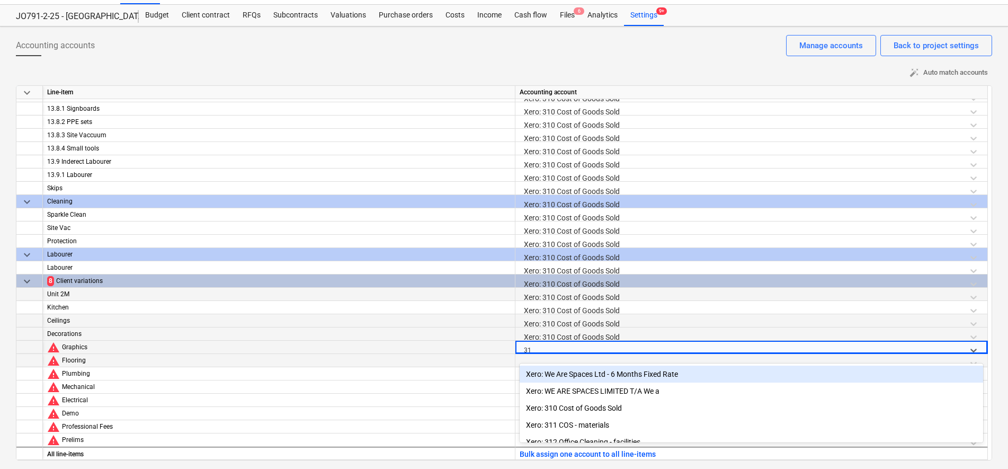
type input "310"
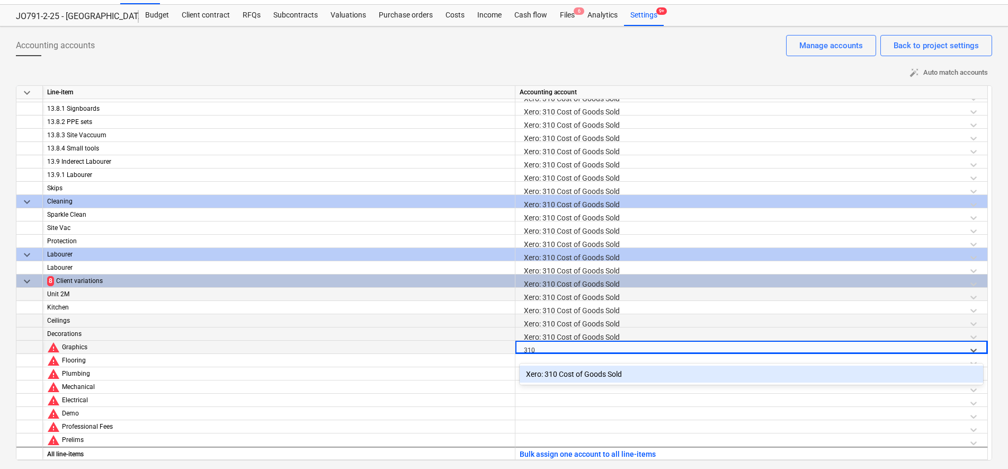
click at [549, 375] on div "Xero: 310 Cost of Goods Sold" at bounding box center [752, 374] width 464 height 17
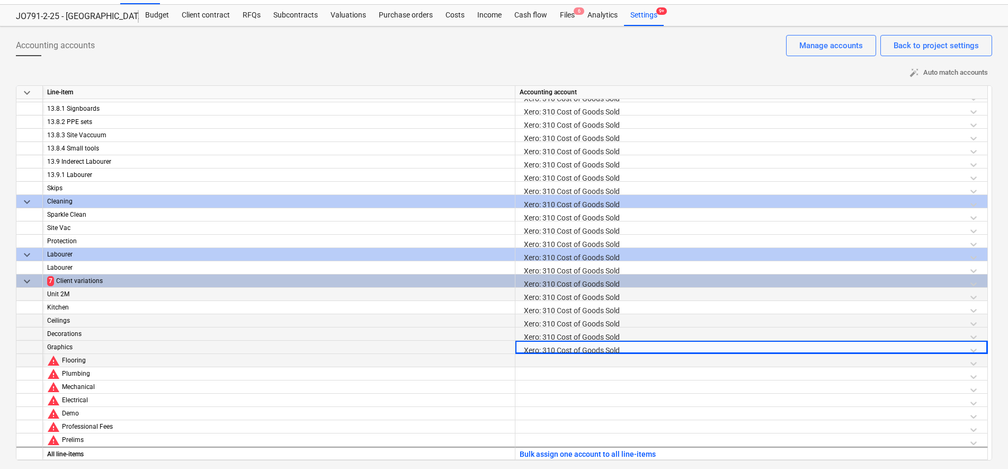
click at [544, 364] on div at bounding box center [752, 363] width 464 height 19
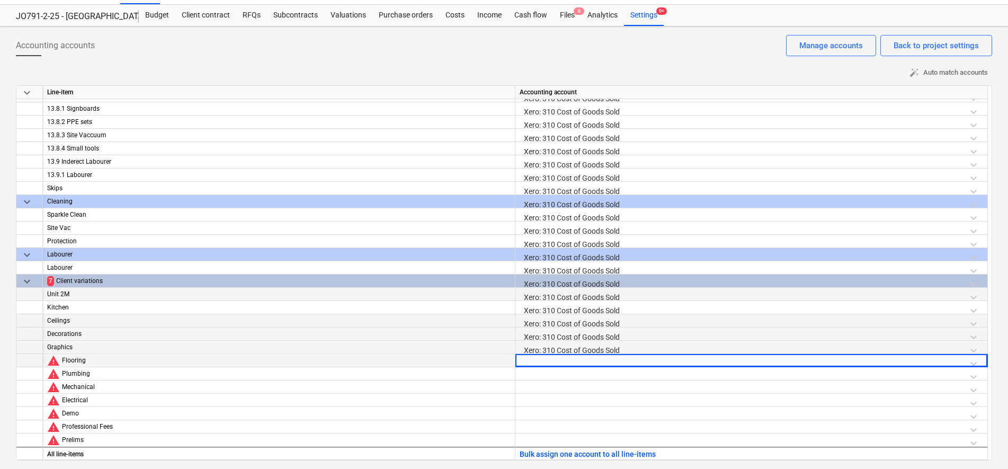
click at [543, 365] on div at bounding box center [752, 363] width 464 height 19
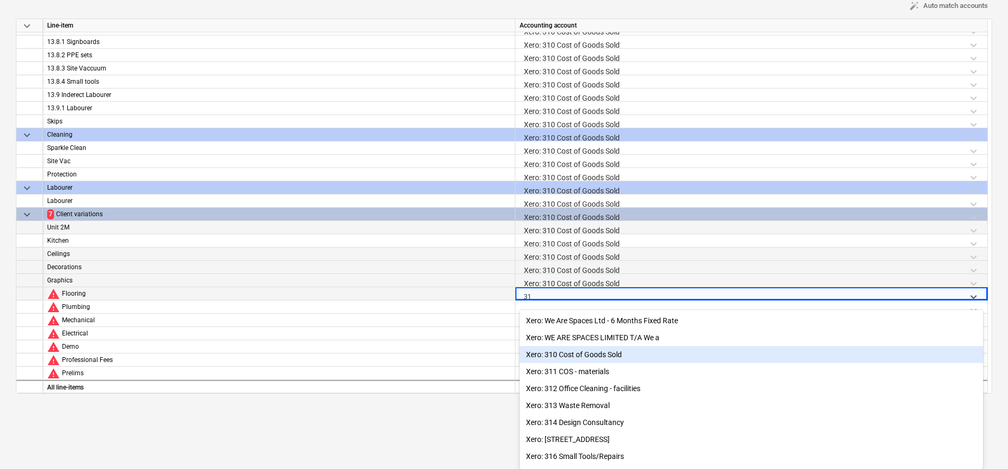
type input "310"
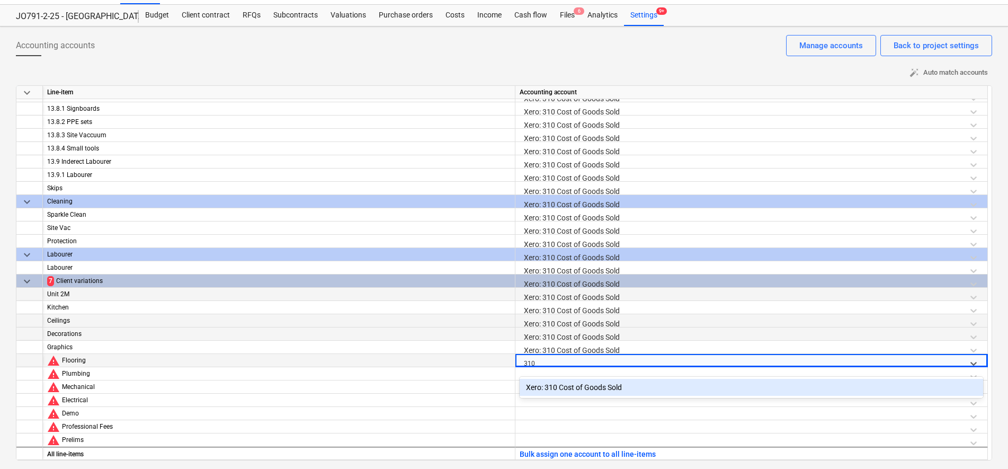
click at [563, 384] on div "Xero: 310 Cost of Goods Sold" at bounding box center [752, 387] width 464 height 17
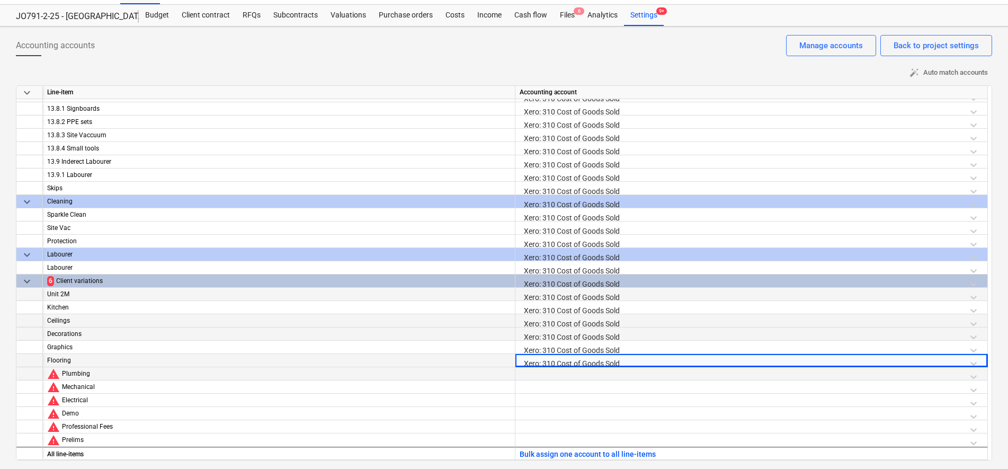
click at [551, 373] on div at bounding box center [752, 376] width 464 height 19
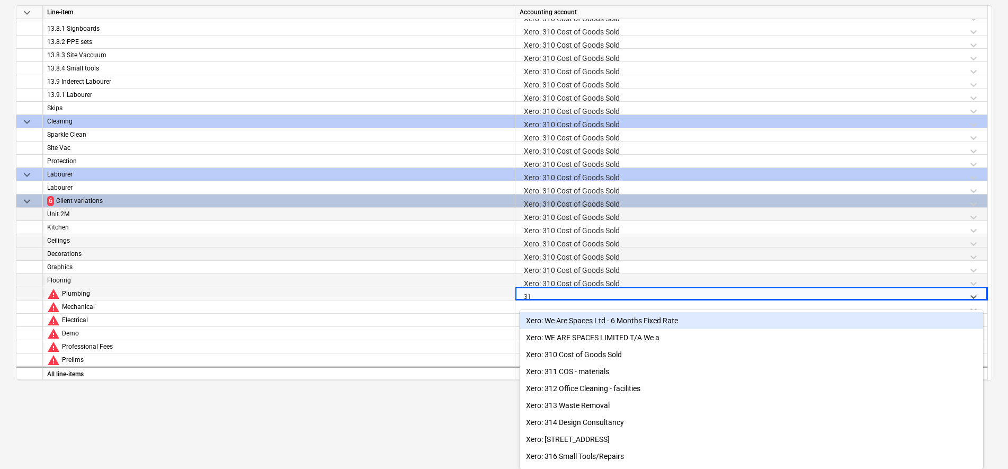
type input "310"
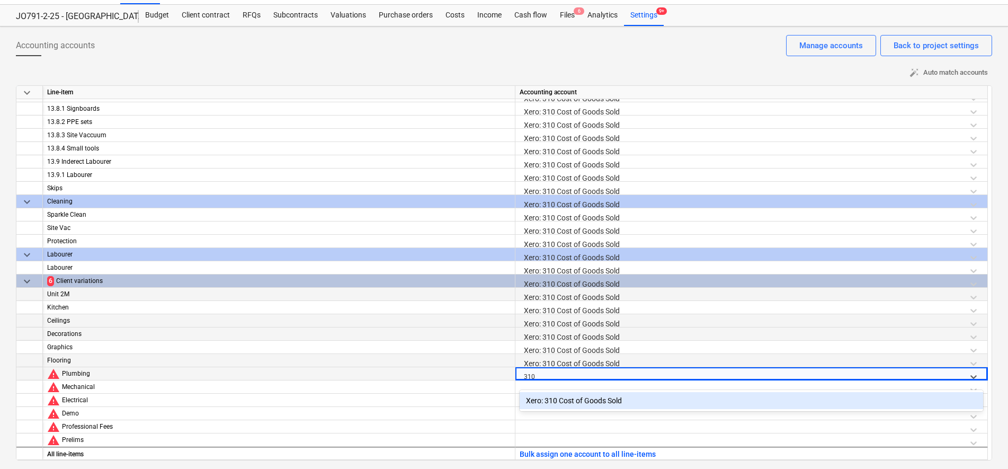
click at [563, 402] on div "Xero: 310 Cost of Goods Sold" at bounding box center [752, 400] width 464 height 17
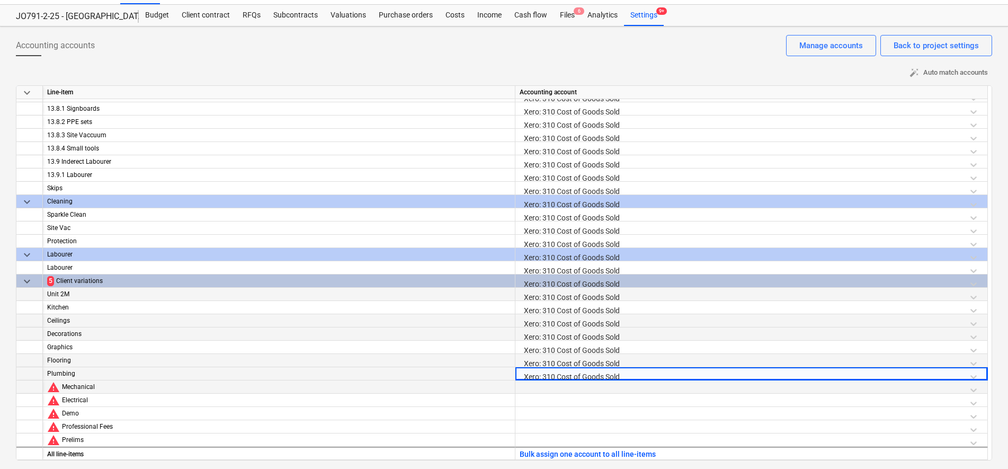
click at [548, 386] on div at bounding box center [752, 389] width 464 height 19
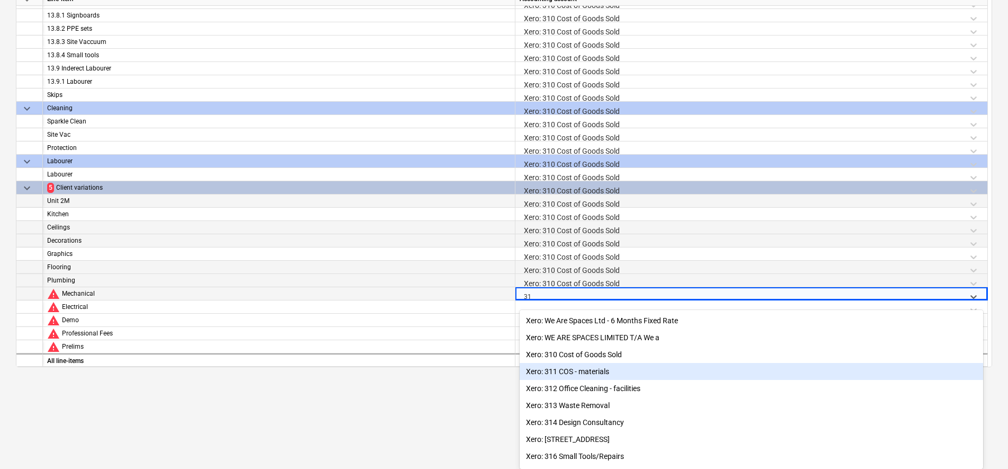
type input "310"
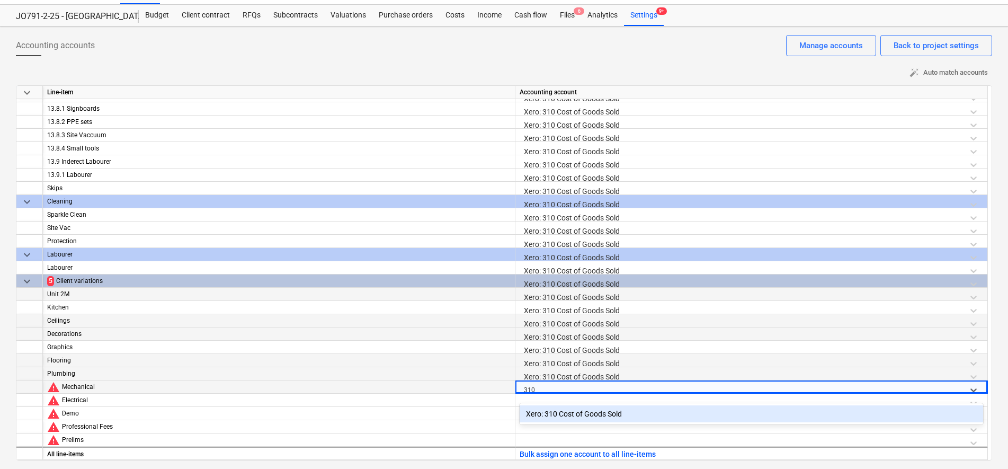
click at [560, 410] on div "Xero: 310 Cost of Goods Sold" at bounding box center [752, 413] width 464 height 17
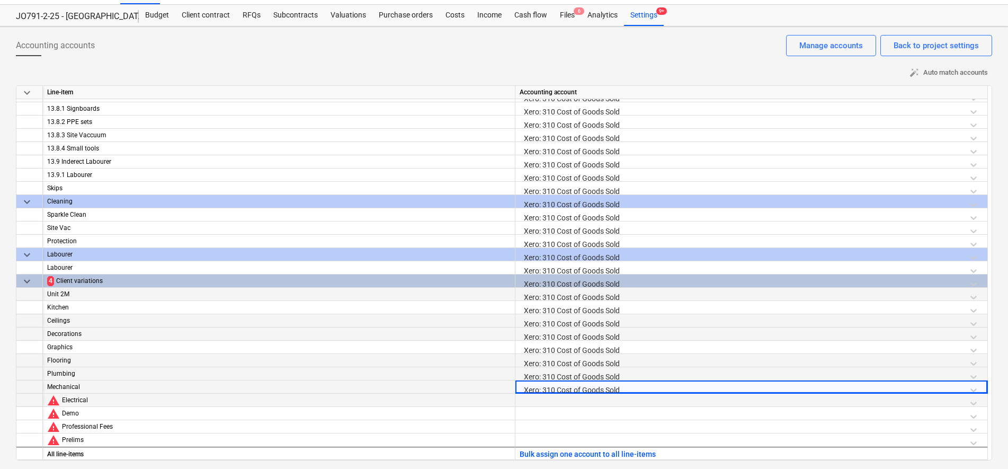
click at [548, 400] on div at bounding box center [752, 403] width 464 height 19
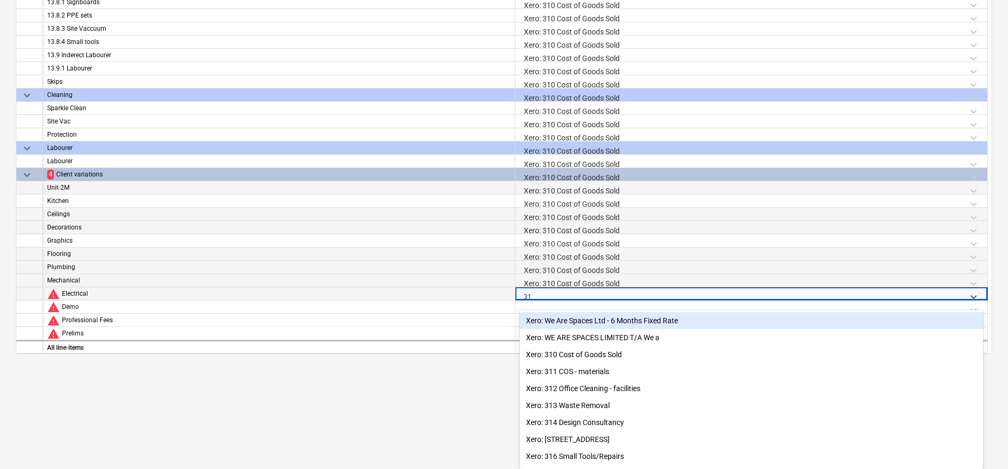
type input "310"
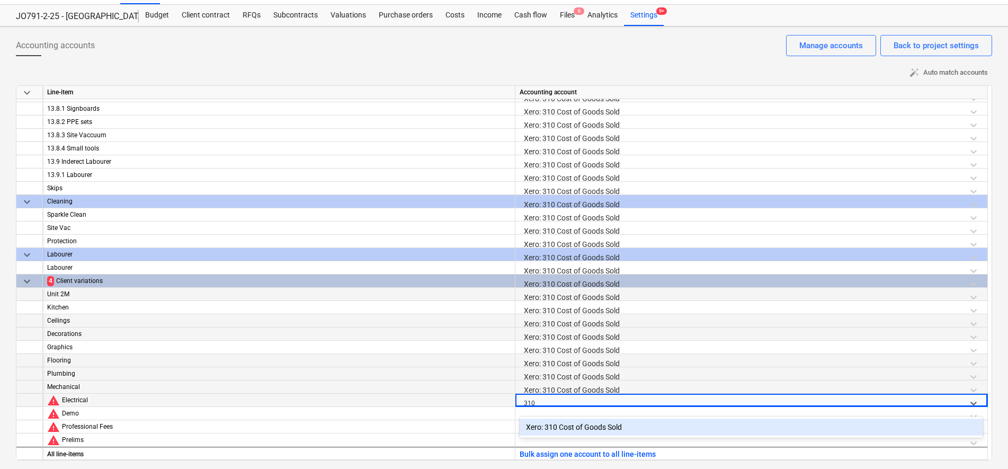
click at [568, 431] on div "Xero: 310 Cost of Goods Sold" at bounding box center [752, 427] width 464 height 17
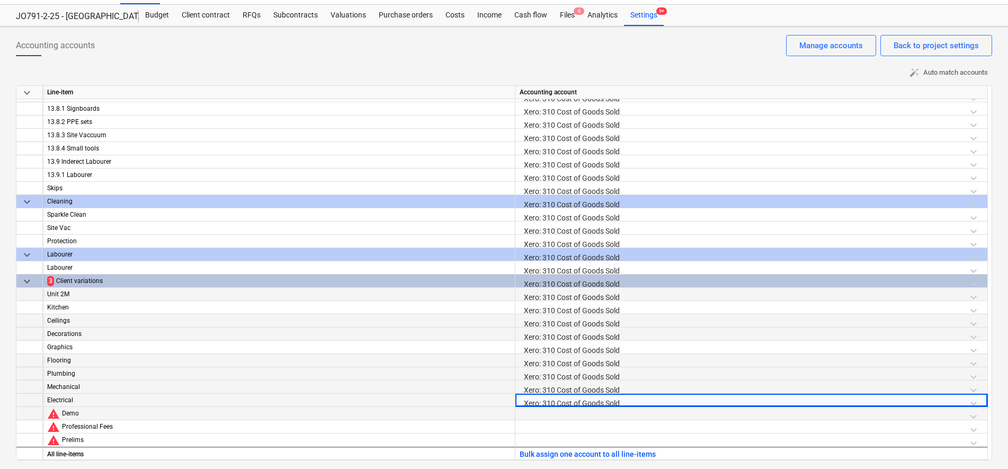
click at [539, 416] on div at bounding box center [752, 416] width 464 height 19
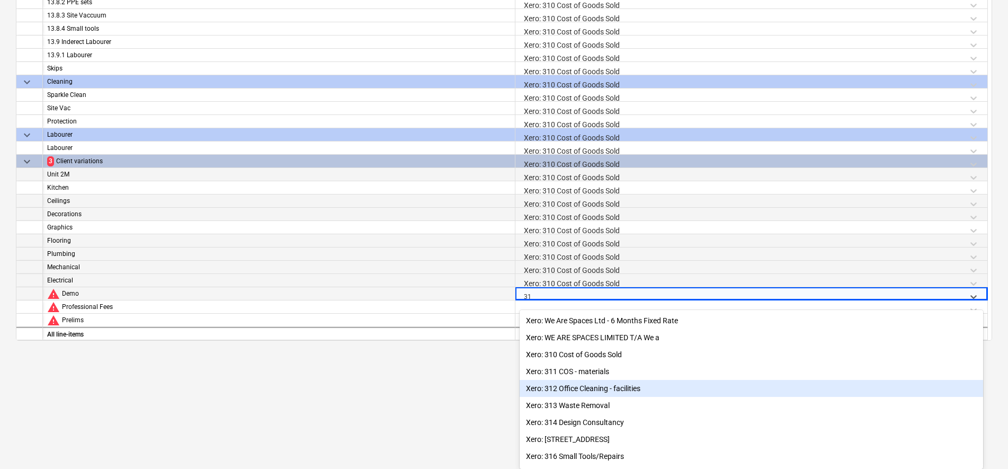
type input "310"
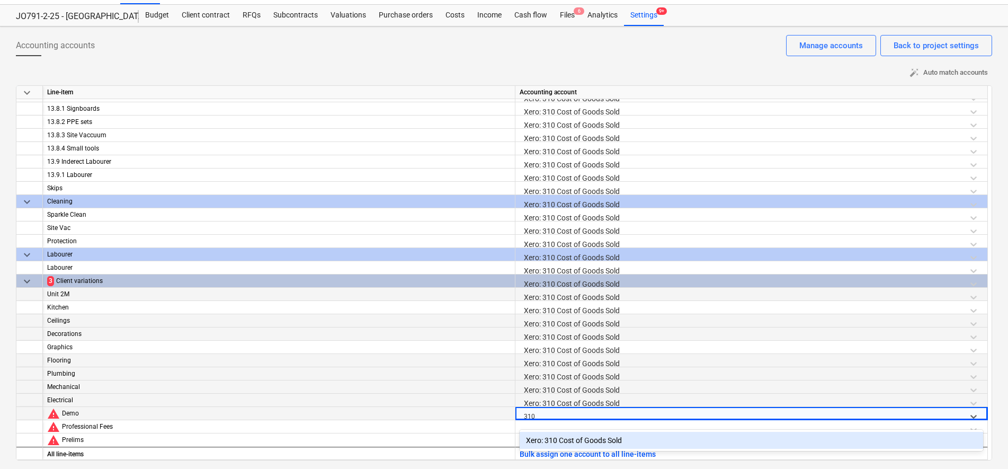
click at [552, 437] on div "Xero: 310 Cost of Goods Sold" at bounding box center [752, 440] width 464 height 17
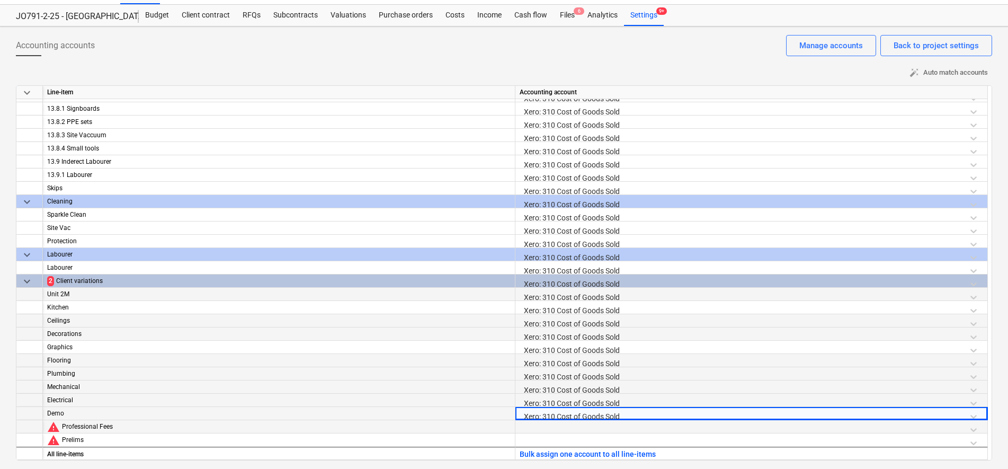
click at [548, 429] on div at bounding box center [752, 429] width 464 height 19
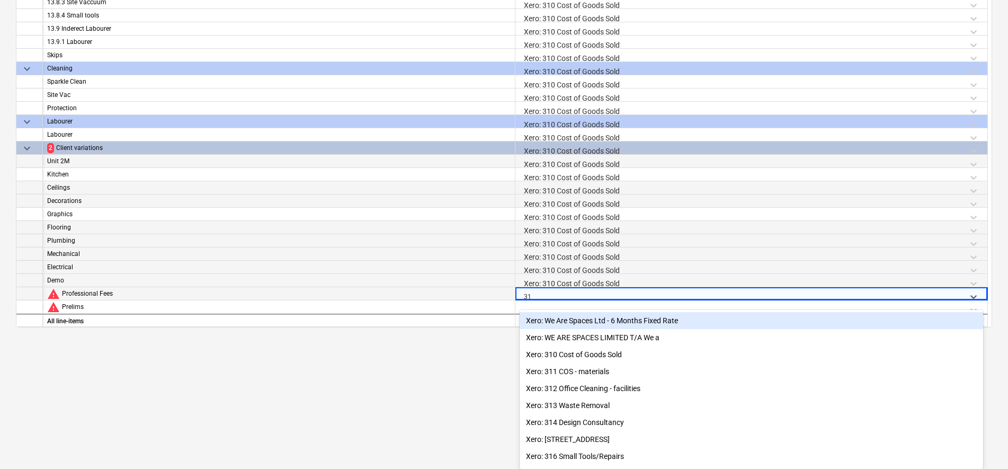
type input "310"
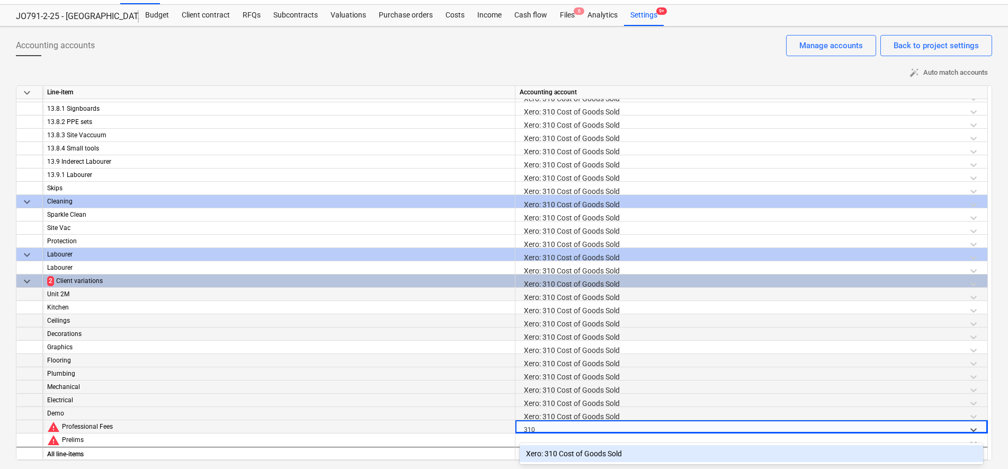
click at [554, 455] on div "Xero: 310 Cost of Goods Sold" at bounding box center [752, 453] width 464 height 17
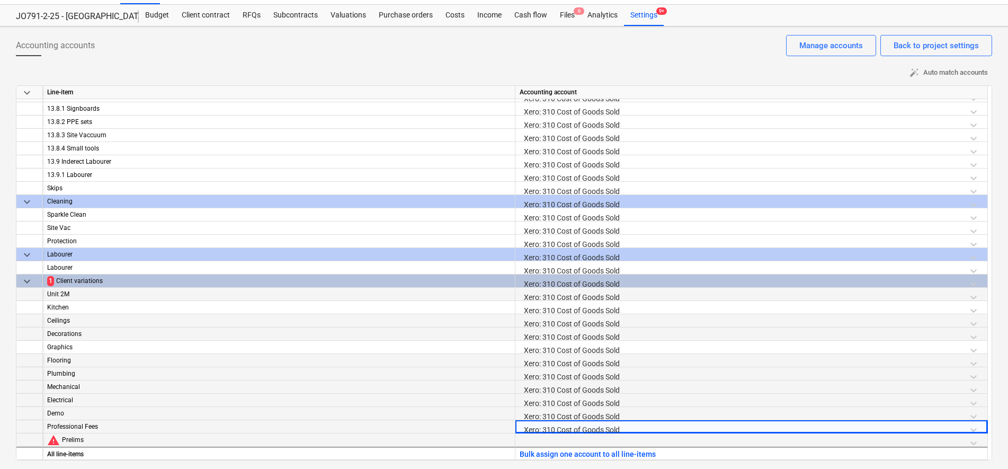
click at [547, 439] on div at bounding box center [752, 442] width 464 height 19
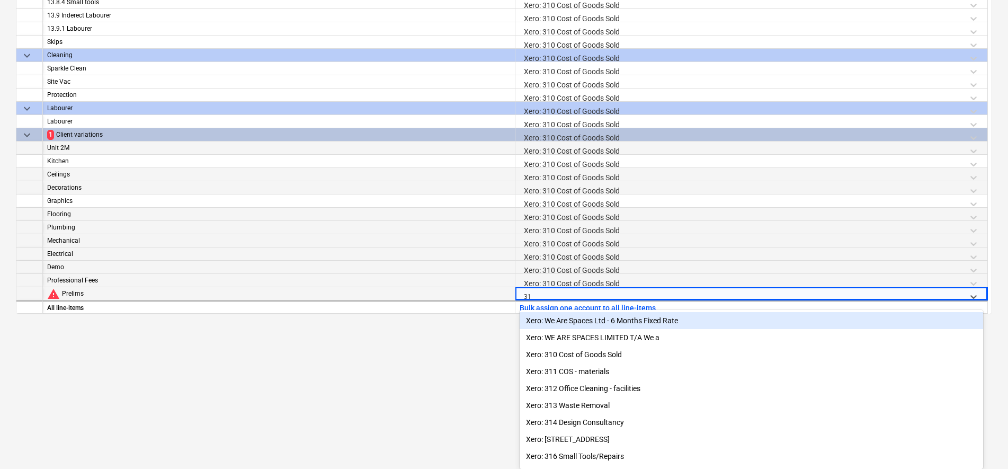
type input "310"
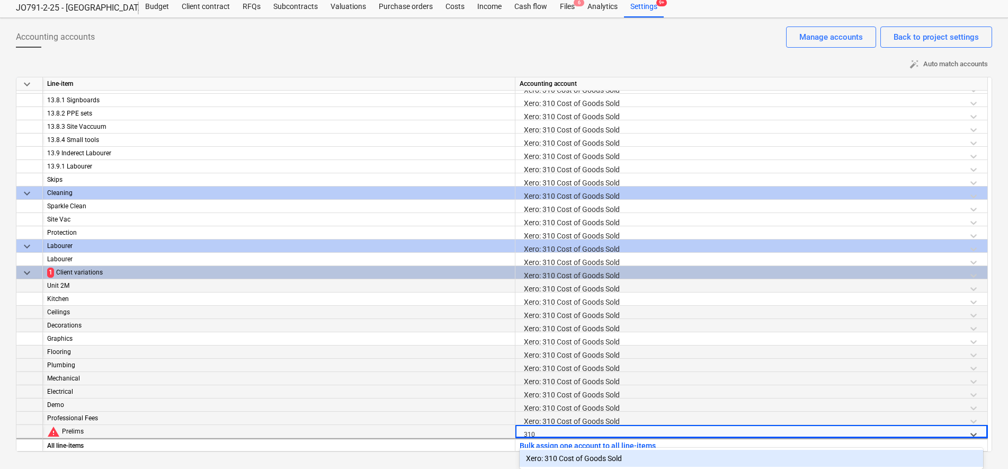
click at [563, 454] on div "Xero: 310 Cost of Goods Sold" at bounding box center [752, 458] width 464 height 17
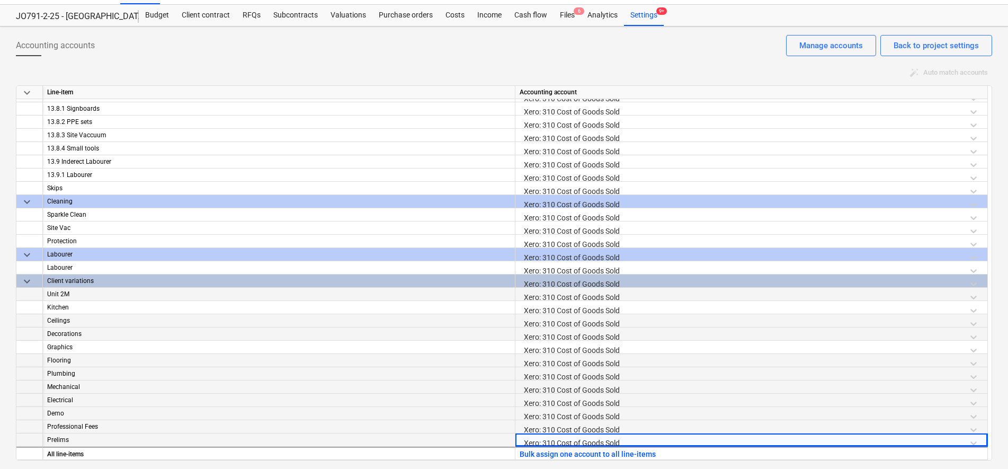
click at [417, 51] on div "Accounting accounts Back to project settings Manage accounts" at bounding box center [504, 50] width 977 height 30
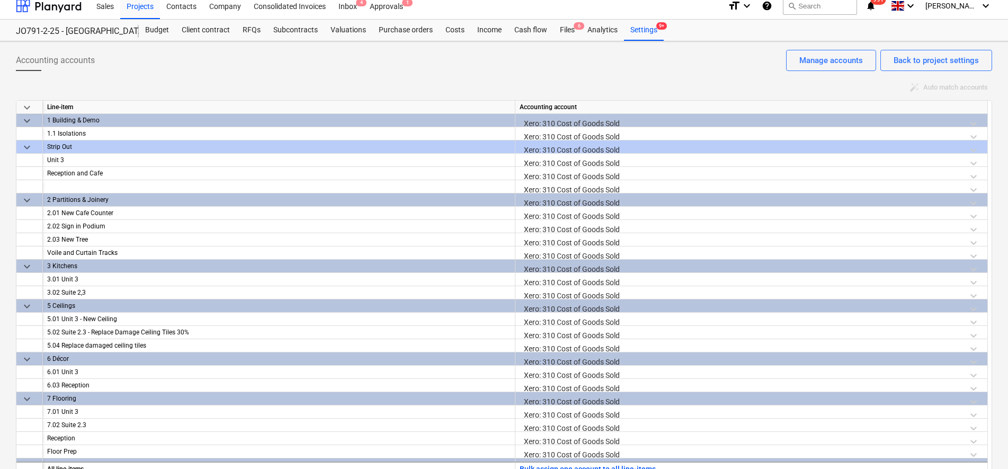
scroll to position [0, 0]
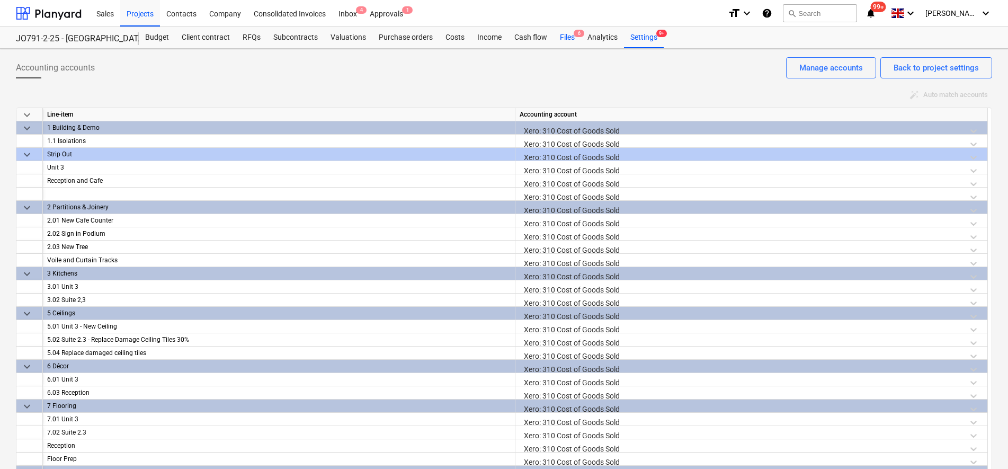
click at [562, 29] on div "Files 6" at bounding box center [568, 37] width 28 height 21
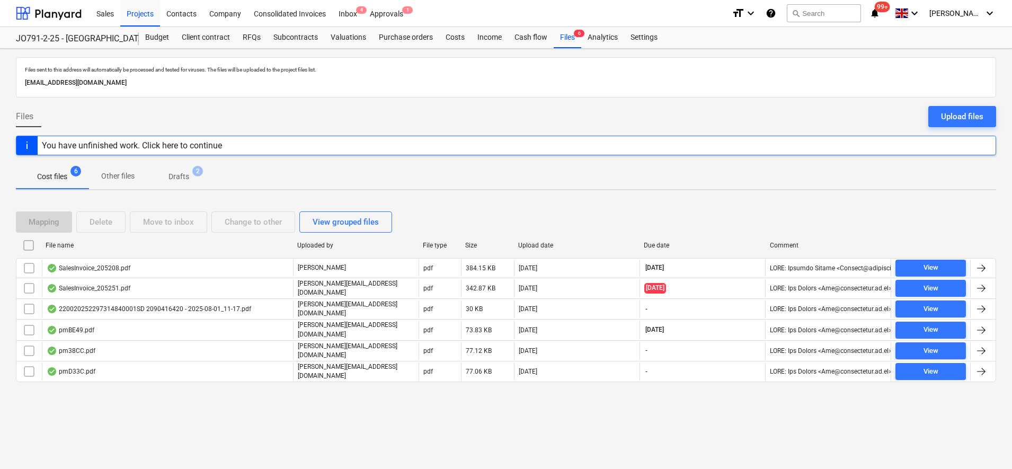
click at [178, 180] on p "Drafts" at bounding box center [179, 176] width 21 height 11
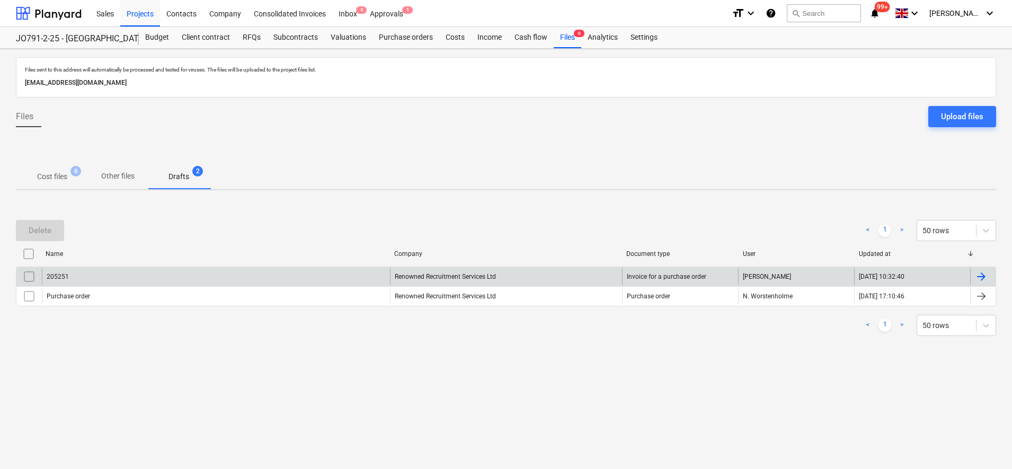
click at [148, 277] on div "205251" at bounding box center [216, 276] width 348 height 17
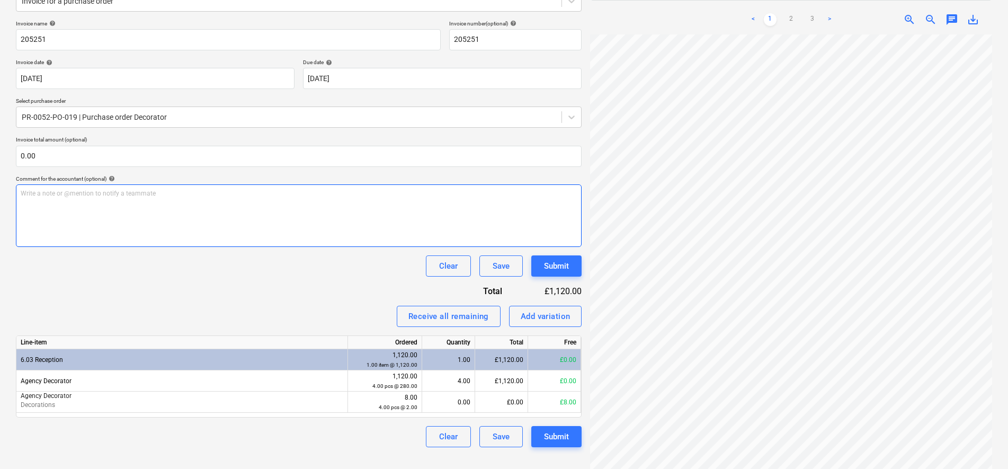
scroll to position [150, 0]
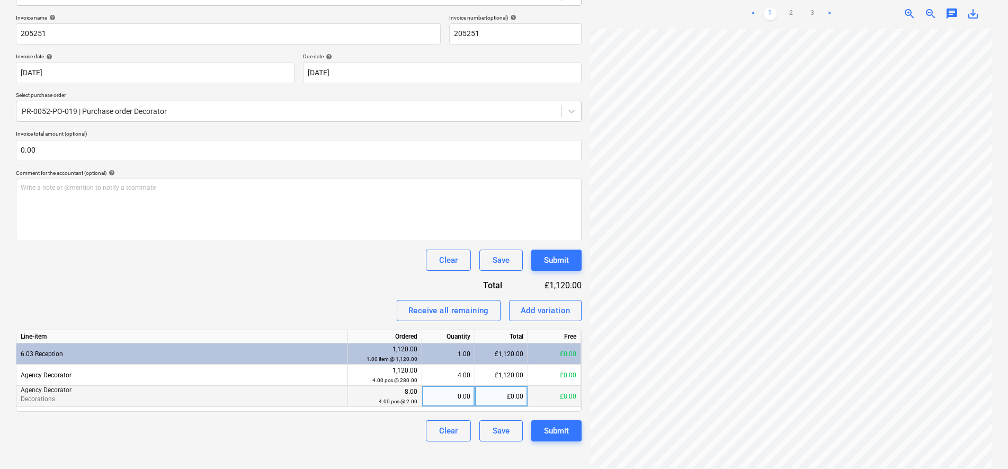
click at [457, 396] on div "0.00" at bounding box center [449, 396] width 44 height 21
type input "4"
click at [334, 276] on div "Invoice name help 205251 Invoice number (optional) help 205251 Invoice date hel…" at bounding box center [299, 227] width 566 height 427
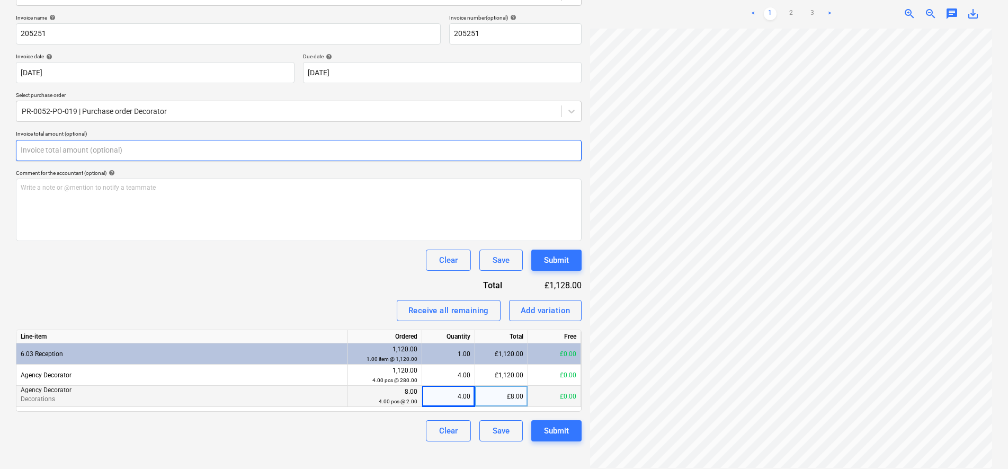
click at [98, 151] on input "text" at bounding box center [299, 150] width 566 height 21
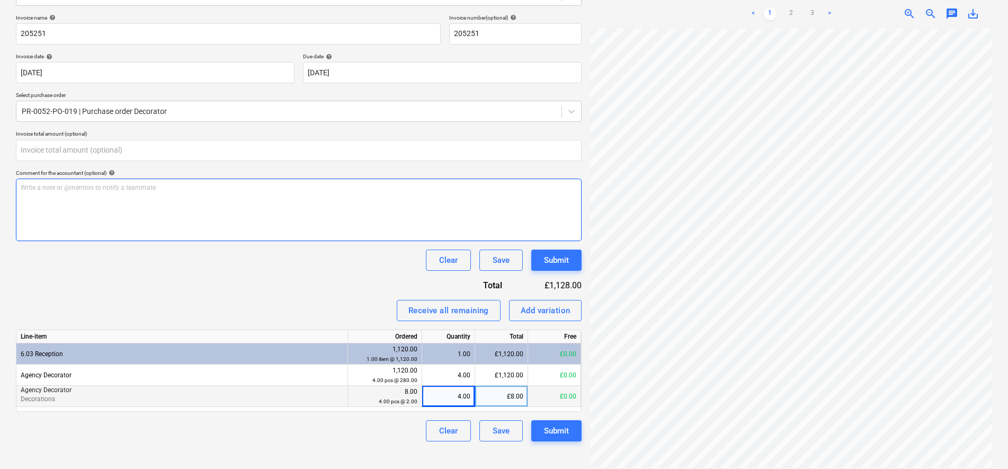
type input "0.00"
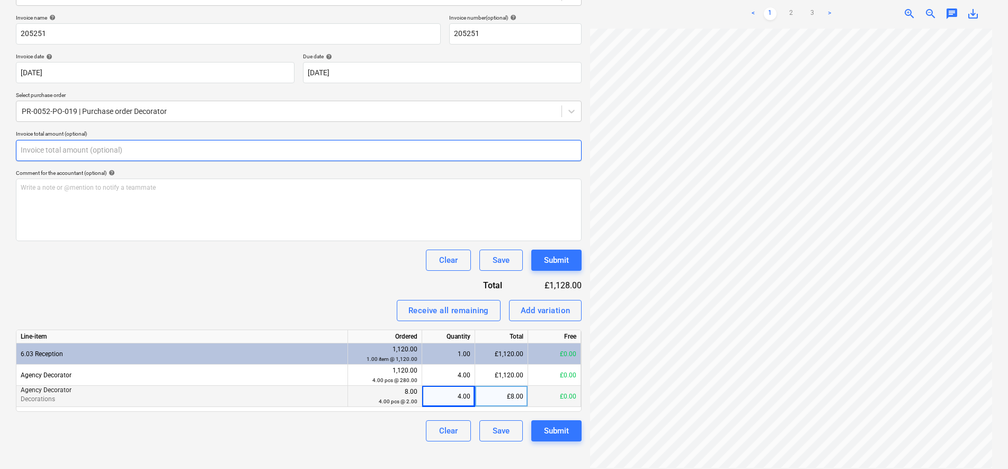
click at [125, 154] on input "text" at bounding box center [299, 150] width 566 height 21
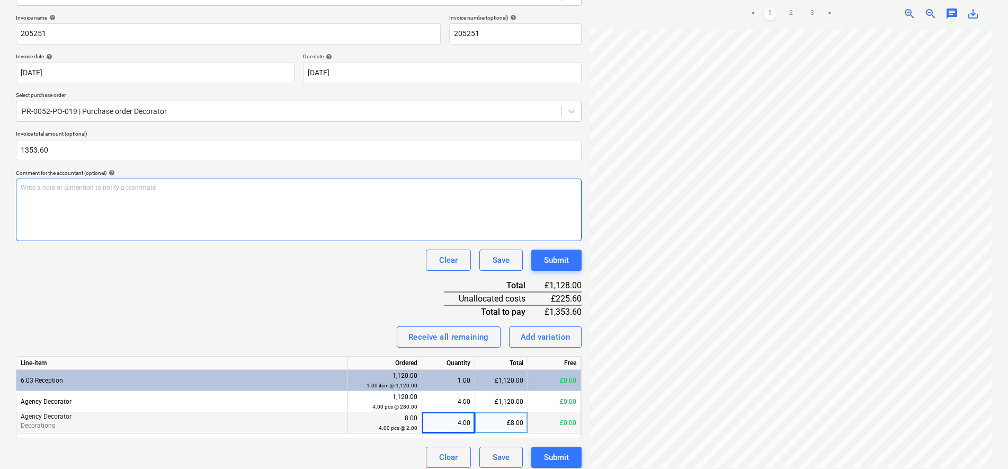
type input "1,353.60"
click at [274, 237] on div "Write a note or @mention to notify a teammate [PERSON_NAME]" at bounding box center [299, 210] width 566 height 63
click at [196, 299] on div "Invoice name help 205251 Invoice number (optional) help 205251 Invoice date hel…" at bounding box center [299, 241] width 566 height 454
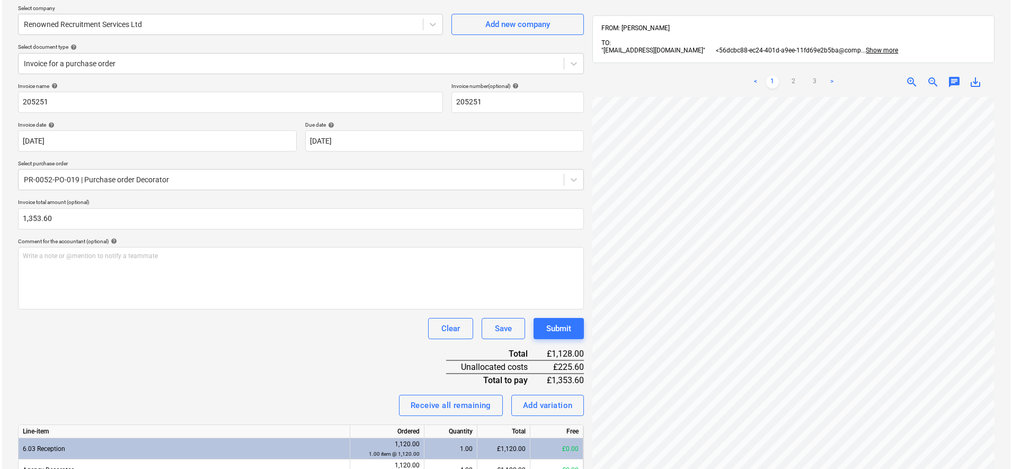
scroll to position [158, 0]
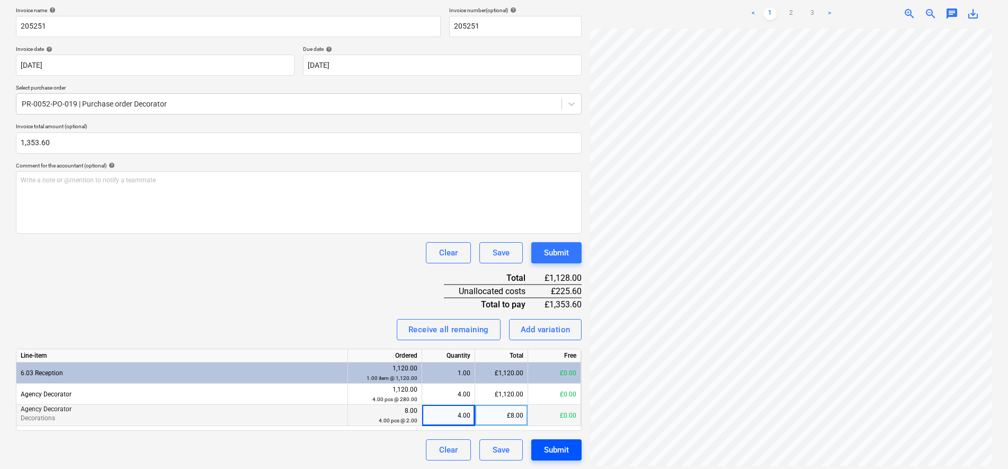
click at [567, 453] on div "Submit" at bounding box center [556, 450] width 25 height 14
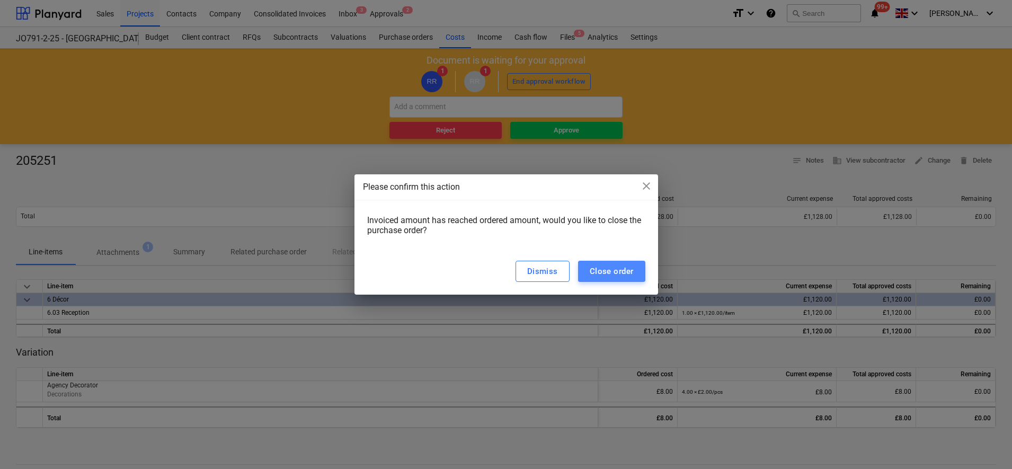
click at [626, 277] on div "Close order" at bounding box center [612, 271] width 44 height 14
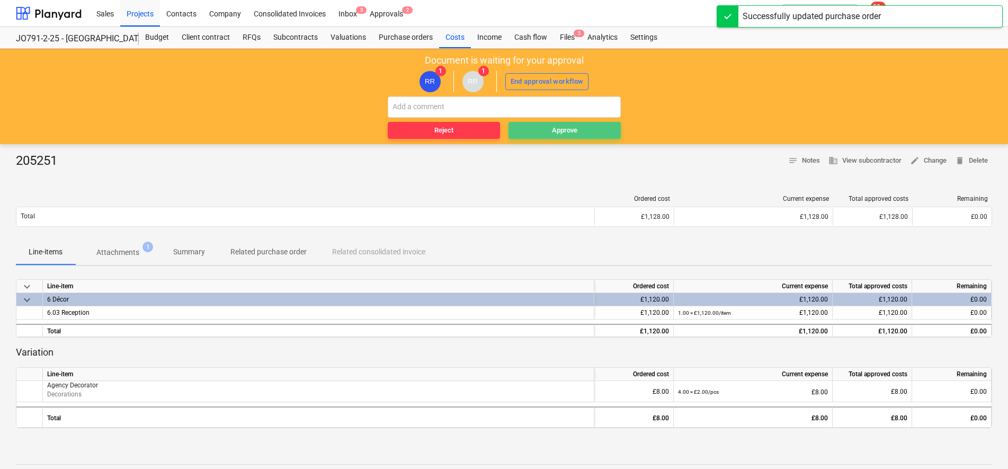
click at [547, 135] on span "Approve" at bounding box center [565, 131] width 104 height 12
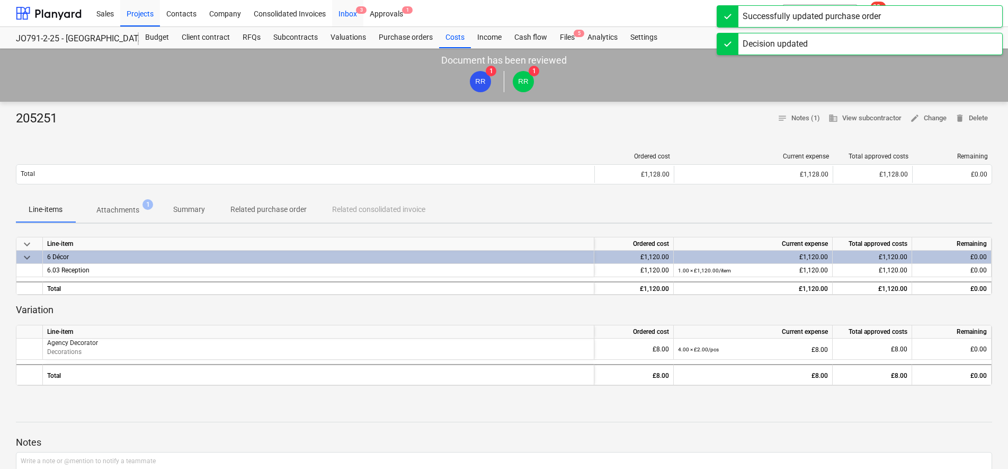
click at [349, 11] on div "Inbox 3" at bounding box center [347, 12] width 31 height 27
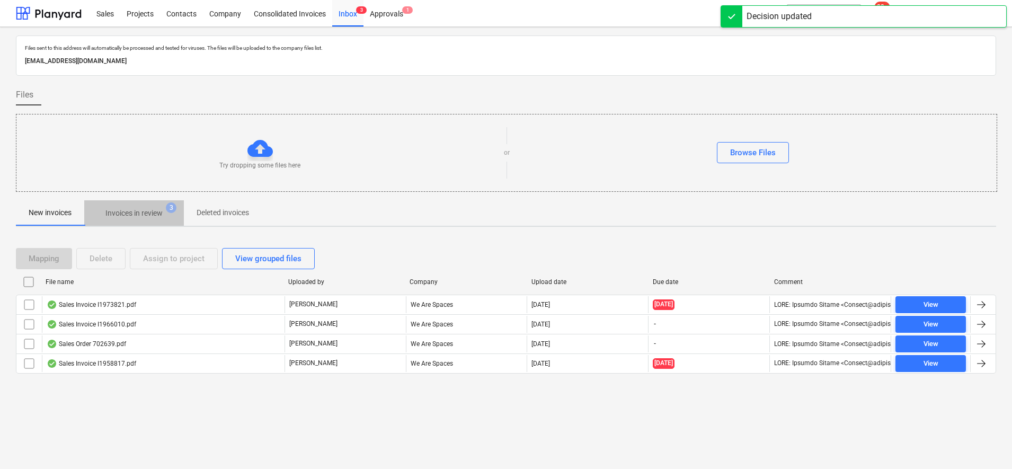
click at [101, 203] on span "Invoices in review 3" at bounding box center [134, 212] width 100 height 19
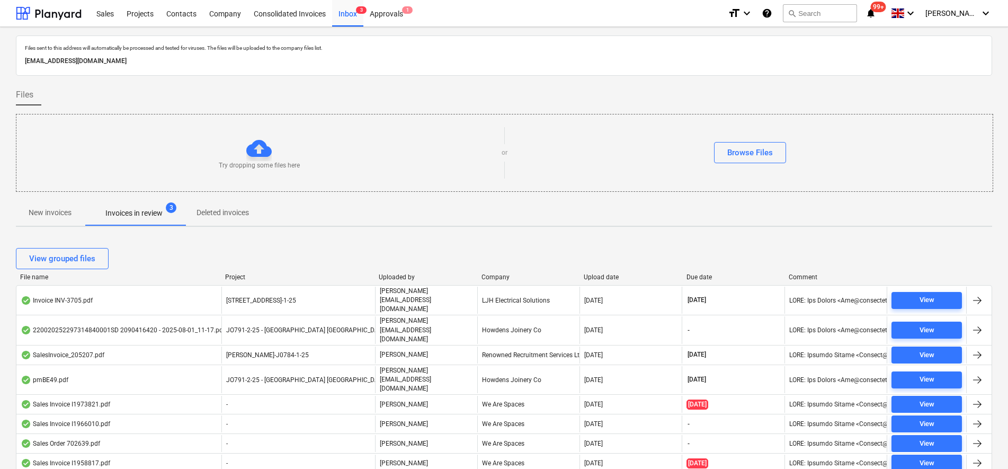
click at [29, 209] on p "New invoices" at bounding box center [50, 212] width 43 height 11
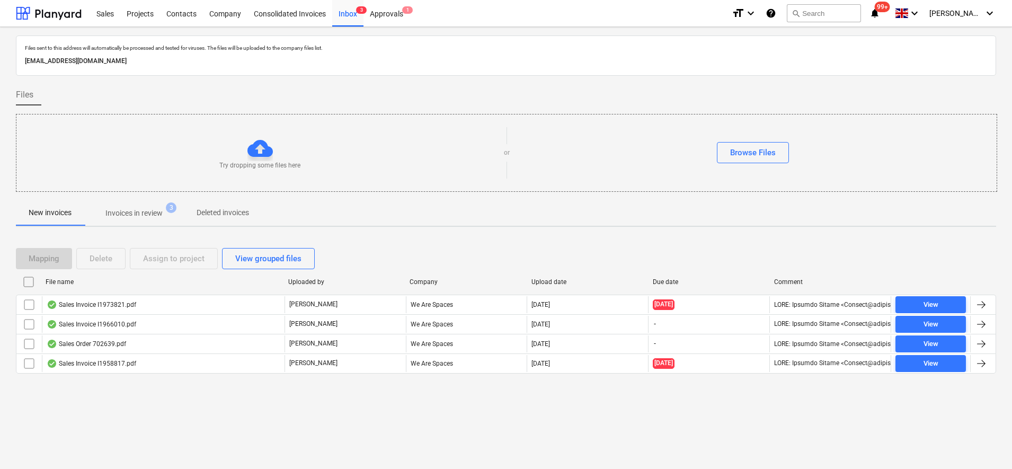
click at [137, 218] on p "Invoices in review" at bounding box center [133, 213] width 57 height 11
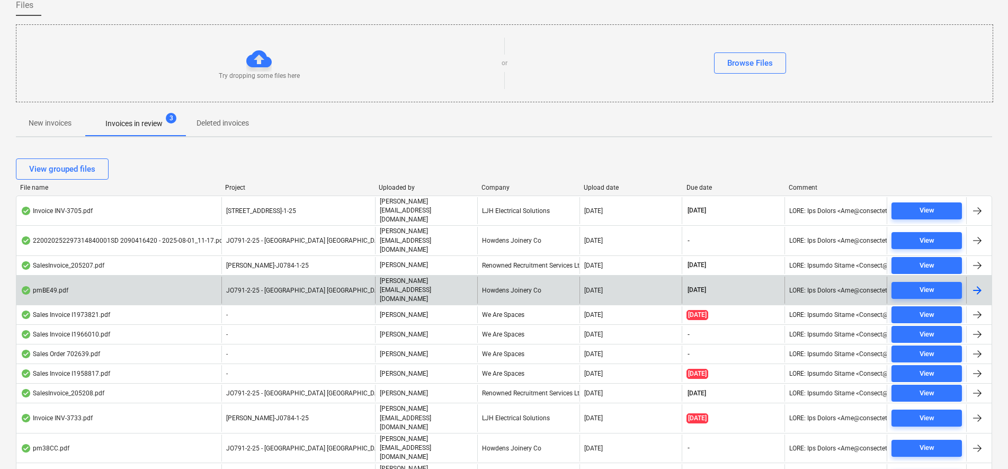
scroll to position [90, 0]
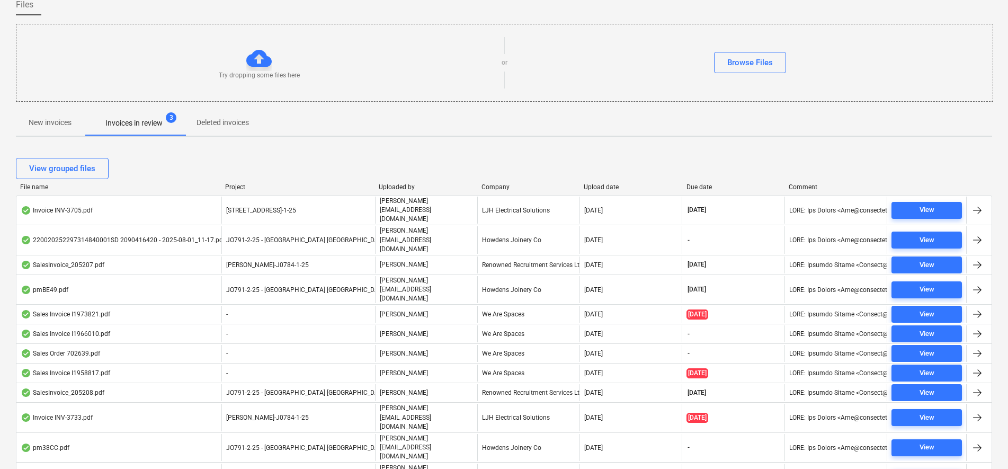
click at [468, 142] on div "Files sent to this address will automatically be processed and tested for virus…" at bounding box center [504, 229] width 977 height 569
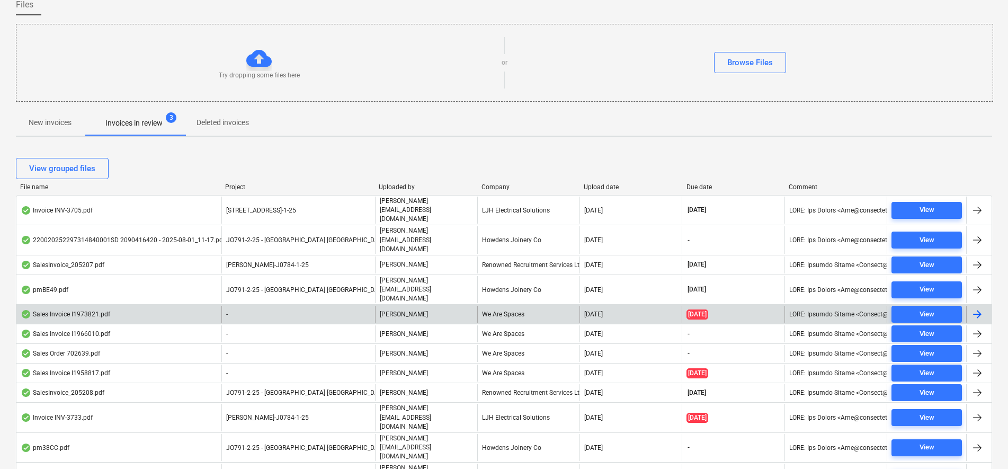
click at [112, 306] on div "Sales Invoice I1973821.pdf" at bounding box center [118, 314] width 205 height 17
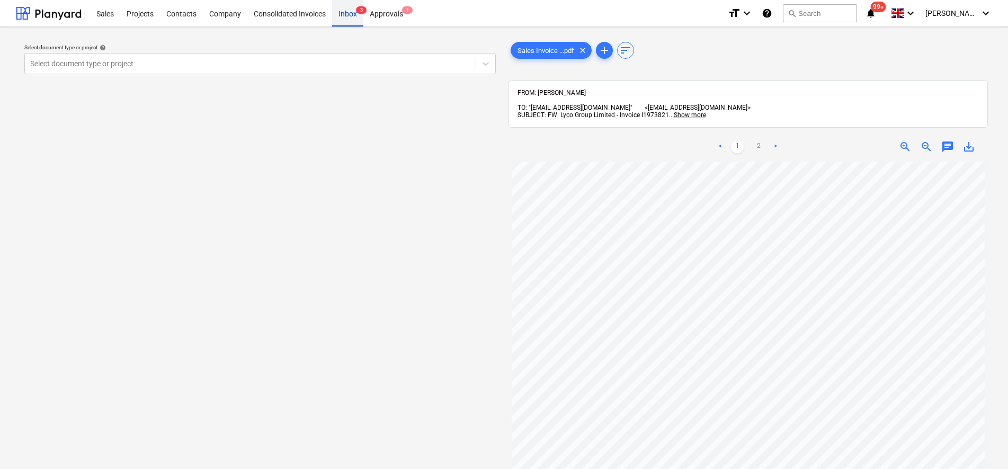
click at [352, 14] on div "Inbox 3" at bounding box center [347, 12] width 31 height 27
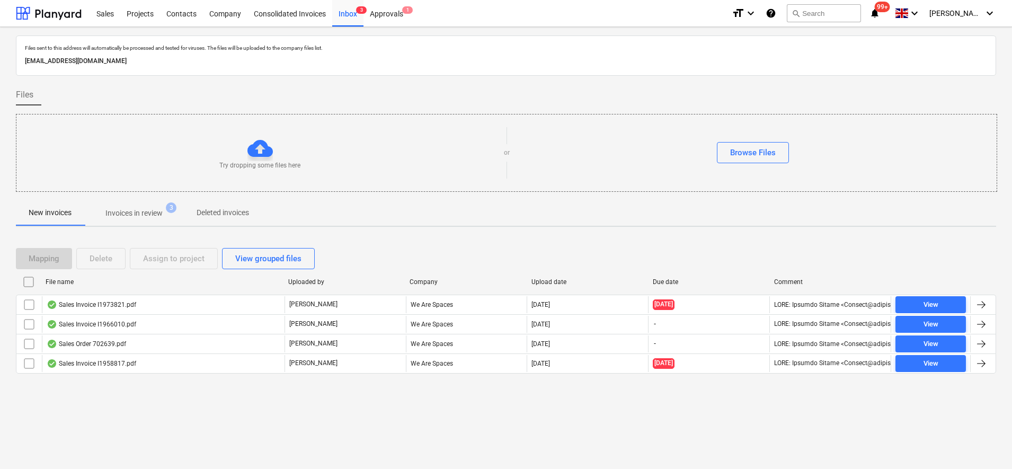
click at [153, 213] on p "Invoices in review" at bounding box center [133, 213] width 57 height 11
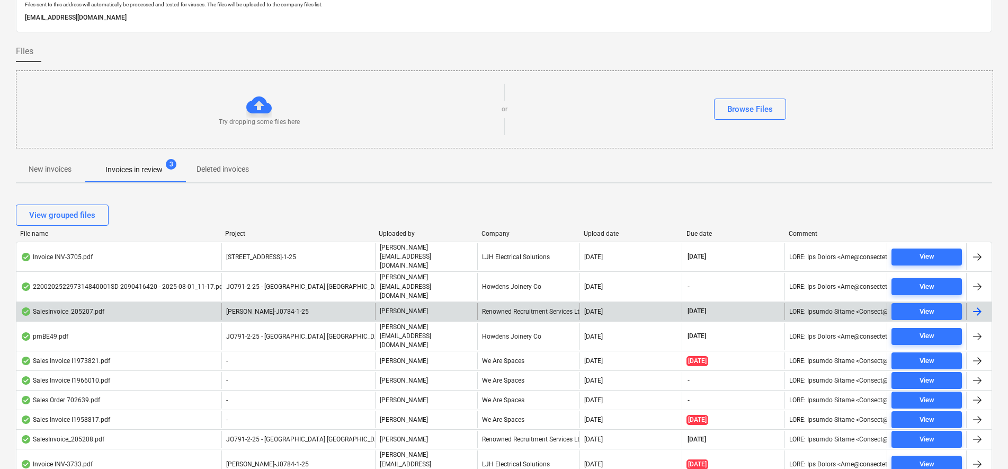
scroll to position [66, 0]
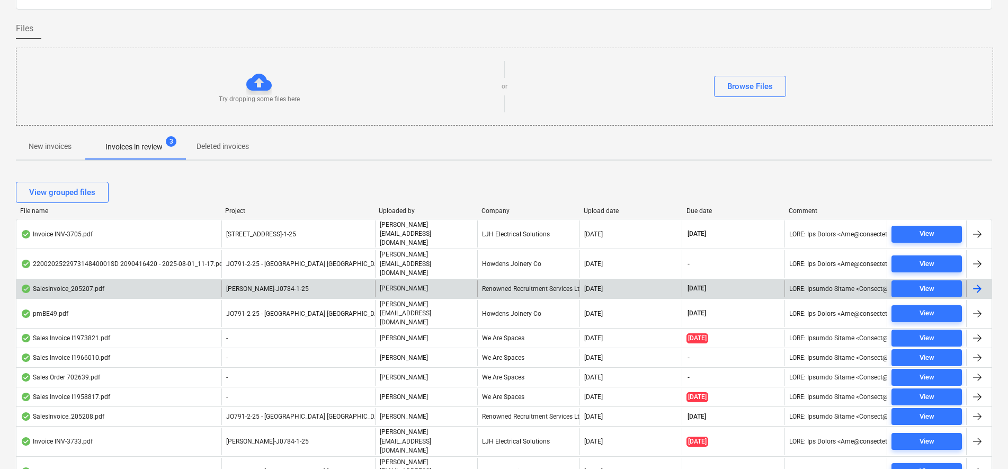
click at [572, 280] on div "Renowned Recruitment Services Ltd" at bounding box center [528, 288] width 102 height 17
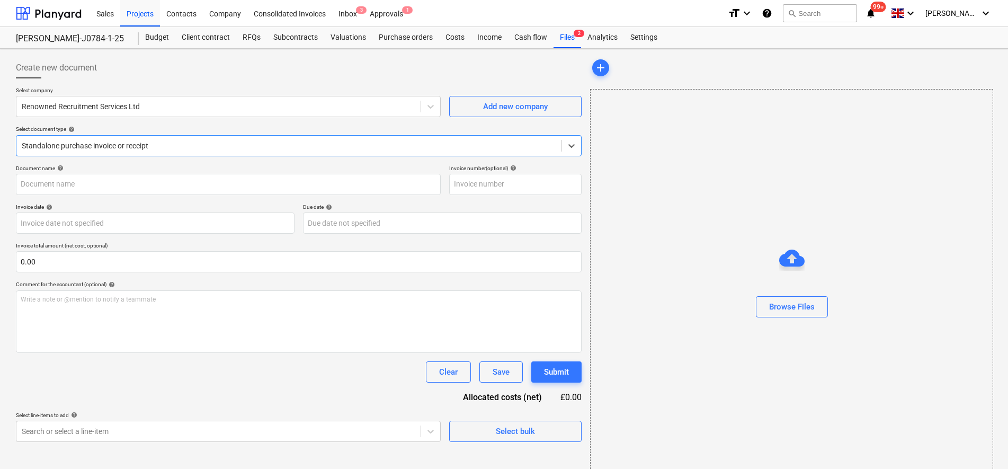
type input "205207"
type input "[DATE]"
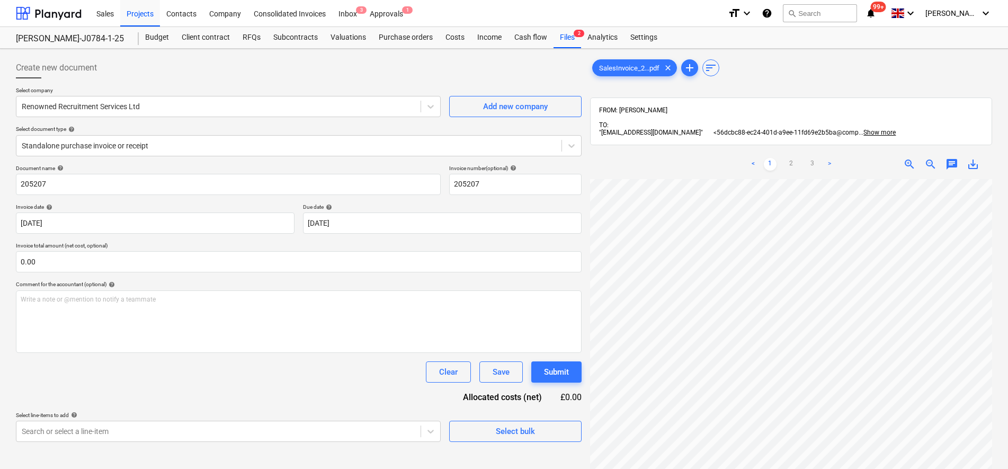
scroll to position [86, 33]
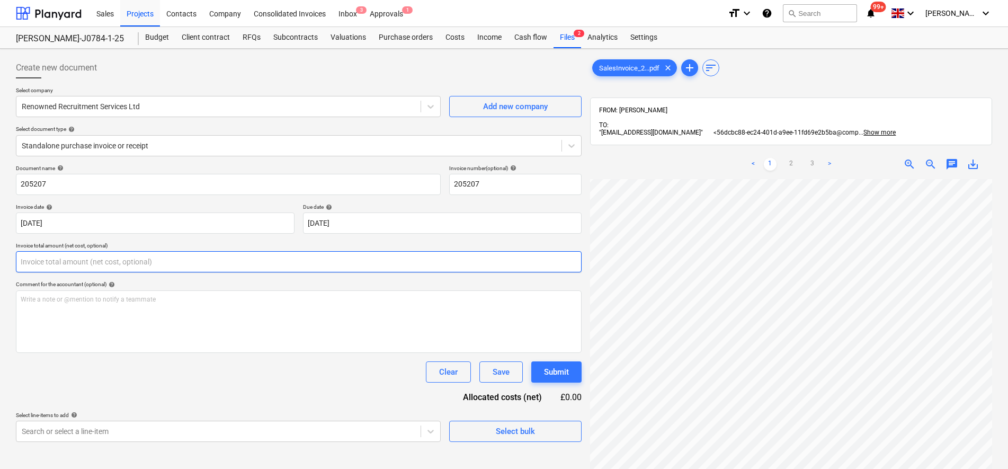
click at [111, 263] on input "text" at bounding box center [299, 261] width 566 height 21
type input "0.00"
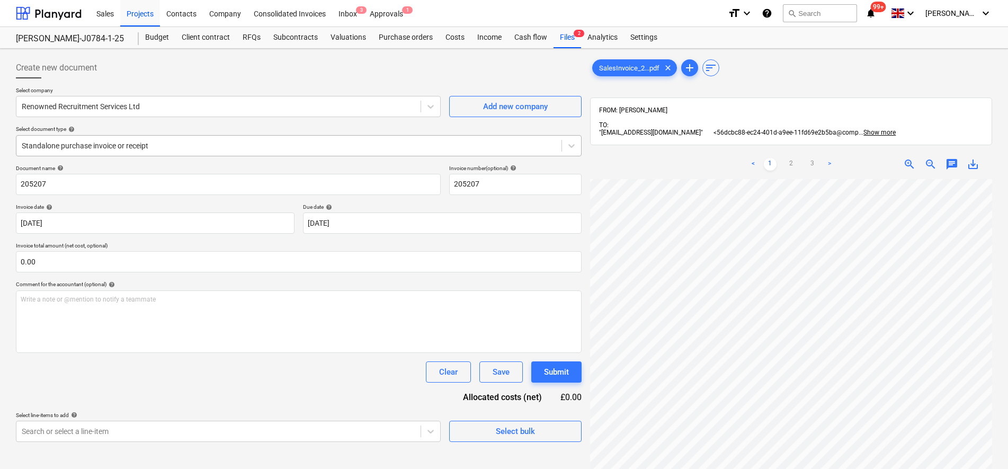
click at [95, 150] on div at bounding box center [289, 145] width 535 height 11
click at [114, 143] on div at bounding box center [289, 145] width 535 height 11
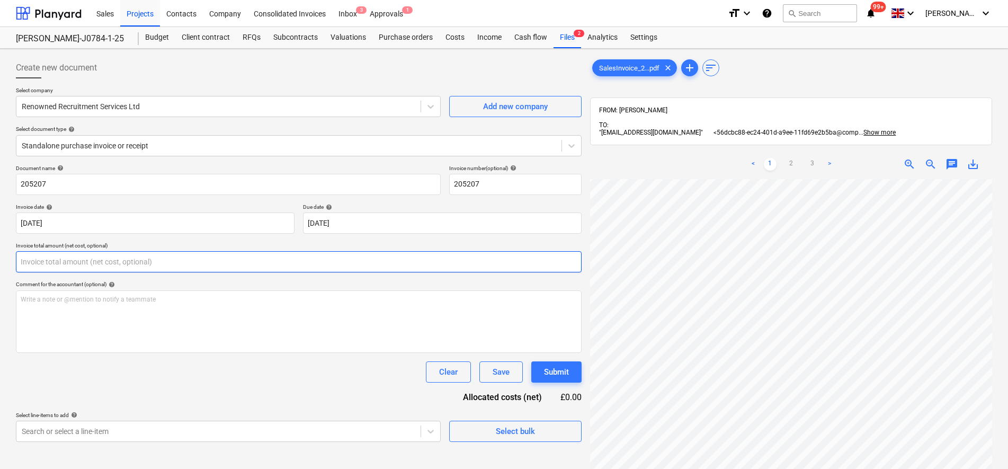
click at [120, 261] on input "text" at bounding box center [299, 261] width 566 height 21
type input "0.00"
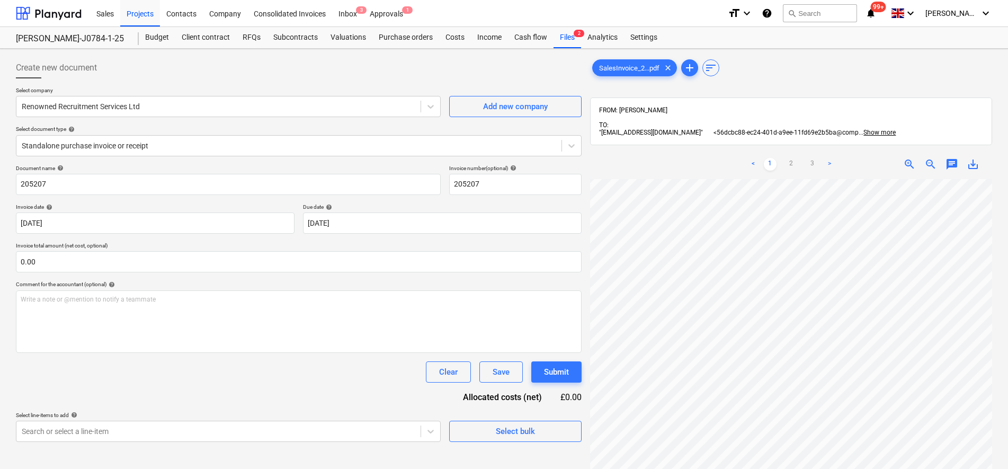
scroll to position [238, 77]
click at [736, 169] on div "< 1 2 3 > zoom_in zoom_out chat 0 save_alt" at bounding box center [791, 383] width 402 height 469
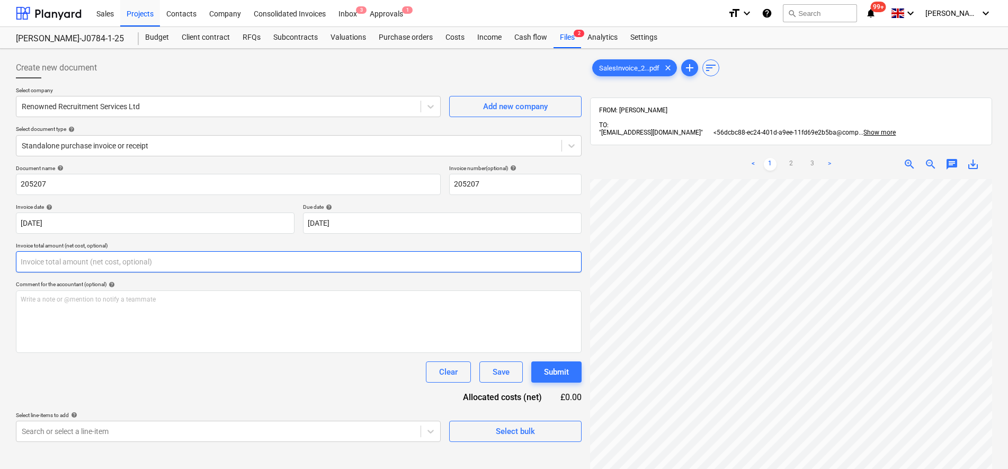
click at [108, 261] on input "text" at bounding box center [299, 261] width 566 height 21
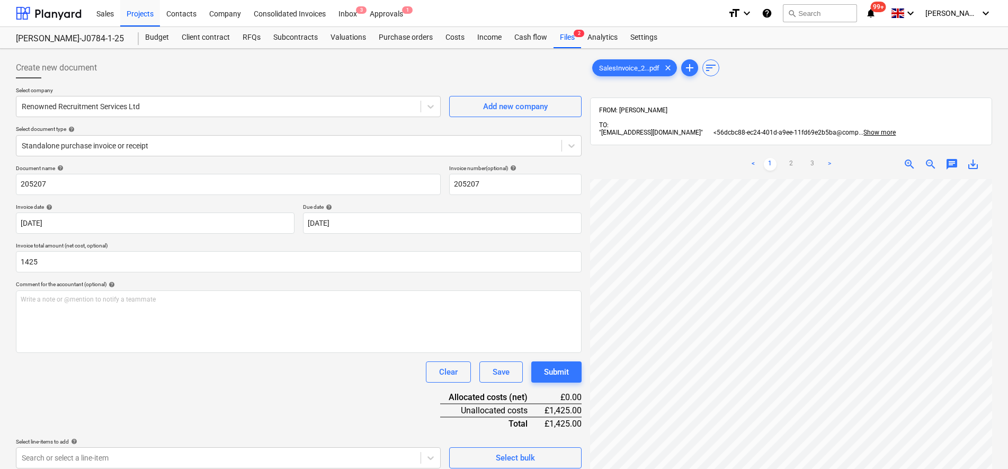
type input "1,425.00"
click at [229, 386] on div "Document name help 205207 Invoice number (optional) help 205207 Invoice date he…" at bounding box center [299, 317] width 566 height 304
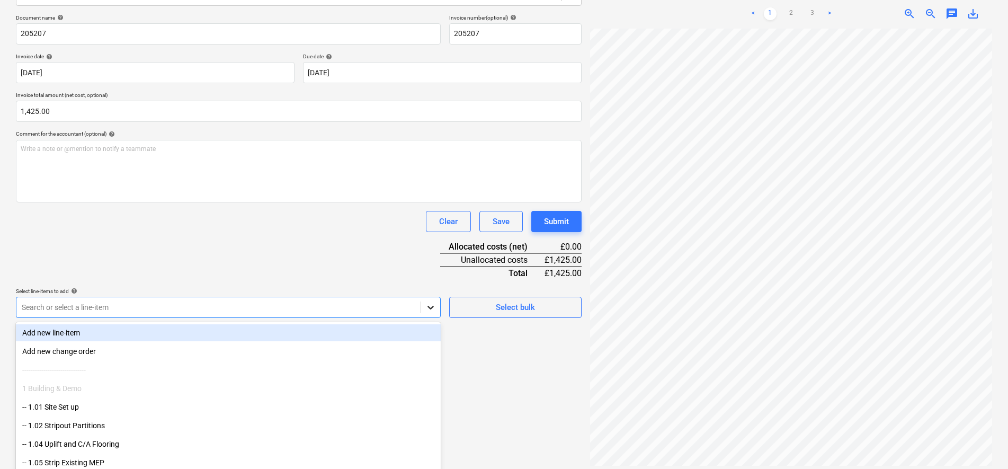
scroll to position [165, 0]
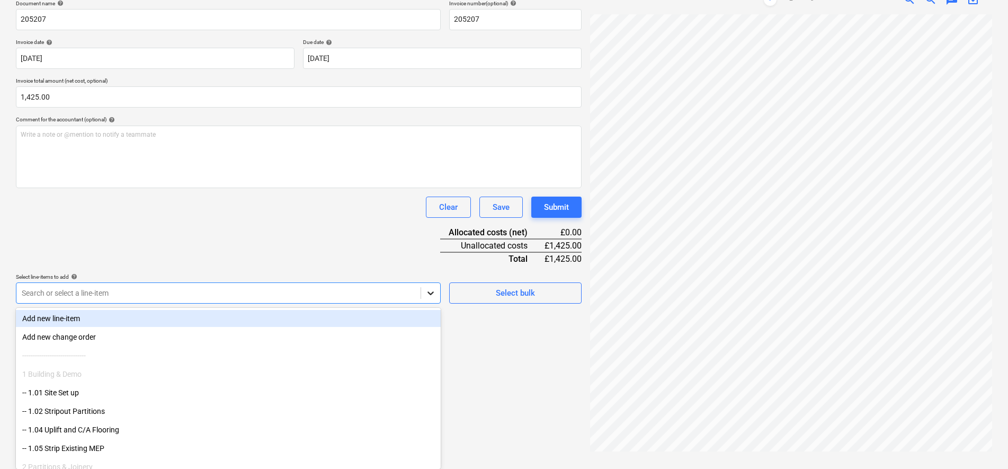
click at [427, 304] on body "Sales Projects Contacts Company Consolidated Invoices Inbox 3 Approvals 1 forma…" at bounding box center [504, 69] width 1008 height 469
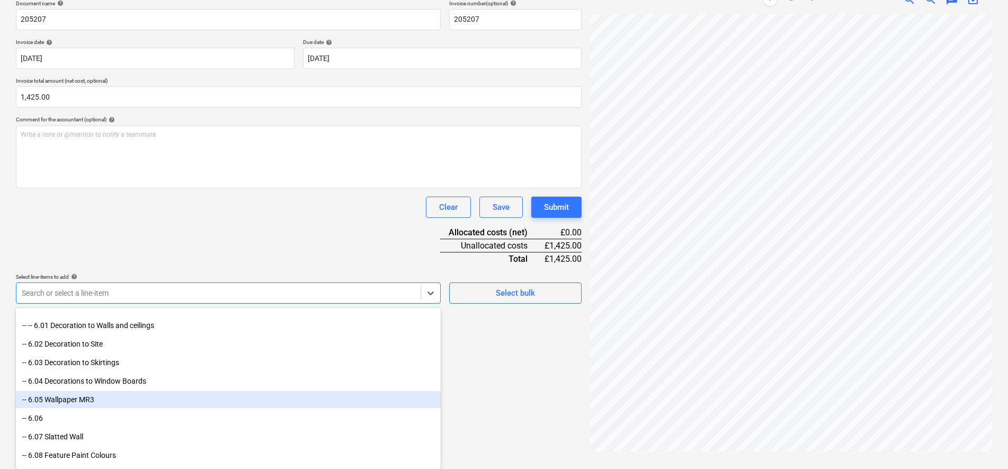
scroll to position [464, 0]
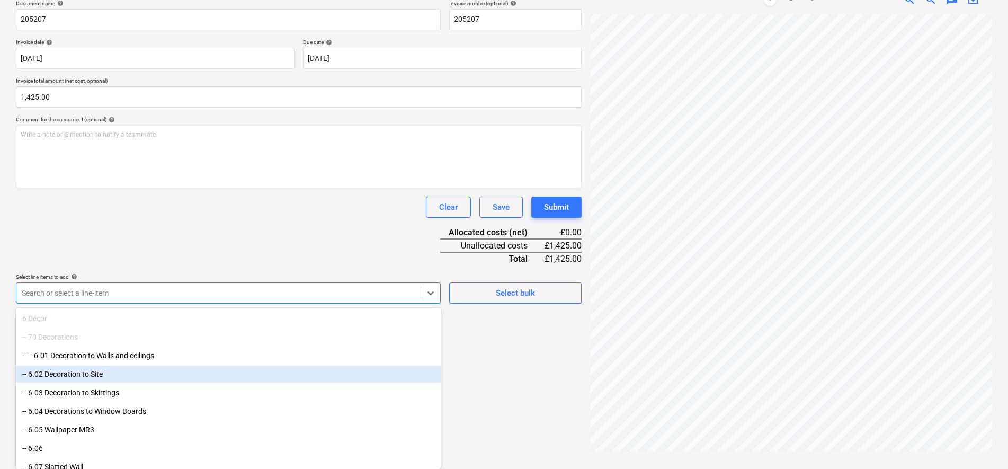
click at [108, 376] on div "-- 6.02 Decoration to Site" at bounding box center [228, 374] width 425 height 17
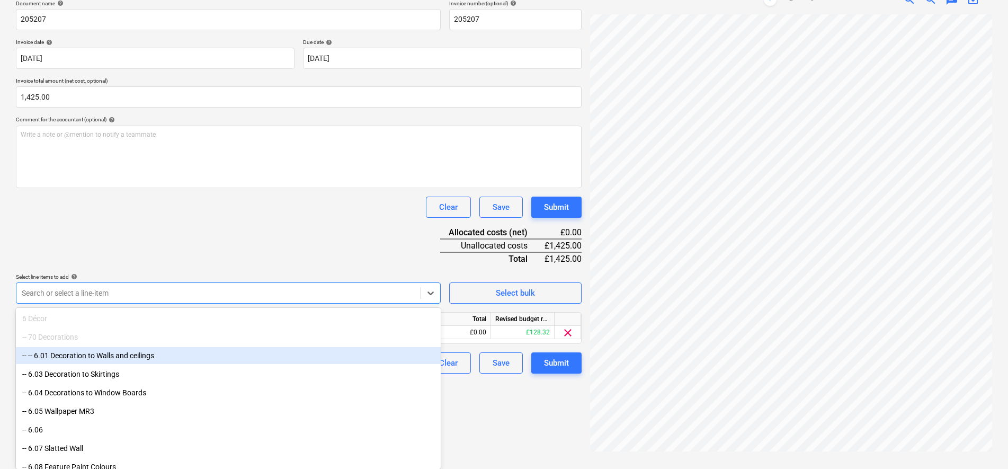
click at [228, 197] on div "Document name help 205207 Invoice number (optional) help 205207 Invoice date he…" at bounding box center [299, 187] width 566 height 374
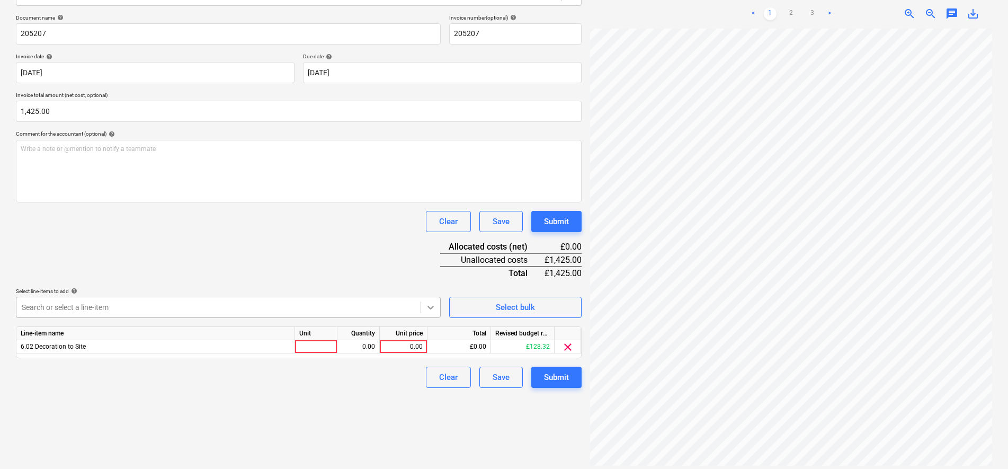
click at [435, 312] on body "Sales Projects Contacts Company Consolidated Invoices Inbox 3 Approvals 1 forma…" at bounding box center [504, 84] width 1008 height 469
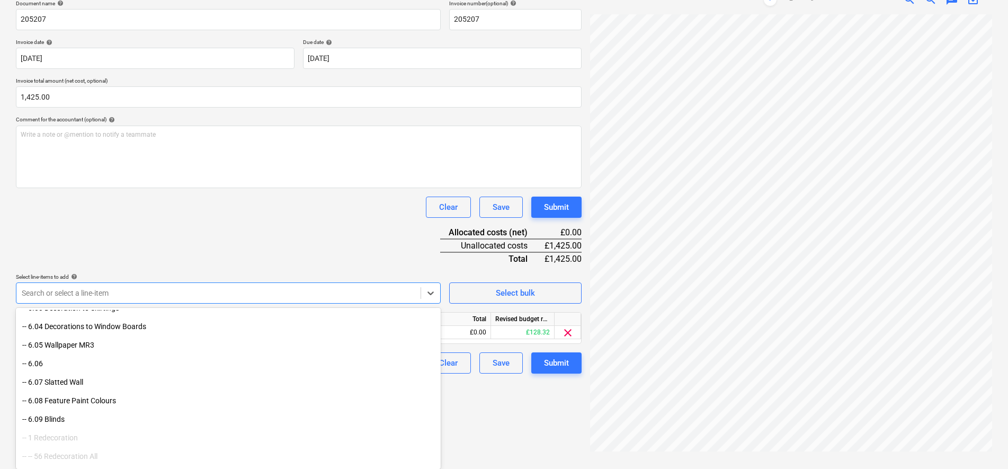
scroll to position [464, 0]
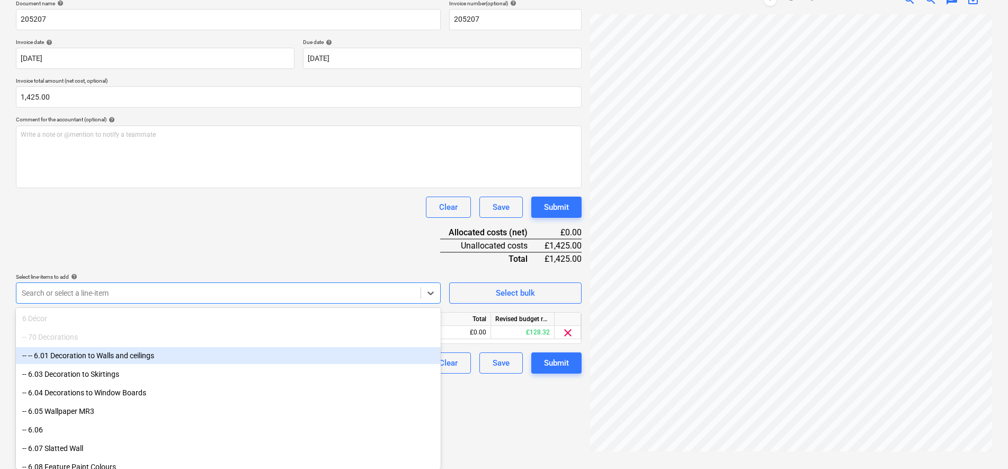
click at [132, 357] on div "-- -- 6.01 Decoration to Walls and ceilings" at bounding box center [228, 355] width 425 height 17
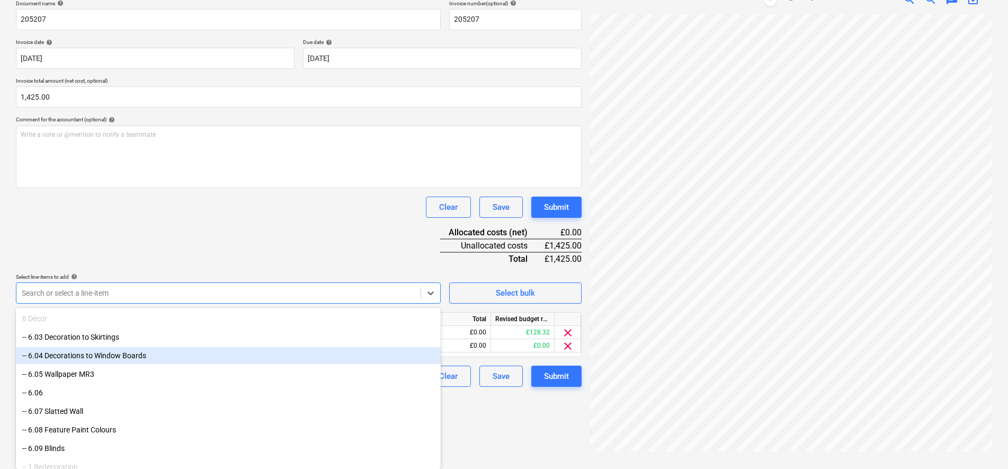
click at [280, 244] on div "Document name help 205207 Invoice number (optional) help 205207 Invoice date he…" at bounding box center [299, 193] width 566 height 387
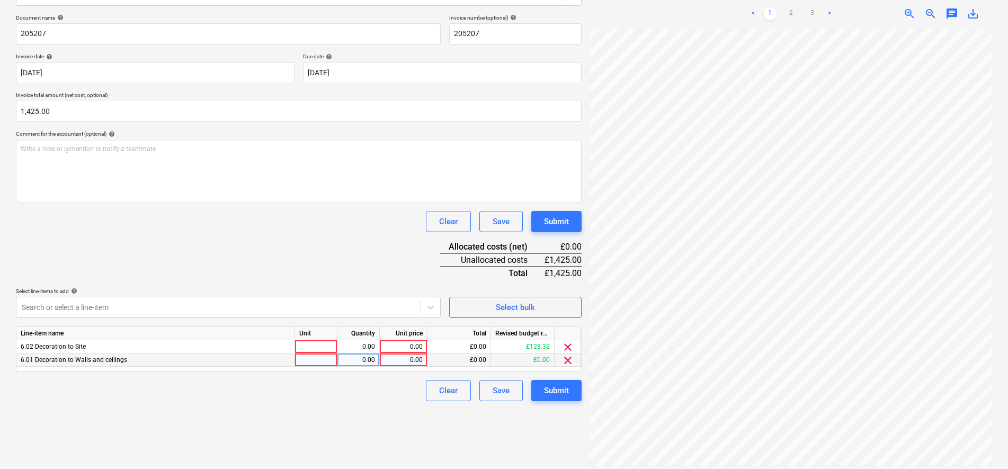
click at [574, 359] on div "clear" at bounding box center [568, 359] width 26 height 13
click at [562, 360] on span "clear" at bounding box center [568, 360] width 13 height 13
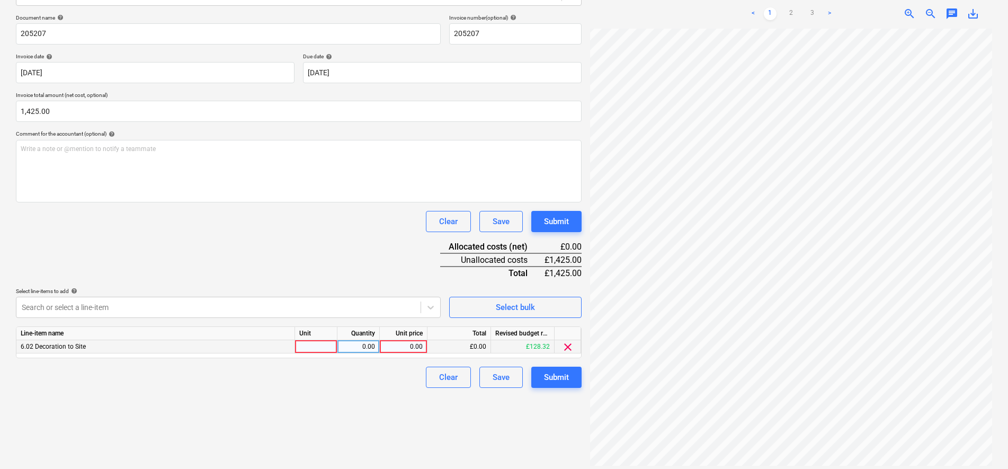
click at [310, 346] on div at bounding box center [316, 346] width 42 height 13
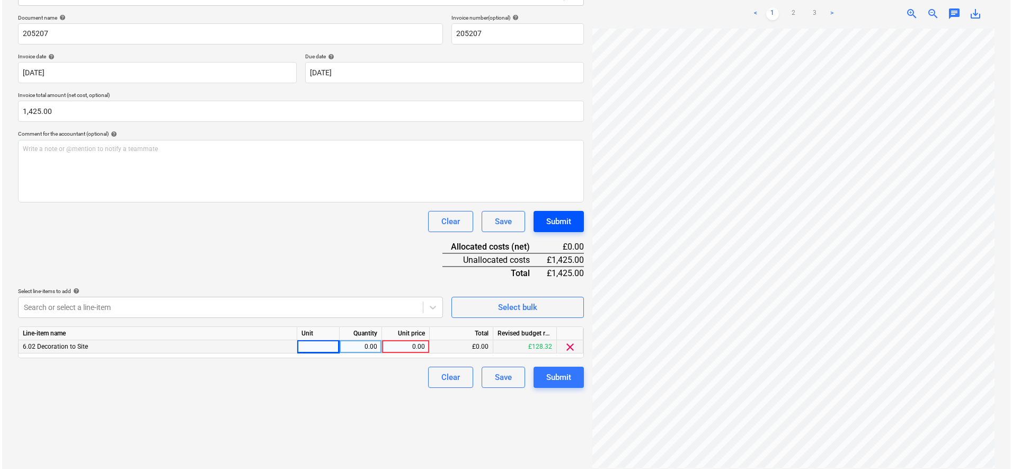
scroll to position [190, 38]
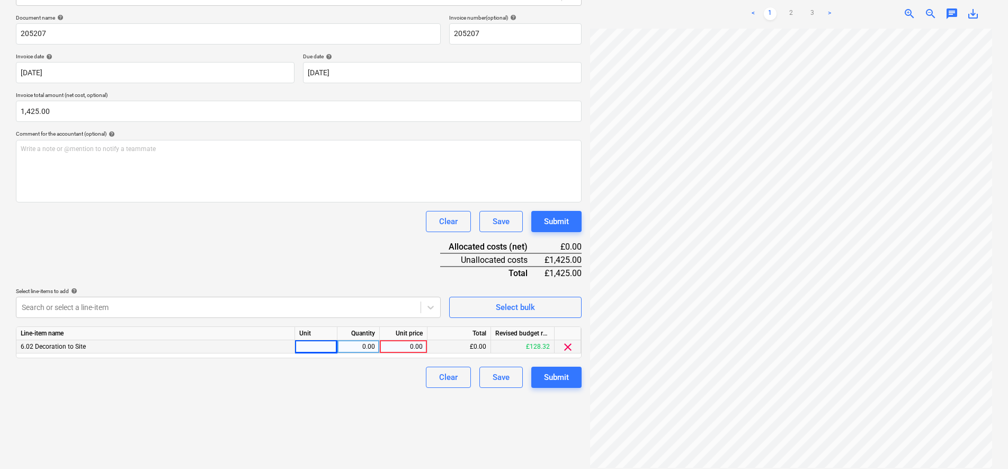
click at [324, 349] on div at bounding box center [316, 346] width 42 height 13
type input "days"
type input "237.50"
drag, startPoint x: 215, startPoint y: 224, endPoint x: 216, endPoint y: 232, distance: 8.0
click at [215, 225] on div "Clear Save Submit" at bounding box center [299, 221] width 566 height 21
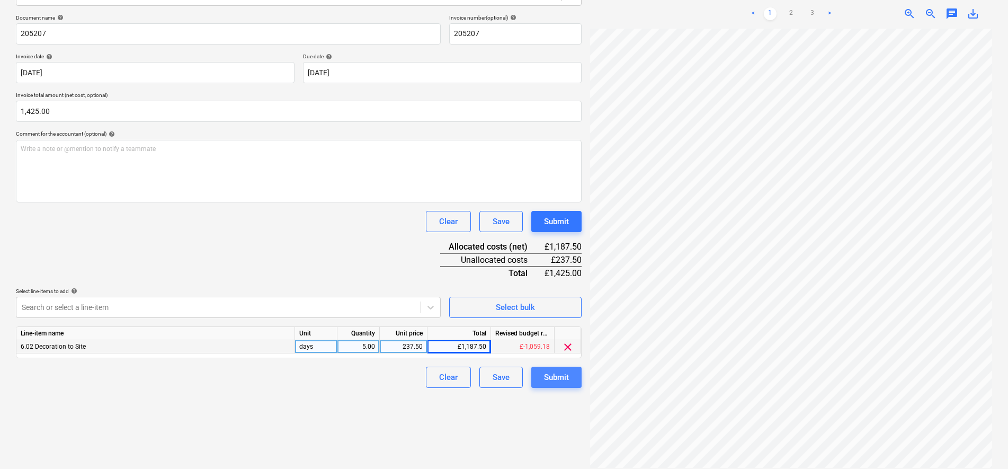
click at [575, 382] on button "Submit" at bounding box center [557, 377] width 50 height 21
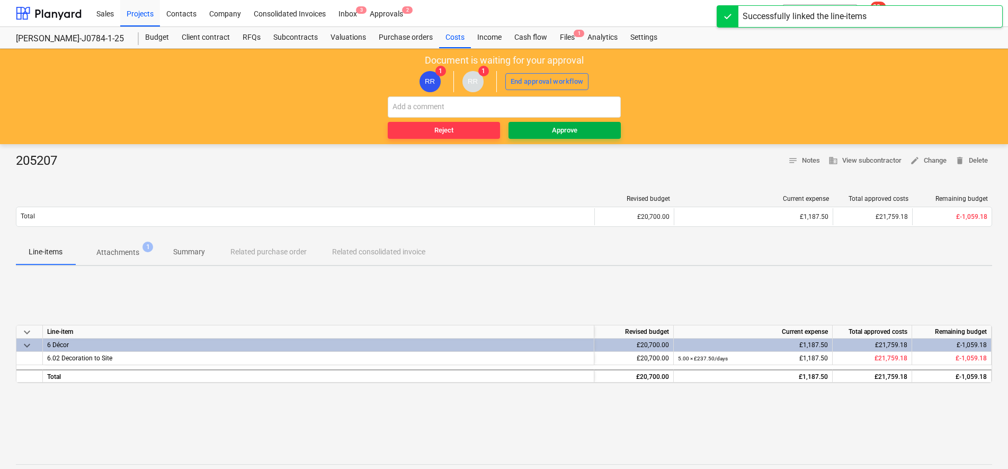
click at [547, 131] on span "Approve" at bounding box center [565, 131] width 104 height 12
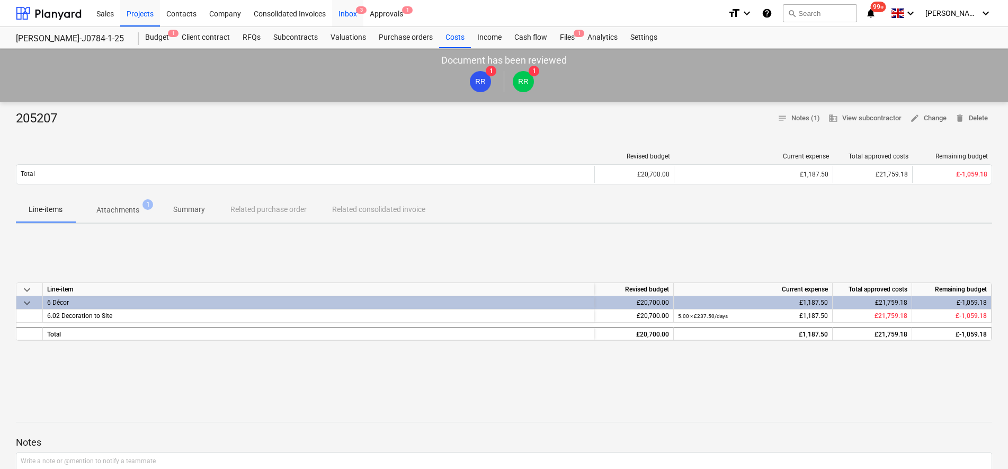
click at [339, 14] on div "Inbox 3" at bounding box center [347, 12] width 31 height 27
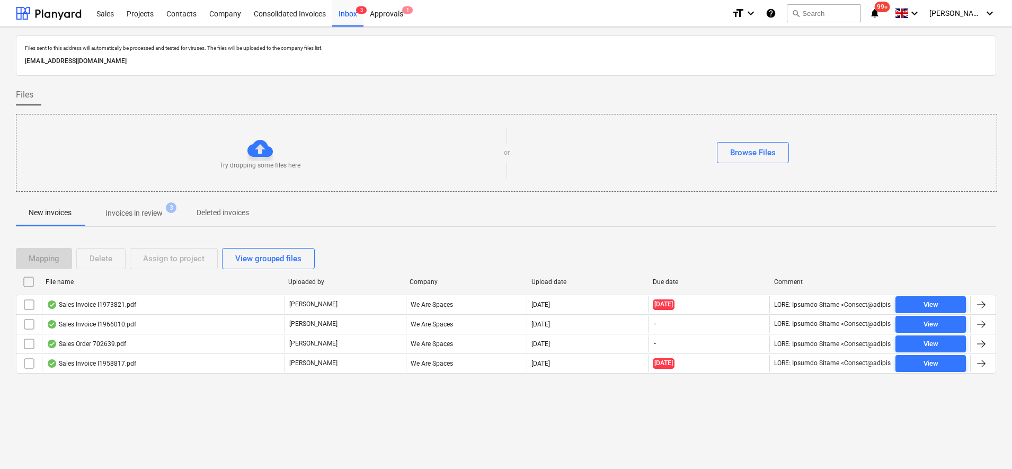
click at [153, 216] on p "Invoices in review" at bounding box center [133, 213] width 57 height 11
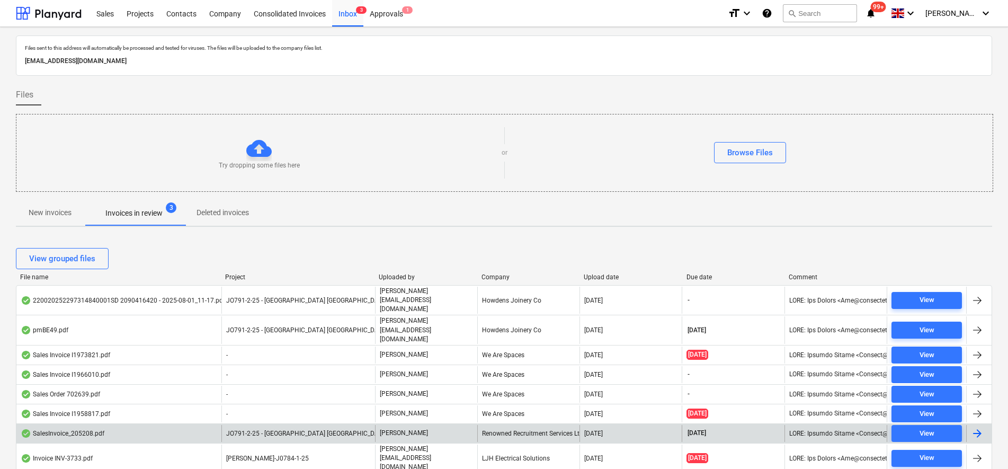
click at [433, 425] on div "[PERSON_NAME]" at bounding box center [426, 433] width 102 height 17
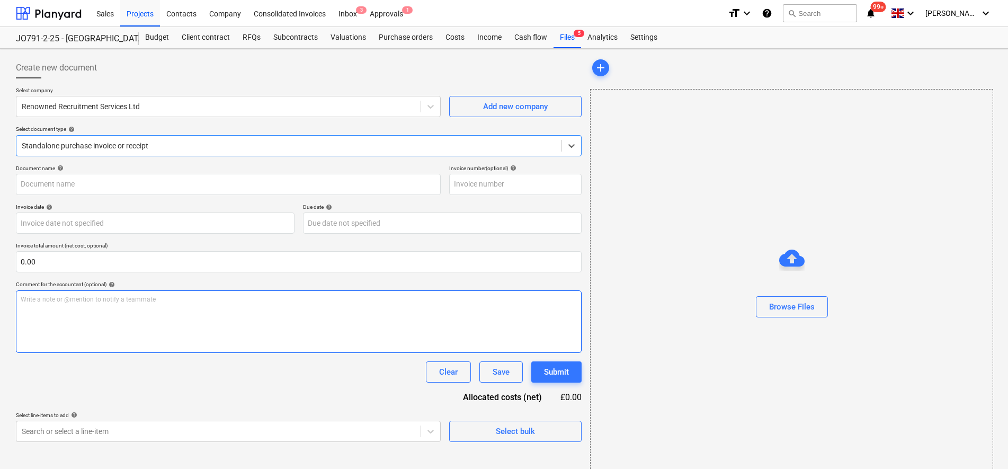
type input "205208"
type input "[DATE]"
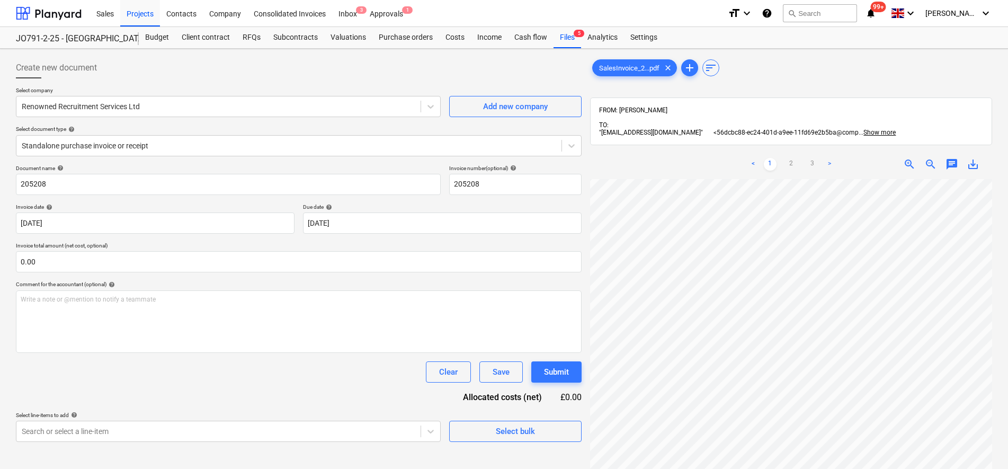
scroll to position [194, 61]
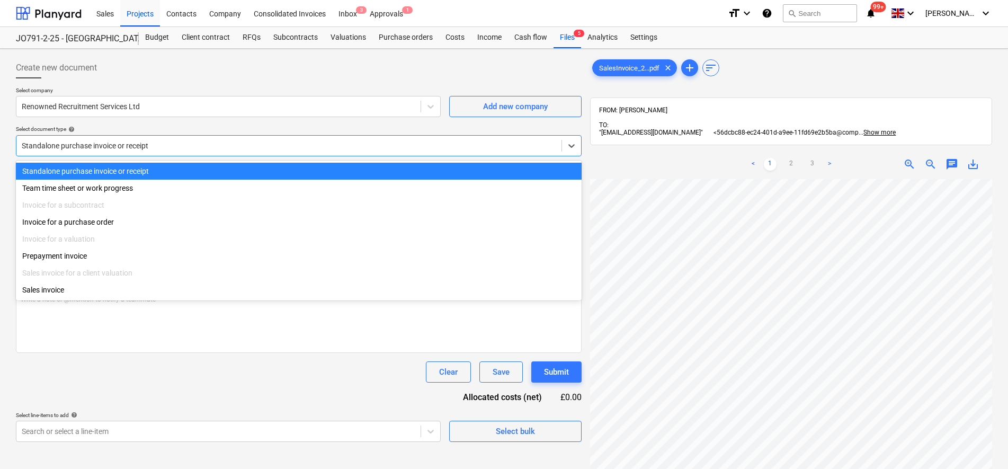
drag, startPoint x: 166, startPoint y: 145, endPoint x: 171, endPoint y: 146, distance: 5.3
click at [171, 146] on div at bounding box center [289, 145] width 535 height 11
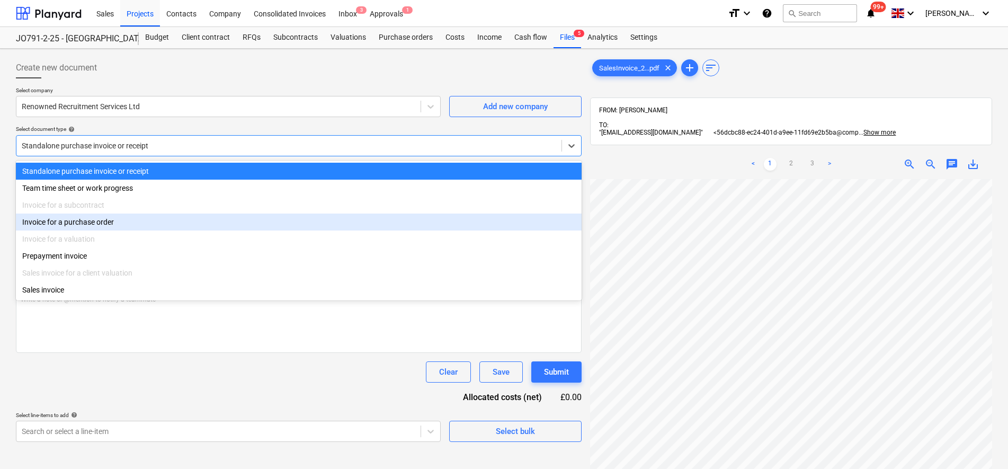
click at [113, 220] on div "Invoice for a purchase order" at bounding box center [299, 222] width 566 height 17
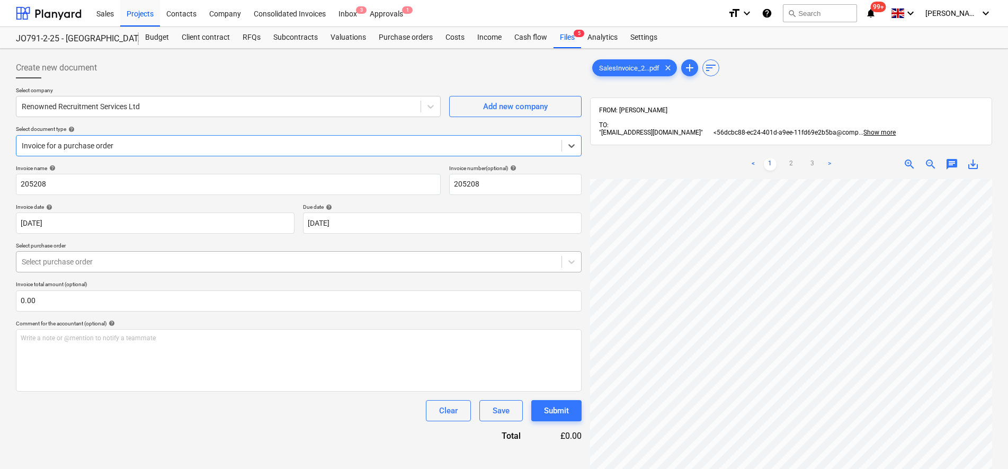
click at [113, 260] on div at bounding box center [289, 261] width 535 height 11
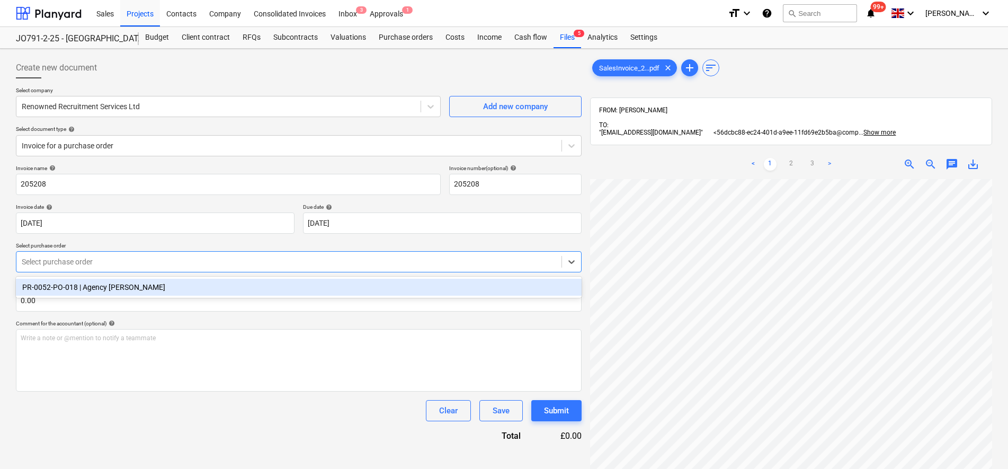
click at [114, 288] on div "PR-0052-PO-018 | Agency [PERSON_NAME]" at bounding box center [299, 287] width 566 height 17
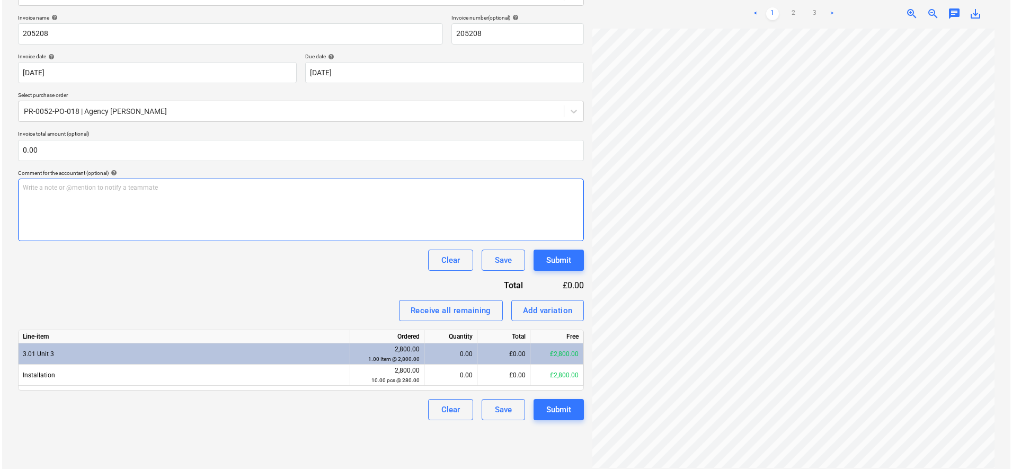
scroll to position [96, 77]
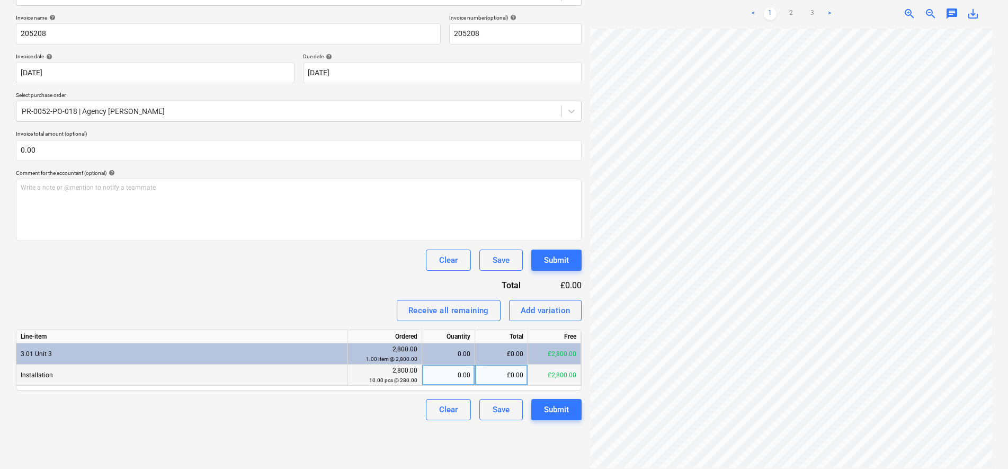
click at [445, 373] on div "0.00" at bounding box center [449, 375] width 44 height 21
click at [498, 369] on div "£0.00" at bounding box center [501, 375] width 53 height 21
click at [504, 375] on input at bounding box center [501, 375] width 52 height 21
type input "1692"
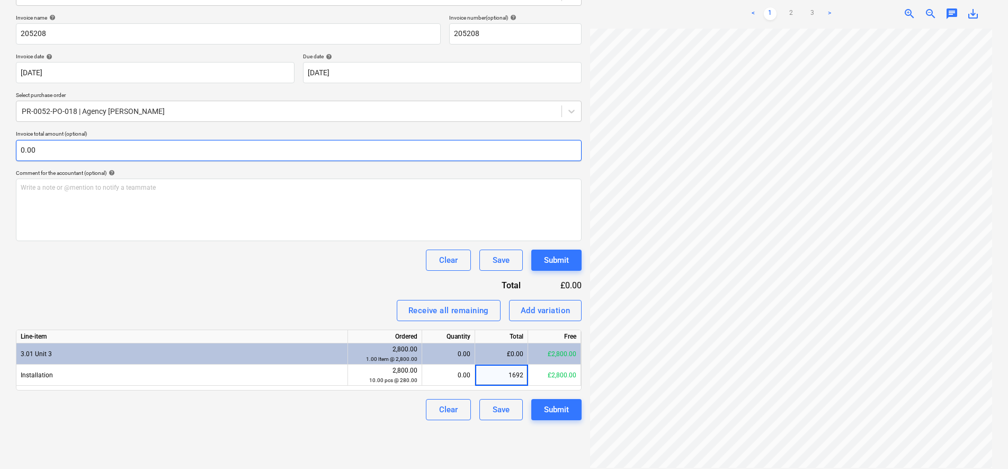
click at [51, 148] on input "0.00" at bounding box center [299, 150] width 566 height 21
click at [47, 144] on input "text" at bounding box center [299, 150] width 566 height 21
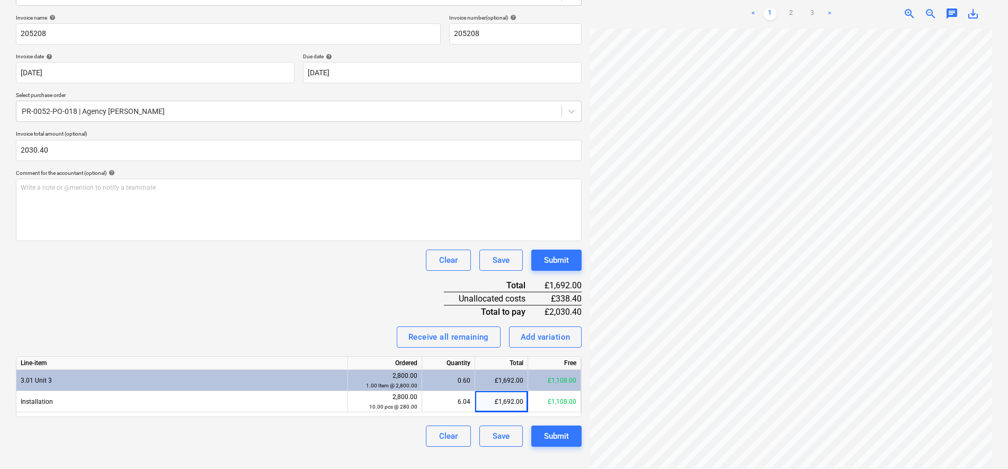
type input "2,030.40"
click at [150, 286] on div "Invoice name help 205208 Invoice number (optional) help 205208 Invoice date hel…" at bounding box center [299, 230] width 566 height 432
click at [577, 439] on button "Submit" at bounding box center [557, 436] width 50 height 21
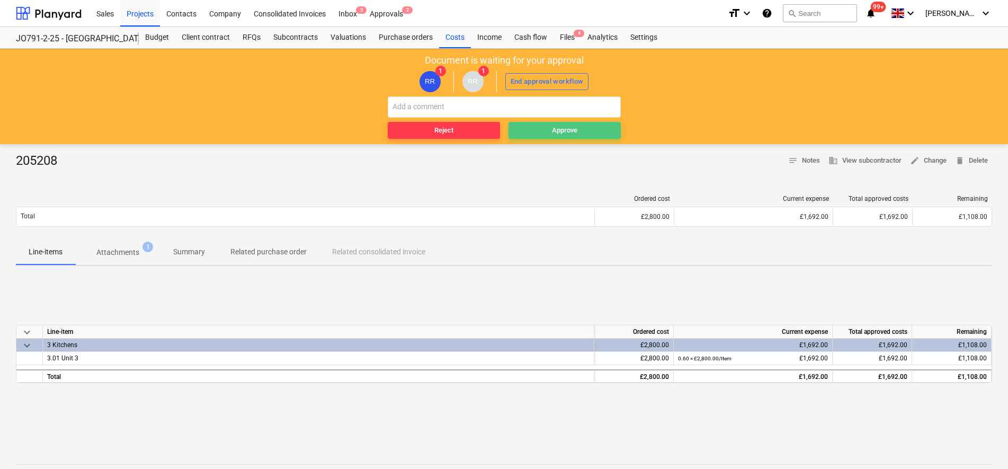
click at [563, 132] on div "Approve" at bounding box center [564, 131] width 25 height 12
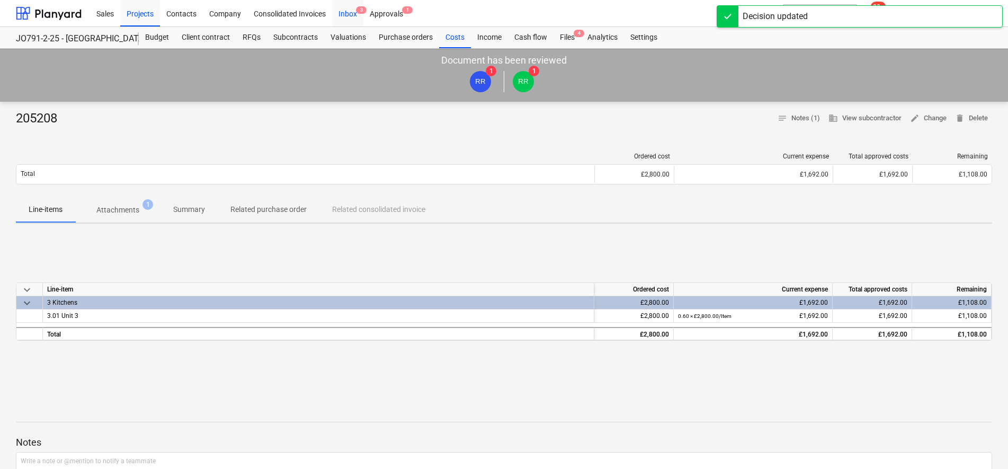
click at [341, 11] on div "Inbox 3" at bounding box center [347, 12] width 31 height 27
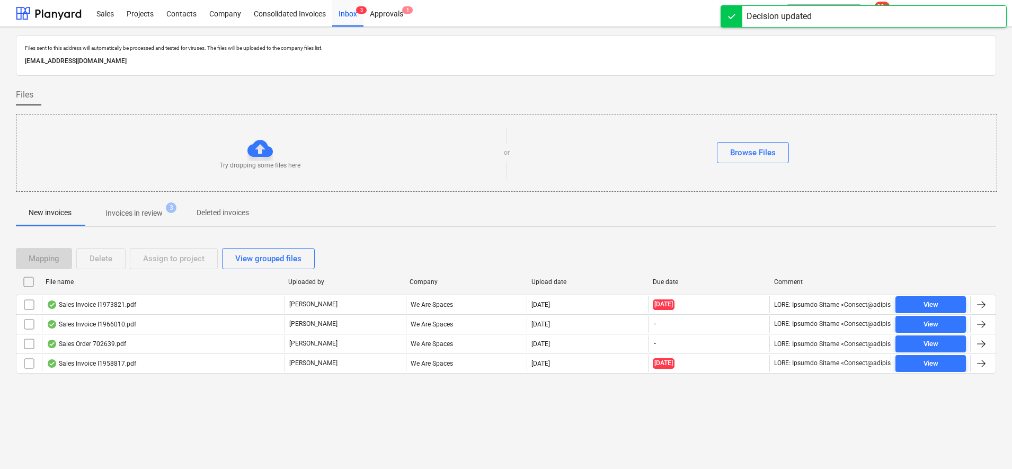
click at [129, 209] on p "Invoices in review" at bounding box center [133, 213] width 57 height 11
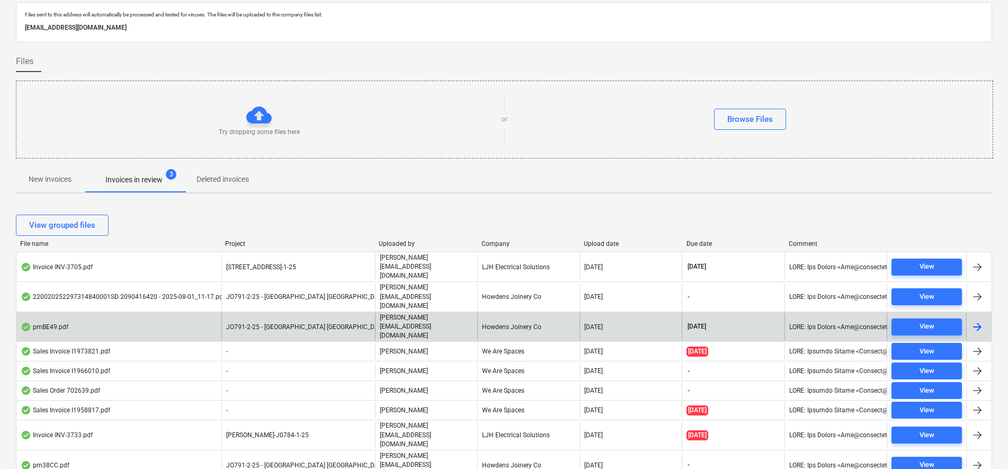
scroll to position [51, 0]
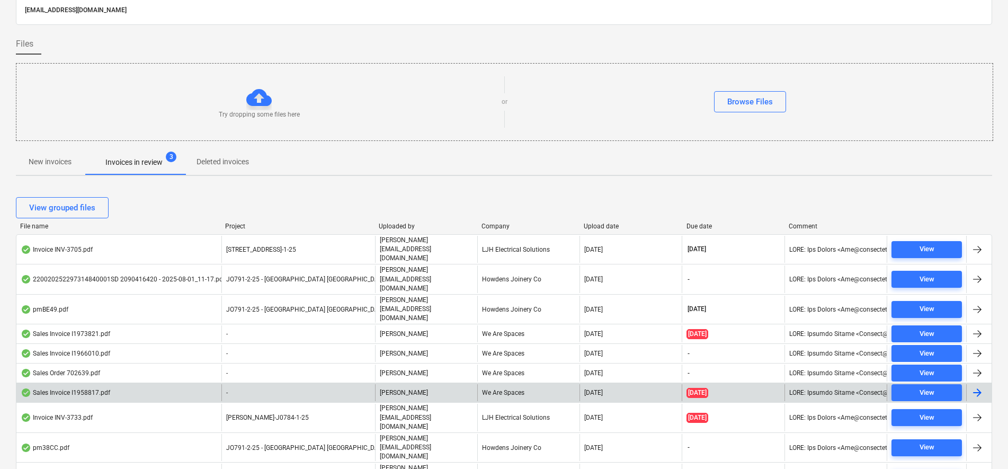
click at [486, 384] on div "We Are Spaces" at bounding box center [528, 392] width 102 height 17
